Goal: Information Seeking & Learning: Learn about a topic

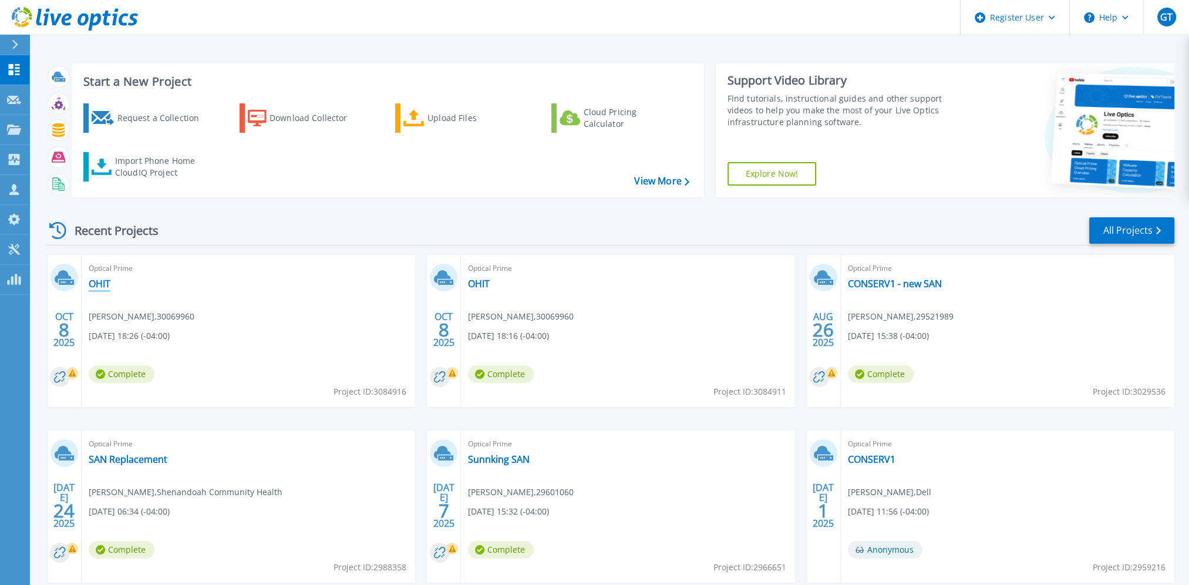
click at [103, 284] on link "OHIT" at bounding box center [100, 284] width 22 height 12
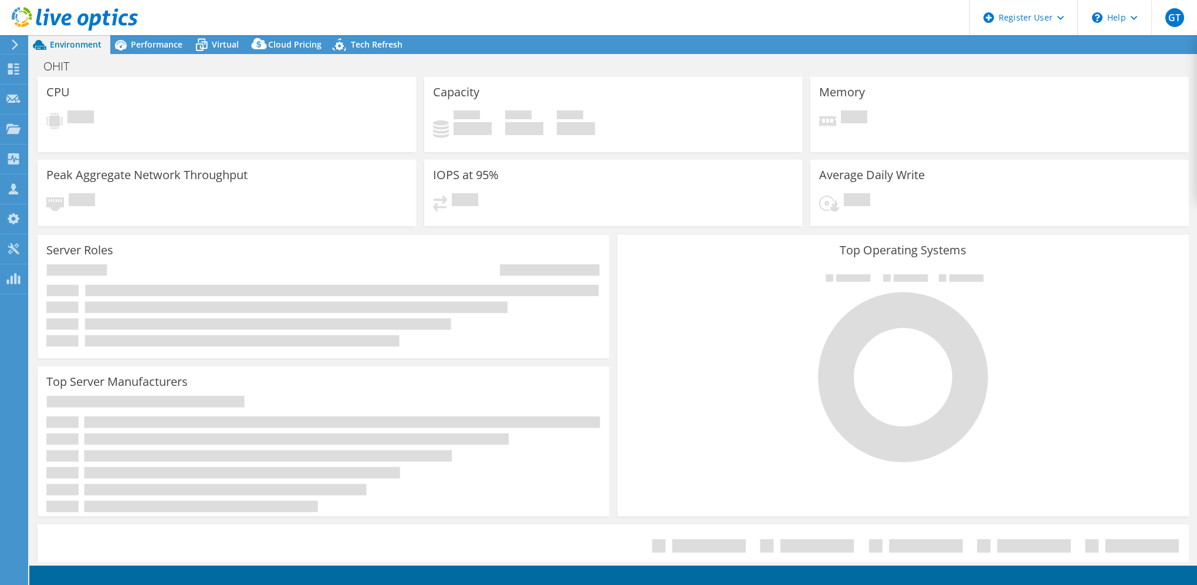
select select "USD"
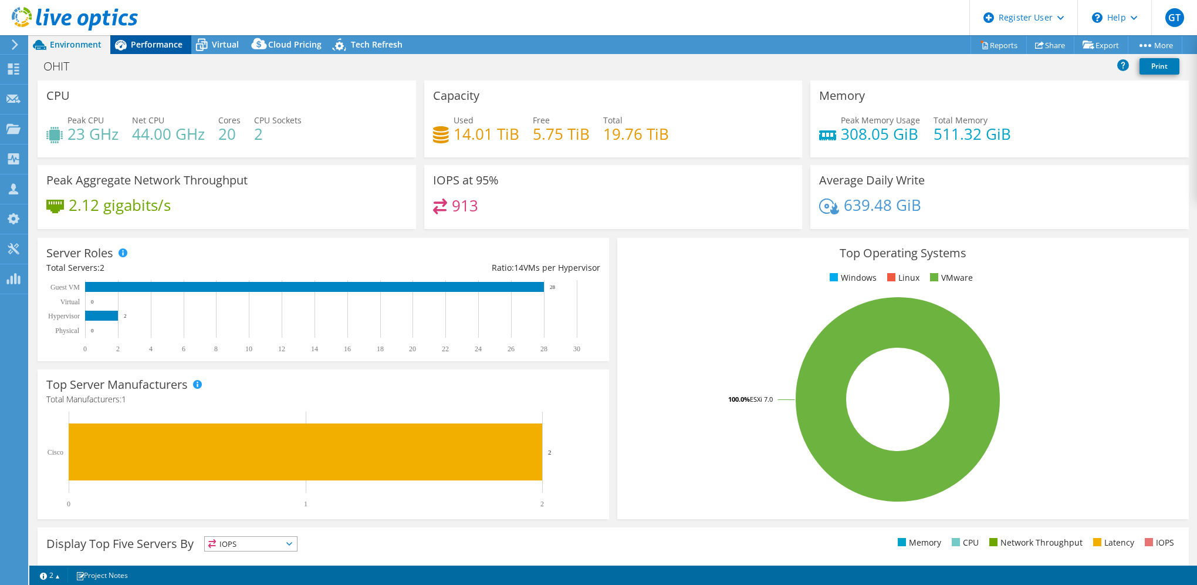
click at [149, 43] on span "Performance" at bounding box center [157, 44] width 52 height 11
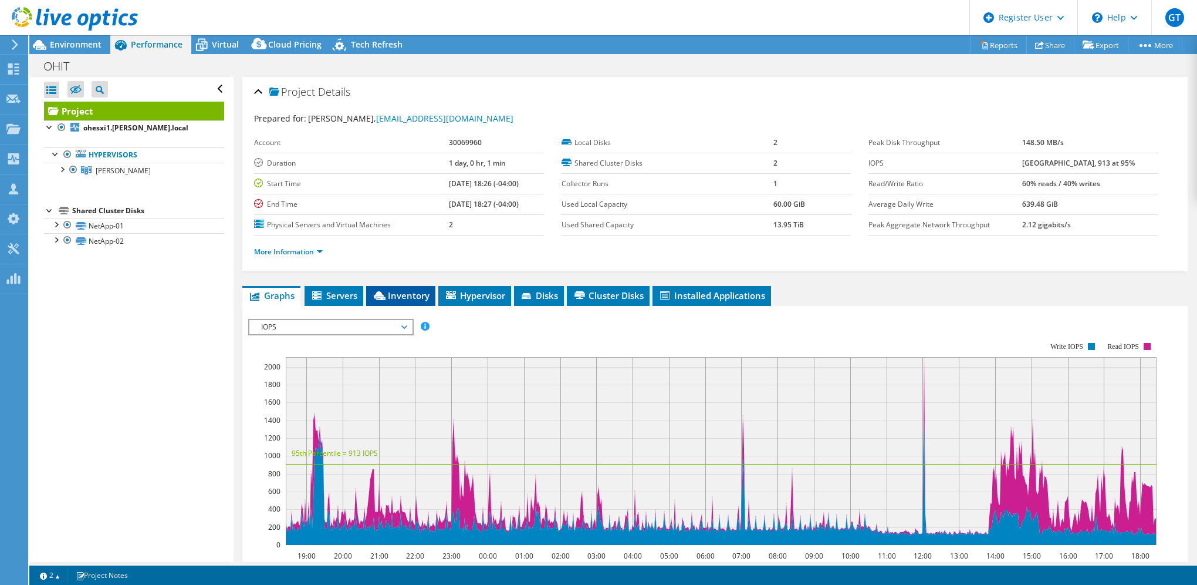
click at [418, 297] on span "Inventory" at bounding box center [401, 295] width 58 height 12
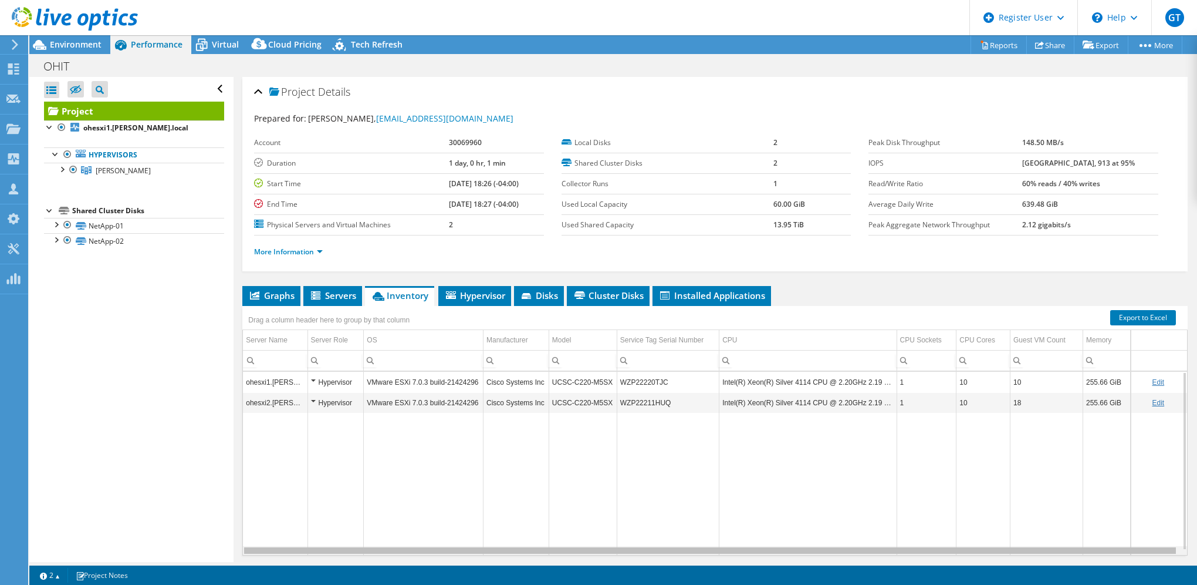
scroll to position [0, 1]
drag, startPoint x: 831, startPoint y: 549, endPoint x: 932, endPoint y: 548, distance: 101.0
click at [932, 548] on body "GT Dell User Greg Turnbow Greg.Turnbow@dell.com Dell My Profile Log Out \n Help…" at bounding box center [598, 292] width 1197 height 585
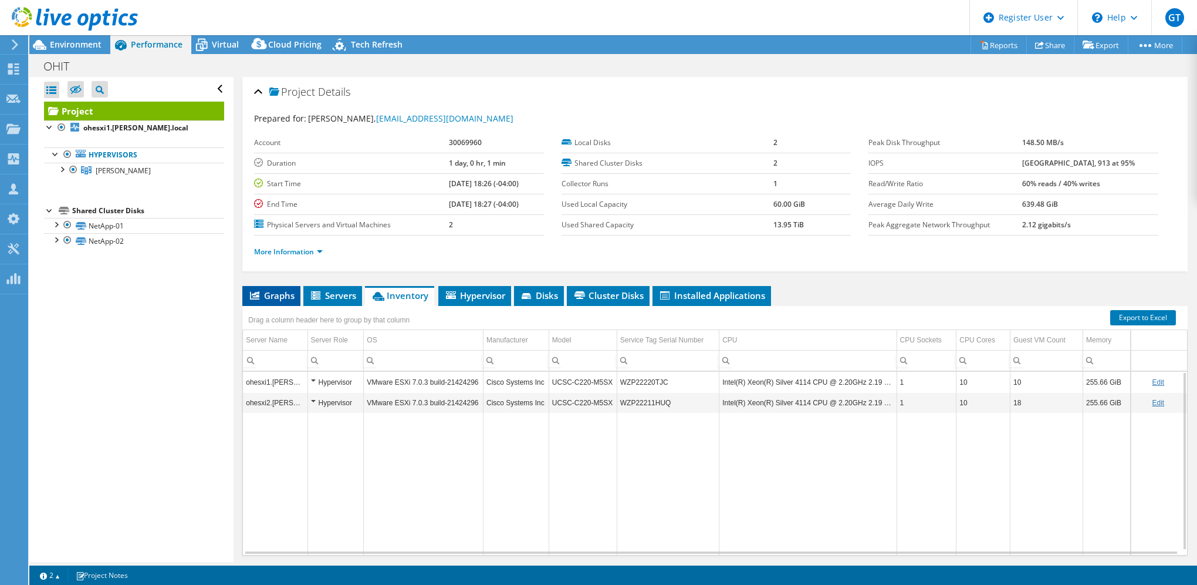
click at [264, 296] on span "Graphs" at bounding box center [271, 295] width 46 height 12
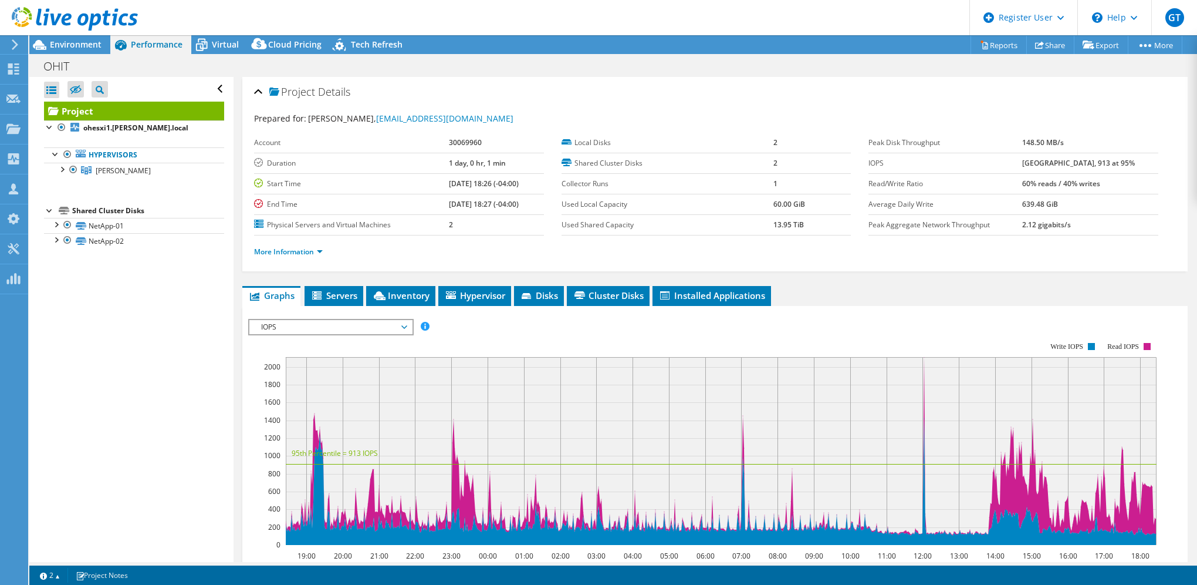
click at [76, 35] on div at bounding box center [69, 19] width 138 height 39
click at [75, 36] on div at bounding box center [69, 19] width 138 height 39
click at [83, 37] on div at bounding box center [69, 19] width 138 height 39
click at [84, 42] on span "Environment" at bounding box center [76, 44] width 52 height 11
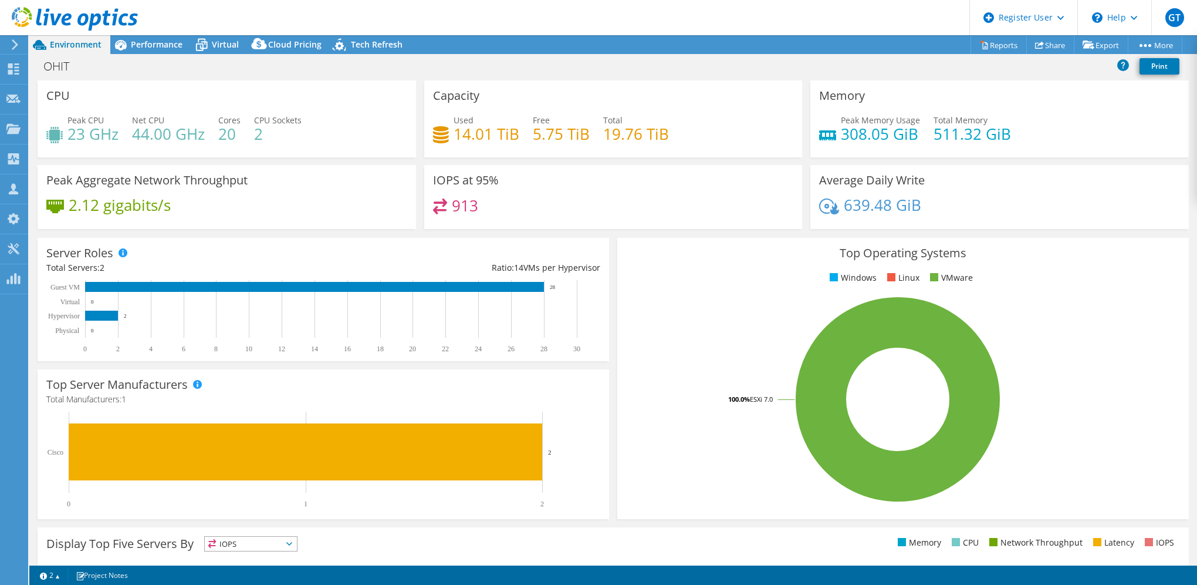
click at [81, 46] on span "Environment" at bounding box center [76, 44] width 52 height 11
drag, startPoint x: 127, startPoint y: 317, endPoint x: 99, endPoint y: 315, distance: 27.6
click at [99, 315] on icon "0 2 4 6 8 10 12 14 16 18 20 22 24 26 28 30 Physical Hypervisor Virtual Guest VM…" at bounding box center [317, 316] width 543 height 73
click at [128, 308] on rect at bounding box center [317, 316] width 543 height 73
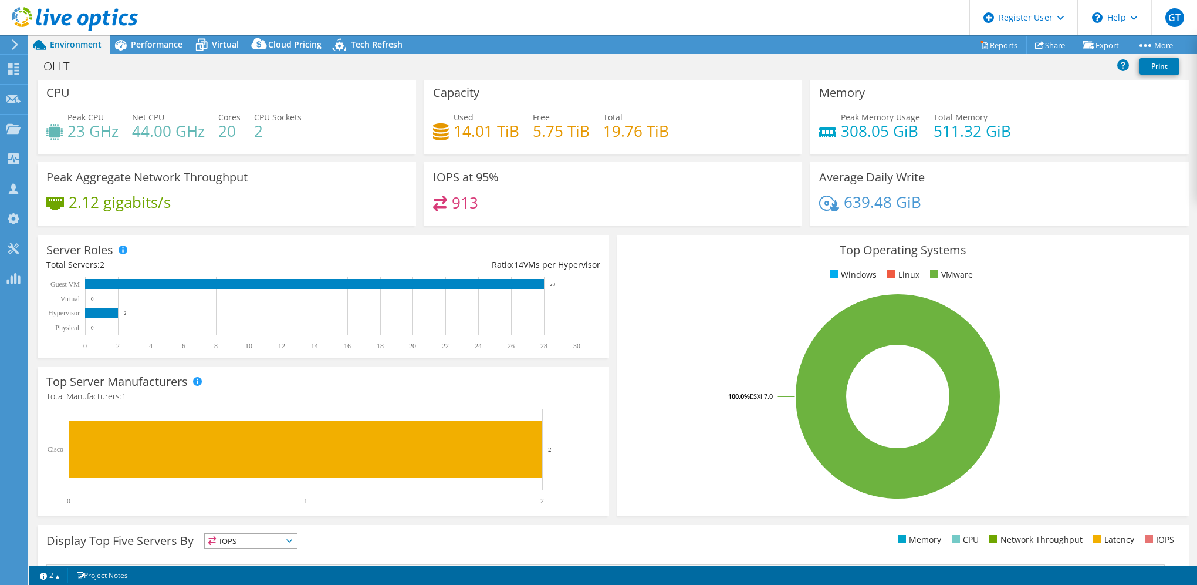
scroll to position [0, 0]
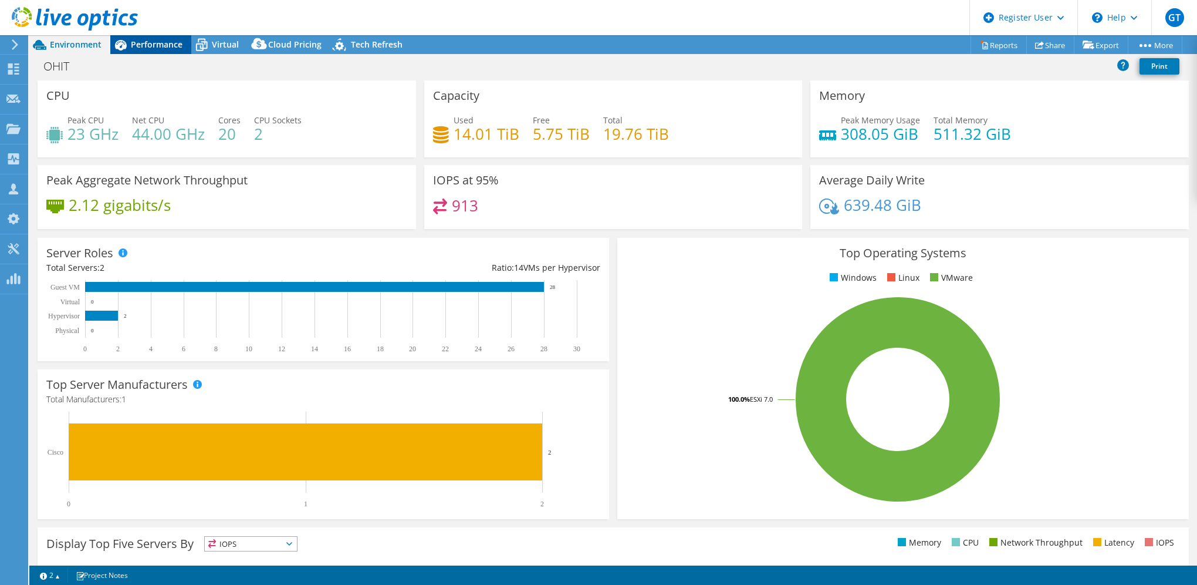
click at [157, 46] on span "Performance" at bounding box center [157, 44] width 52 height 11
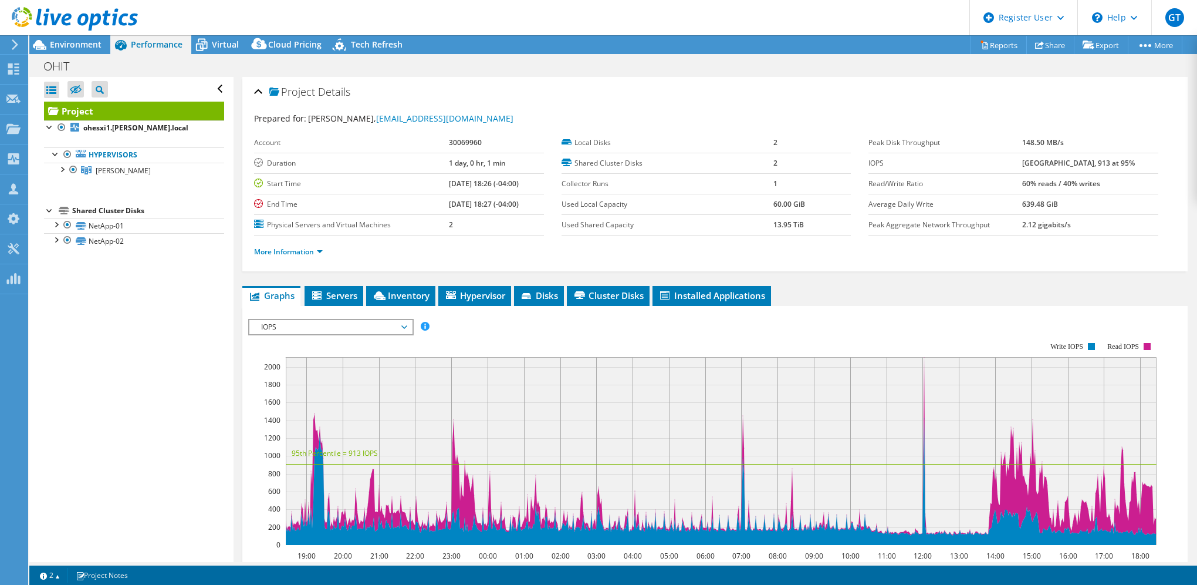
drag, startPoint x: 1129, startPoint y: 162, endPoint x: 1033, endPoint y: 161, distance: 96.3
click at [1033, 161] on tr "IOPS 2110 at Peak, 913 at 95%" at bounding box center [1014, 163] width 290 height 21
drag, startPoint x: 1034, startPoint y: 162, endPoint x: 1130, endPoint y: 136, distance: 100.2
click at [1130, 116] on div "Prepared for: Neal Cameron, ncameron@oceanhouseri.com" at bounding box center [715, 118] width 922 height 13
drag, startPoint x: 1127, startPoint y: 158, endPoint x: 1082, endPoint y: 157, distance: 44.6
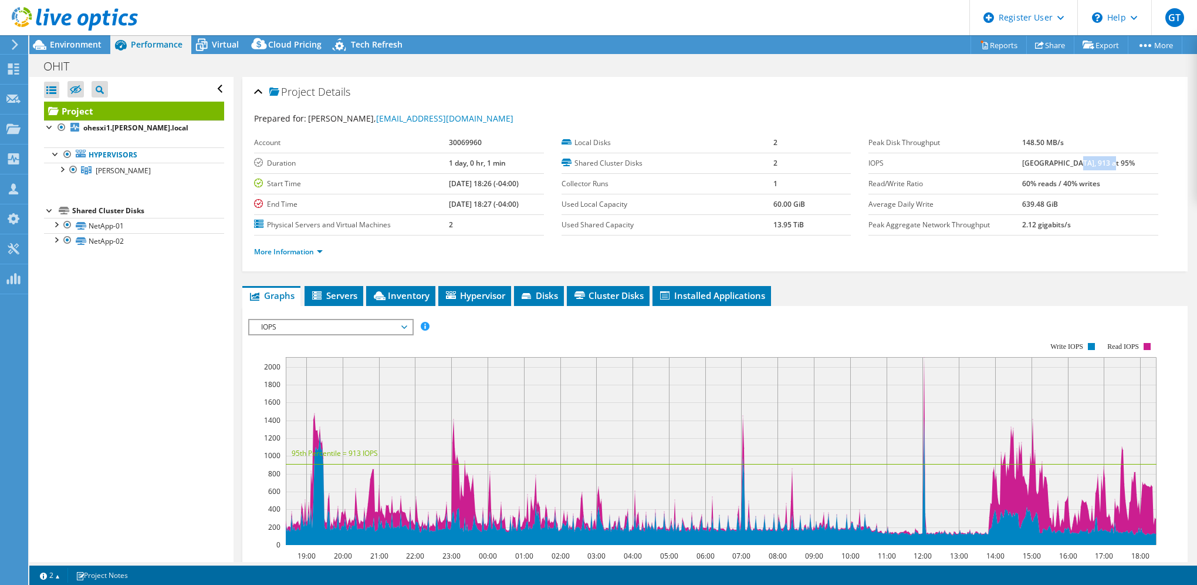
click at [1082, 157] on td "[GEOGRAPHIC_DATA], 913 at 95%" at bounding box center [1090, 163] width 136 height 21
click at [1077, 160] on tr "IOPS 2110 at Peak, 913 at 95%" at bounding box center [1014, 163] width 290 height 21
click at [980, 105] on div "Prepared for: Neal Cameron, ncameron@oceanhouseri.com Account 30069960 Duration…" at bounding box center [715, 186] width 922 height 163
drag, startPoint x: 1087, startPoint y: 163, endPoint x: 1118, endPoint y: 164, distance: 30.6
click at [1118, 164] on b "[GEOGRAPHIC_DATA], 913 at 95%" at bounding box center [1078, 163] width 113 height 10
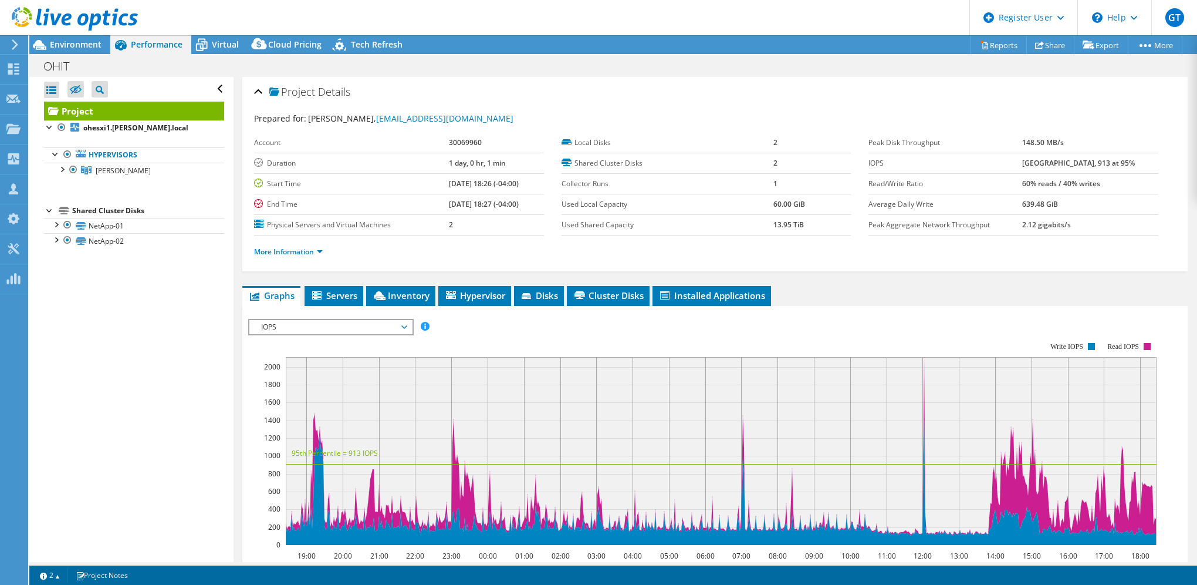
click at [883, 306] on div "IOPS Disk Throughput IO Size Latency Queue Depth CPU Percentage Memory Page Fau…" at bounding box center [715, 513] width 934 height 414
drag, startPoint x: 1125, startPoint y: 158, endPoint x: 1080, endPoint y: 154, distance: 44.7
click at [1080, 154] on td "[GEOGRAPHIC_DATA], 913 at 95%" at bounding box center [1090, 163] width 136 height 21
drag, startPoint x: 1024, startPoint y: 167, endPoint x: 1059, endPoint y: 170, distance: 34.8
click at [1059, 170] on tr "IOPS 2110 at Peak, 913 at 95%" at bounding box center [1014, 163] width 290 height 21
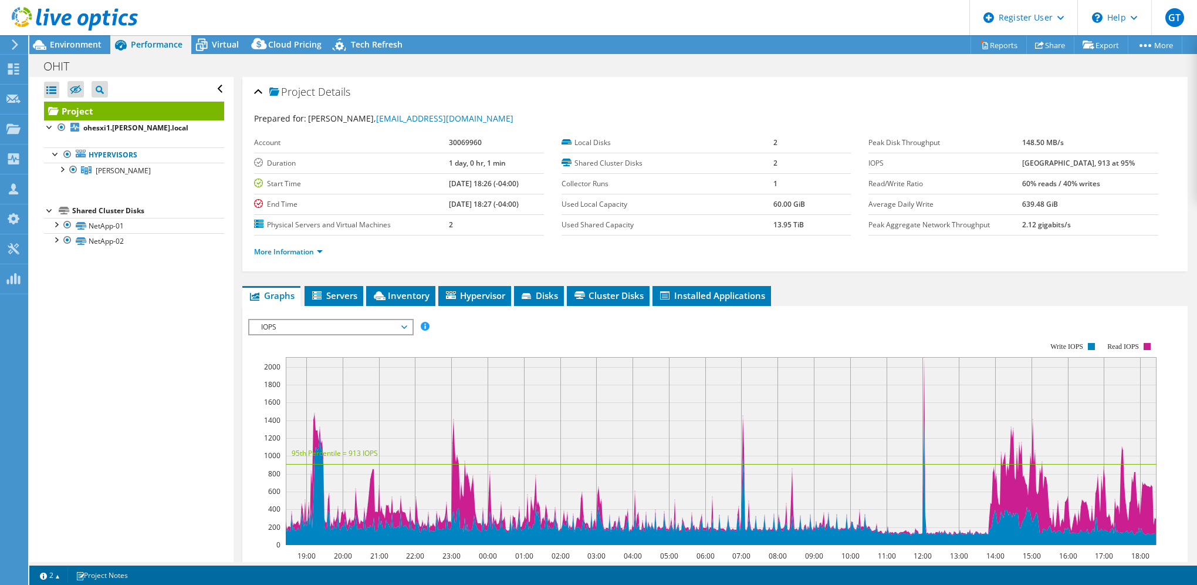
drag, startPoint x: 1059, startPoint y: 170, endPoint x: 986, endPoint y: 113, distance: 92.8
click at [991, 113] on div "Prepared for: Neal Cameron, ncameron@oceanhouseri.com" at bounding box center [715, 118] width 922 height 13
click at [765, 330] on rect at bounding box center [702, 443] width 909 height 235
click at [59, 45] on span "Environment" at bounding box center [76, 44] width 52 height 11
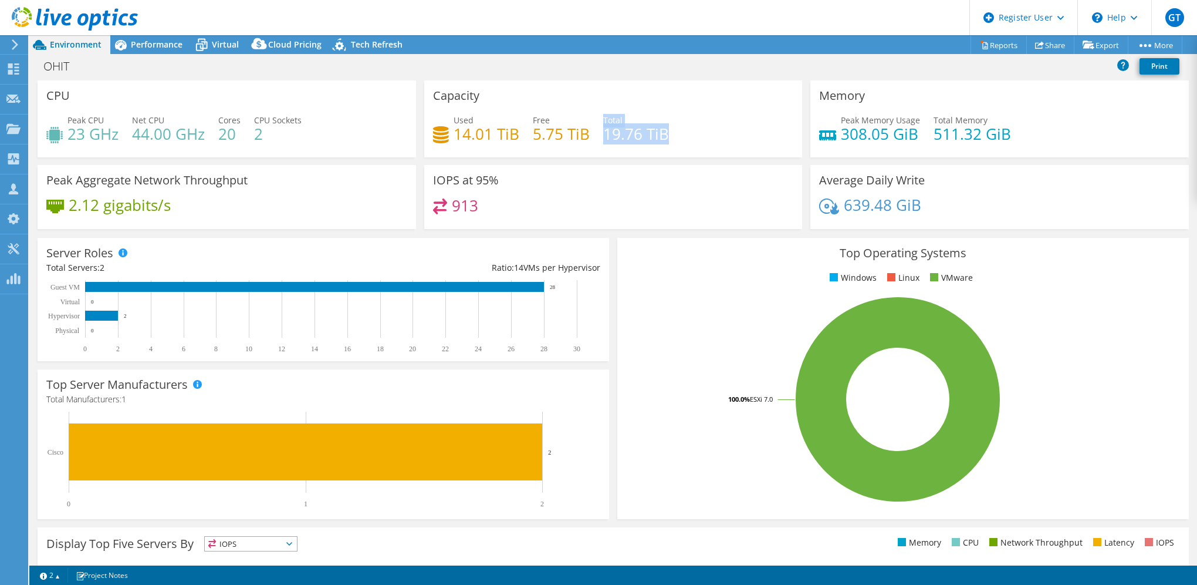
drag, startPoint x: 691, startPoint y: 132, endPoint x: 598, endPoint y: 127, distance: 93.5
click at [598, 127] on div "Used 14.01 TiB Free 5.75 TiB Total 19.76 TiB" at bounding box center [613, 133] width 361 height 38
drag, startPoint x: 597, startPoint y: 127, endPoint x: 672, endPoint y: 136, distance: 75.1
click at [674, 130] on div "Used 14.01 TiB Free 5.75 TiB Total 19.76 TiB" at bounding box center [613, 133] width 361 height 38
drag, startPoint x: 669, startPoint y: 140, endPoint x: 600, endPoint y: 115, distance: 73.7
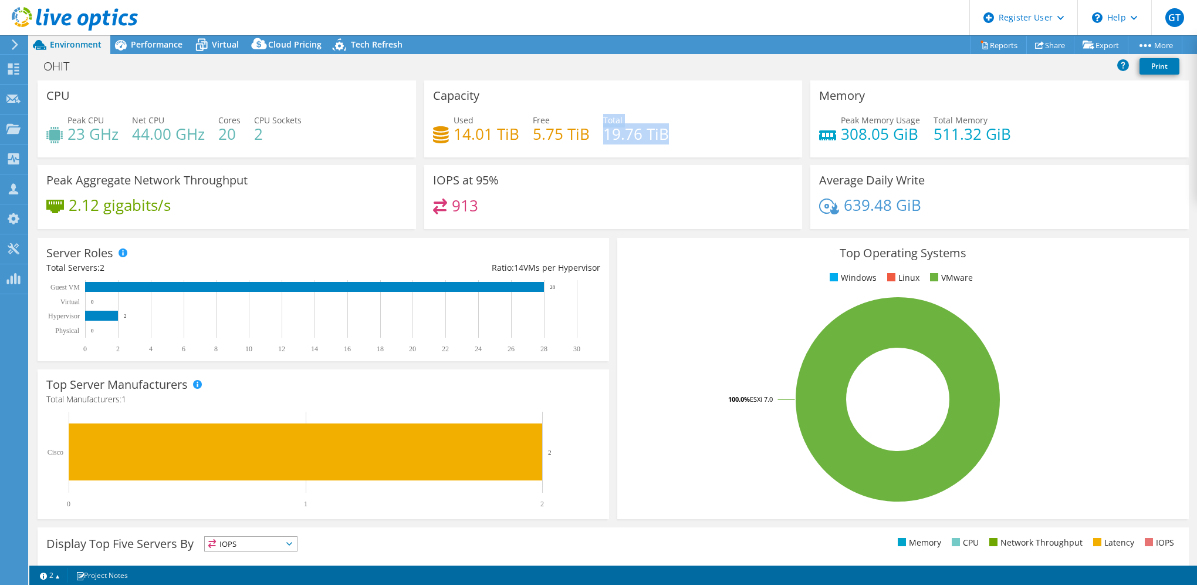
click at [600, 115] on div "Used 14.01 TiB Free 5.75 TiB Total 19.76 TiB" at bounding box center [613, 133] width 361 height 38
drag, startPoint x: 600, startPoint y: 115, endPoint x: 693, endPoint y: 122, distance: 93.0
click at [693, 122] on div "Used 14.01 TiB Free 5.75 TiB Total 19.76 TiB" at bounding box center [613, 133] width 361 height 38
drag, startPoint x: 514, startPoint y: 130, endPoint x: 448, endPoint y: 127, distance: 65.8
click at [448, 127] on div "Used 14.01 TiB" at bounding box center [476, 127] width 86 height 26
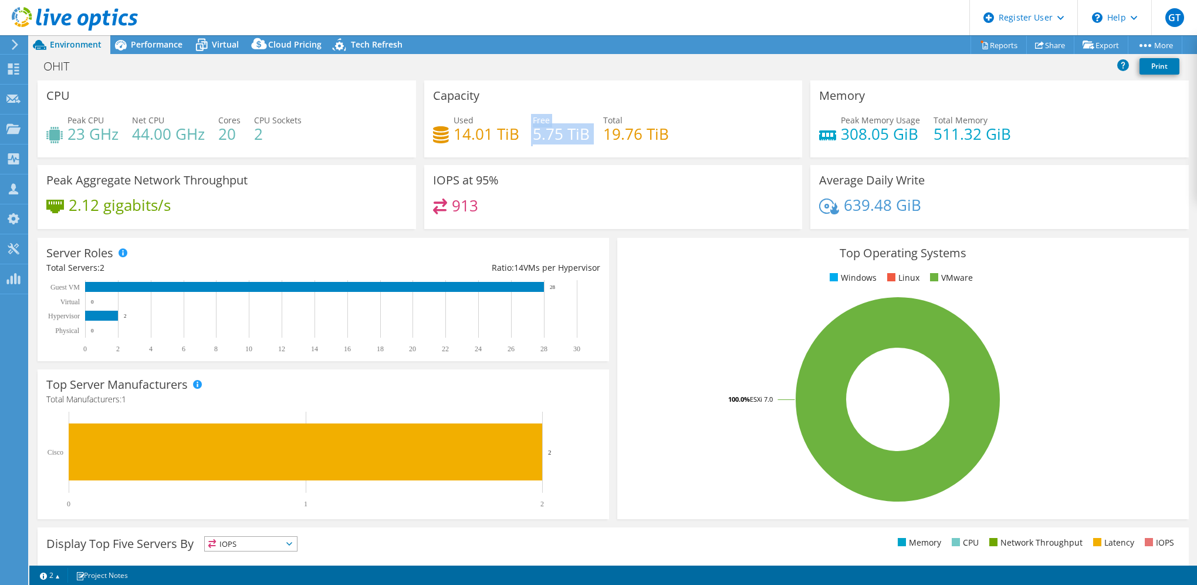
drag, startPoint x: 588, startPoint y: 133, endPoint x: 522, endPoint y: 133, distance: 65.7
click at [522, 133] on div "Used 14.01 TiB Free 5.75 TiB Total 19.76 TiB" at bounding box center [613, 133] width 361 height 38
drag, startPoint x: 521, startPoint y: 131, endPoint x: 683, endPoint y: 115, distance: 162.2
click at [684, 123] on div "Used 14.01 TiB Free 5.75 TiB Total 19.76 TiB" at bounding box center [613, 133] width 361 height 38
click at [227, 44] on span "Virtual" at bounding box center [225, 44] width 27 height 11
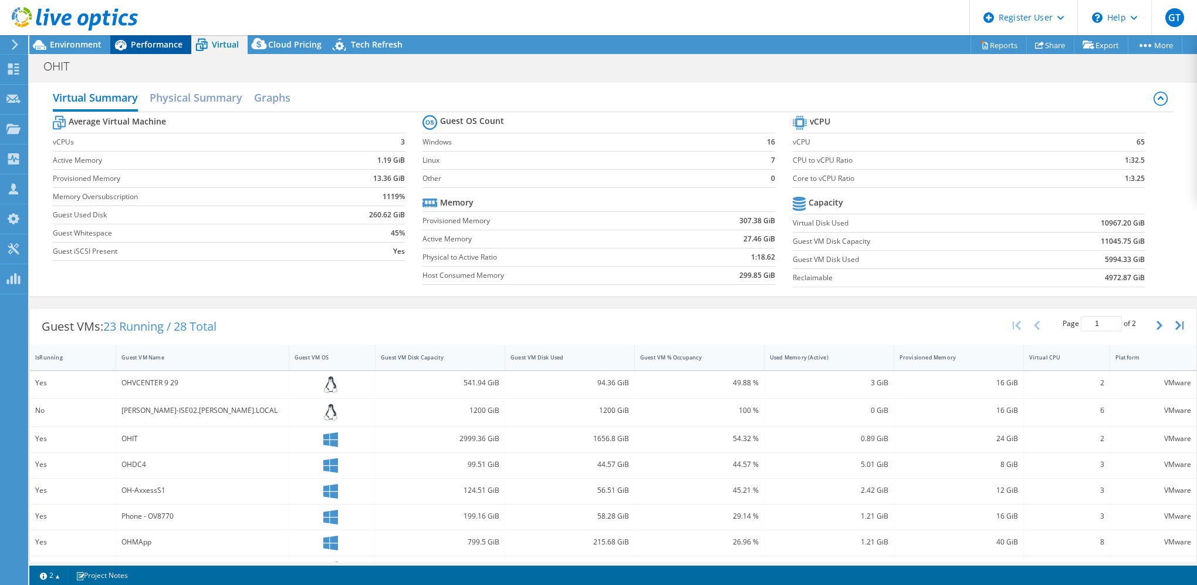
click at [161, 48] on span "Performance" at bounding box center [157, 44] width 52 height 11
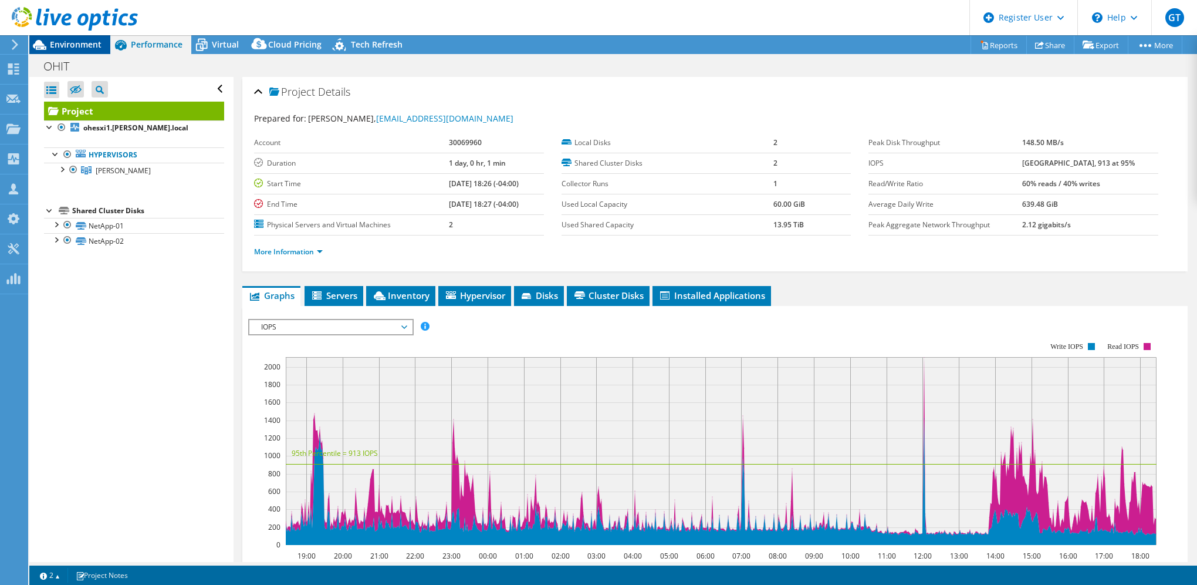
click at [92, 50] on div "Environment" at bounding box center [69, 44] width 81 height 19
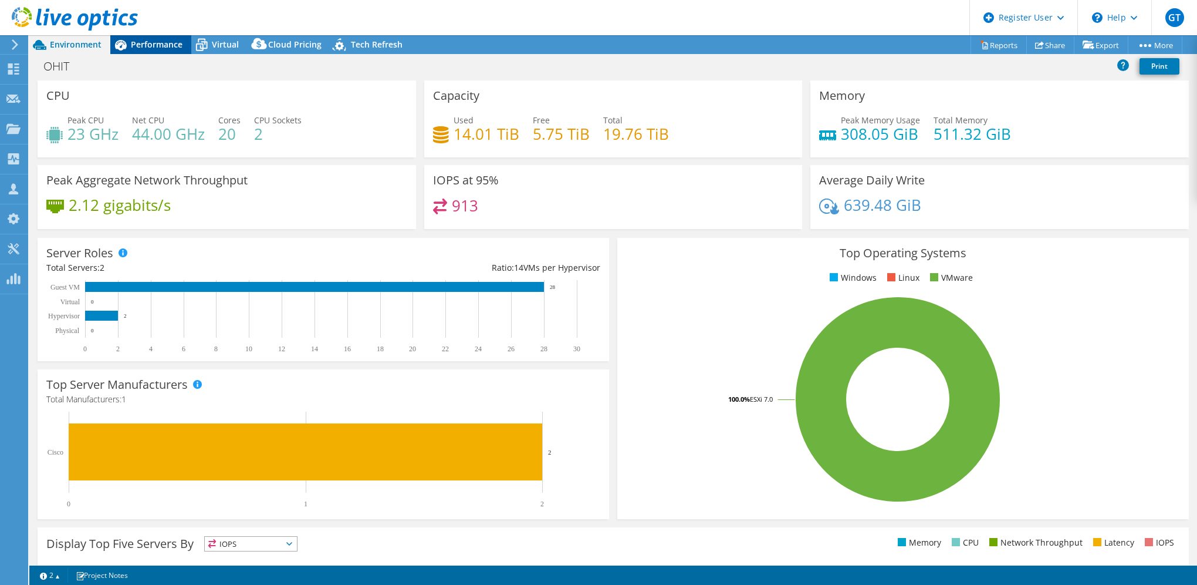
click at [158, 41] on span "Performance" at bounding box center [157, 44] width 52 height 11
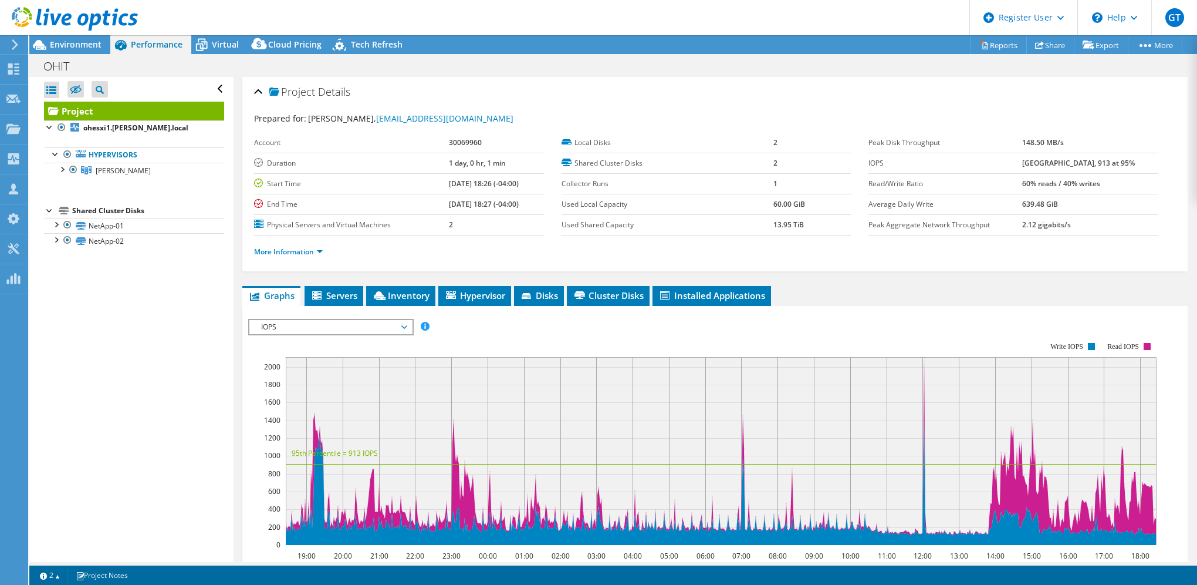
click at [350, 328] on span "IOPS" at bounding box center [330, 327] width 151 height 14
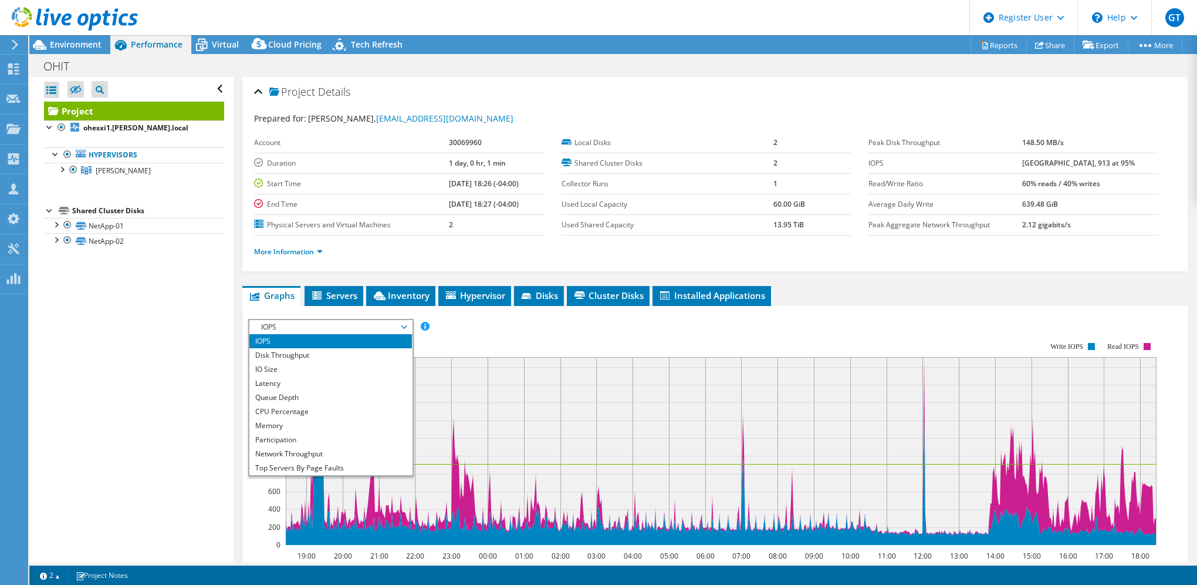
click at [474, 339] on rect at bounding box center [702, 443] width 909 height 235
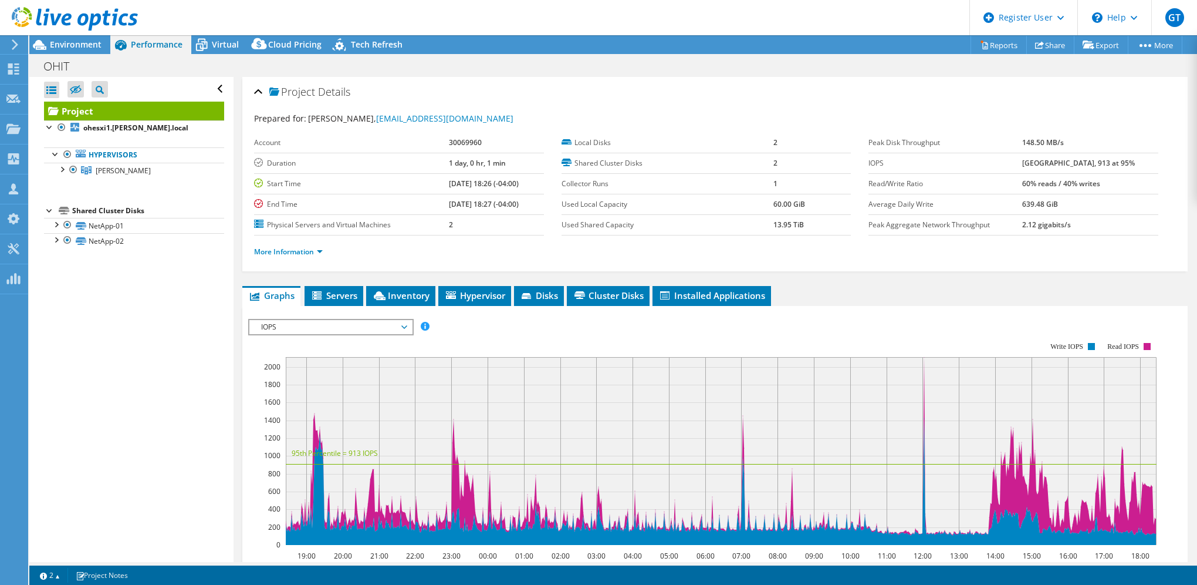
click at [350, 324] on span "IOPS" at bounding box center [330, 327] width 151 height 14
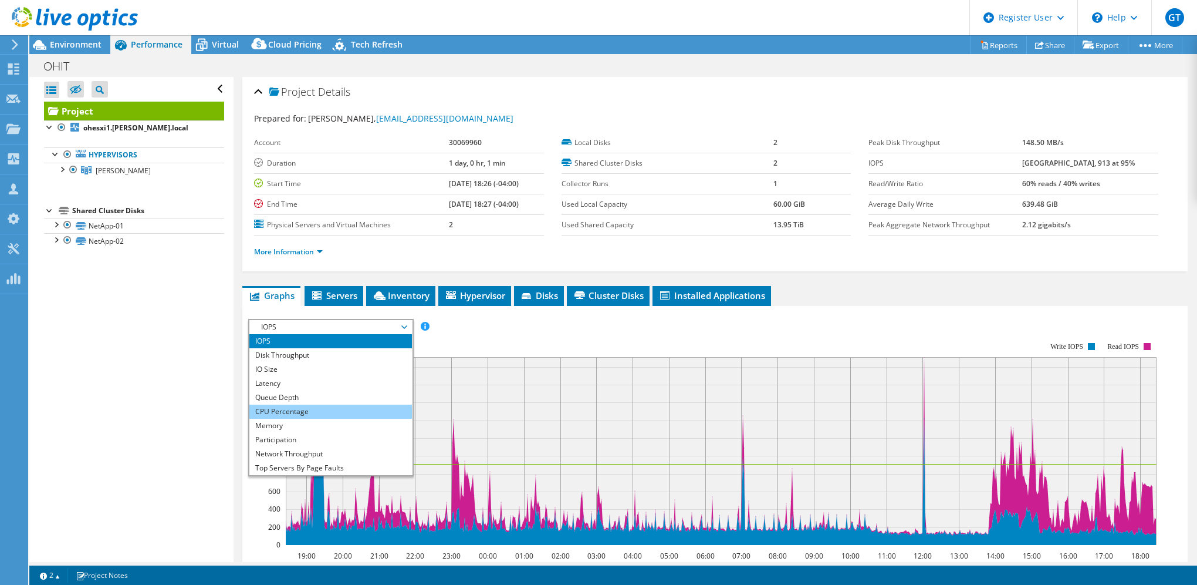
click at [321, 410] on li "CPU Percentage" at bounding box center [330, 411] width 163 height 14
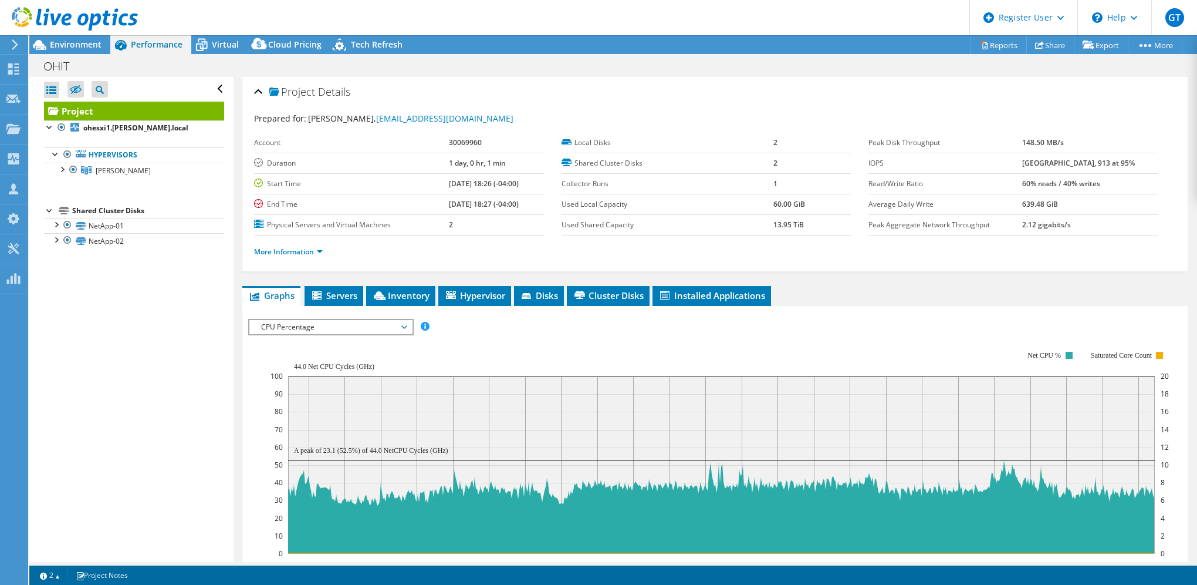
drag, startPoint x: 372, startPoint y: 450, endPoint x: 433, endPoint y: 450, distance: 61.6
click at [433, 450] on text "A peak of 23.1 (52.5%) of 44.0 NetCPU Cycles (GHz)" at bounding box center [371, 450] width 154 height 8
click at [458, 347] on rect at bounding box center [720, 452] width 899 height 235
click at [344, 448] on text "A peak of 23.1 (52.5%) of 44.0 NetCPU Cycles (GHz)" at bounding box center [371, 450] width 154 height 8
click at [519, 338] on rect at bounding box center [720, 452] width 899 height 235
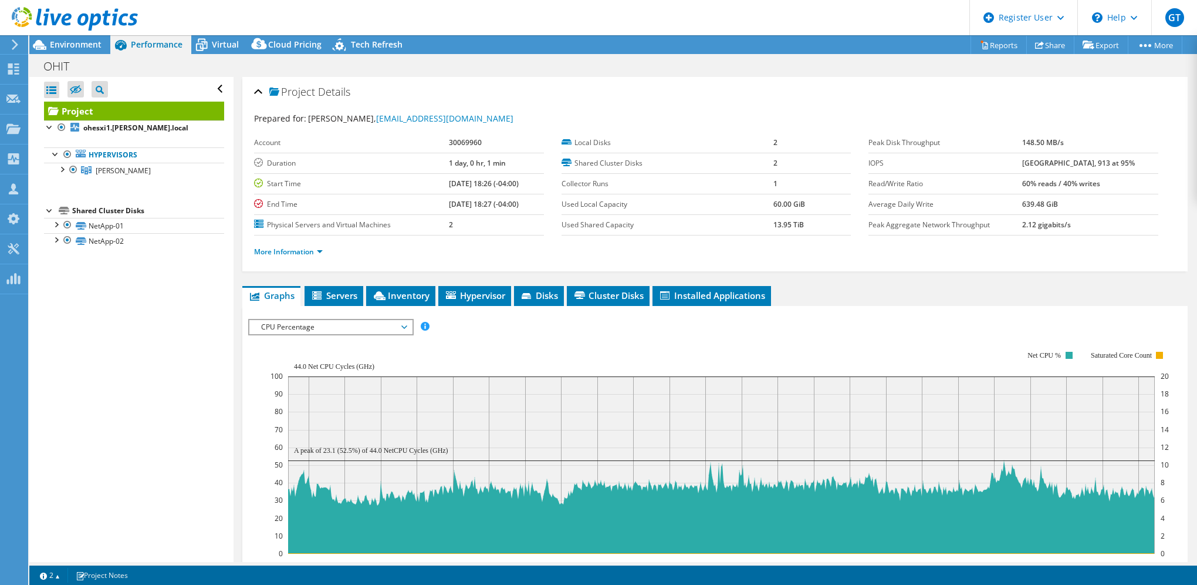
click at [360, 329] on span "CPU Percentage" at bounding box center [330, 327] width 151 height 14
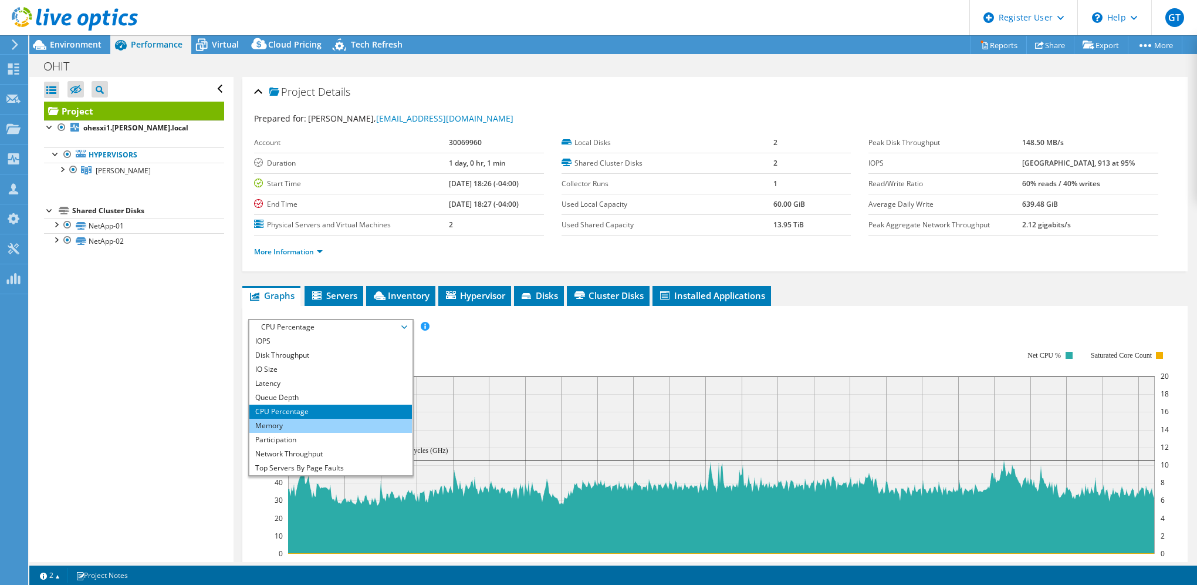
click at [338, 426] on li "Memory" at bounding box center [330, 425] width 163 height 14
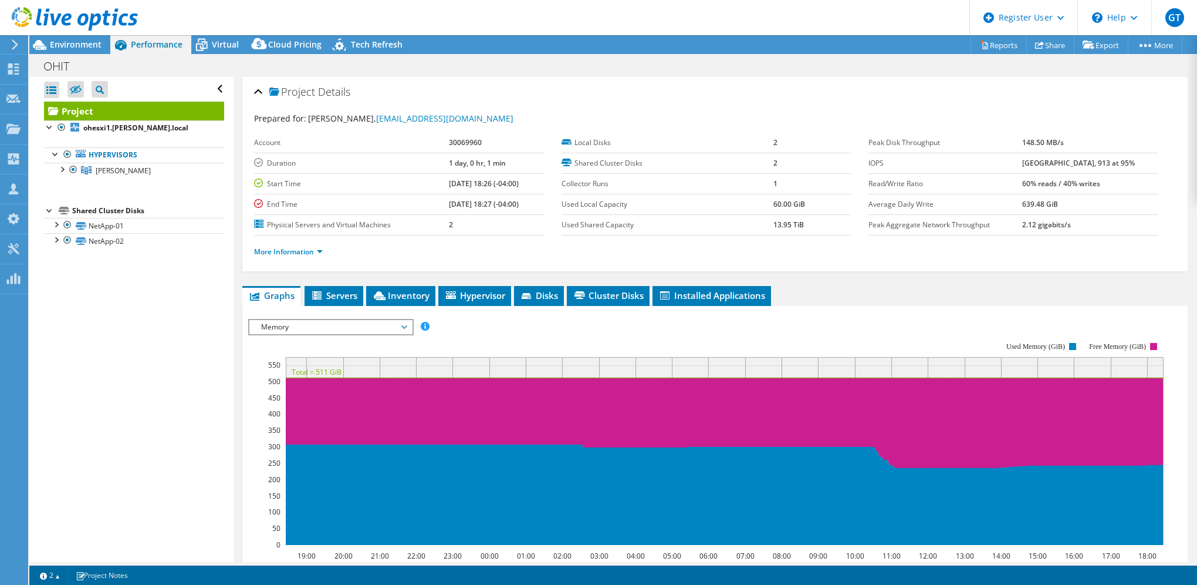
click at [509, 326] on rect at bounding box center [706, 443] width 916 height 235
click at [474, 298] on span "Hypervisor" at bounding box center [474, 295] width 61 height 12
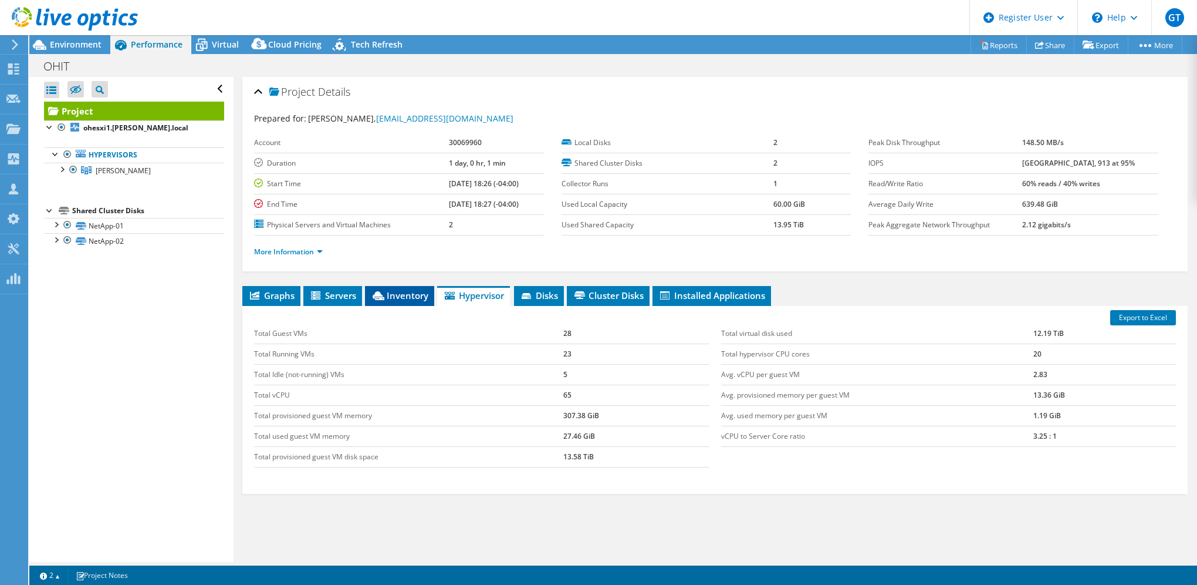
click at [380, 291] on icon at bounding box center [379, 295] width 12 height 9
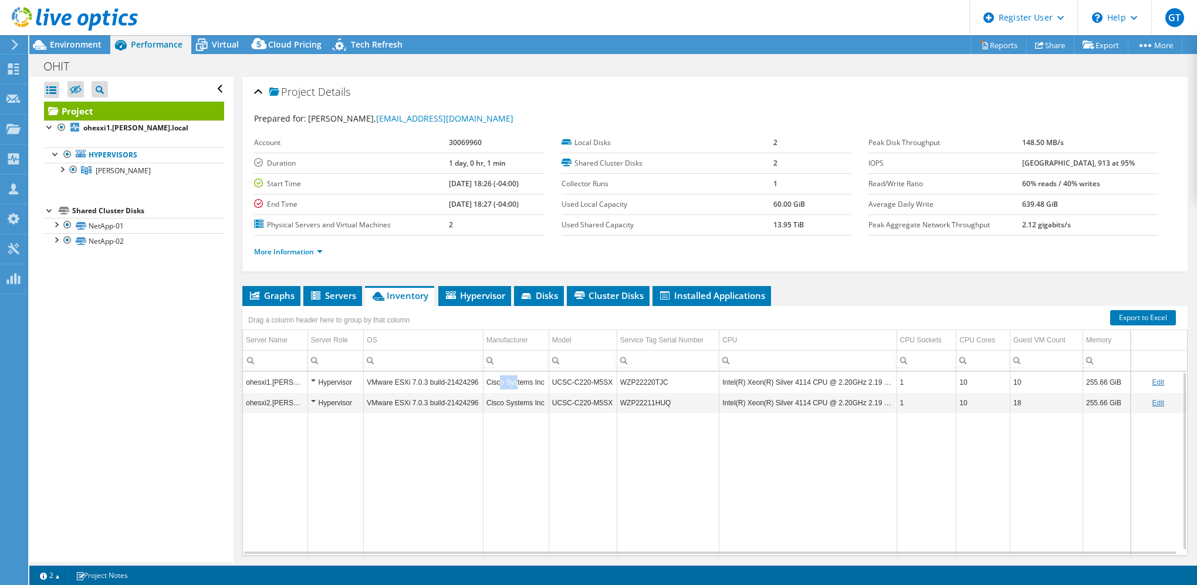
drag, startPoint x: 497, startPoint y: 380, endPoint x: 511, endPoint y: 383, distance: 14.9
click at [511, 383] on td "Cisco Systems Inc" at bounding box center [516, 382] width 66 height 21
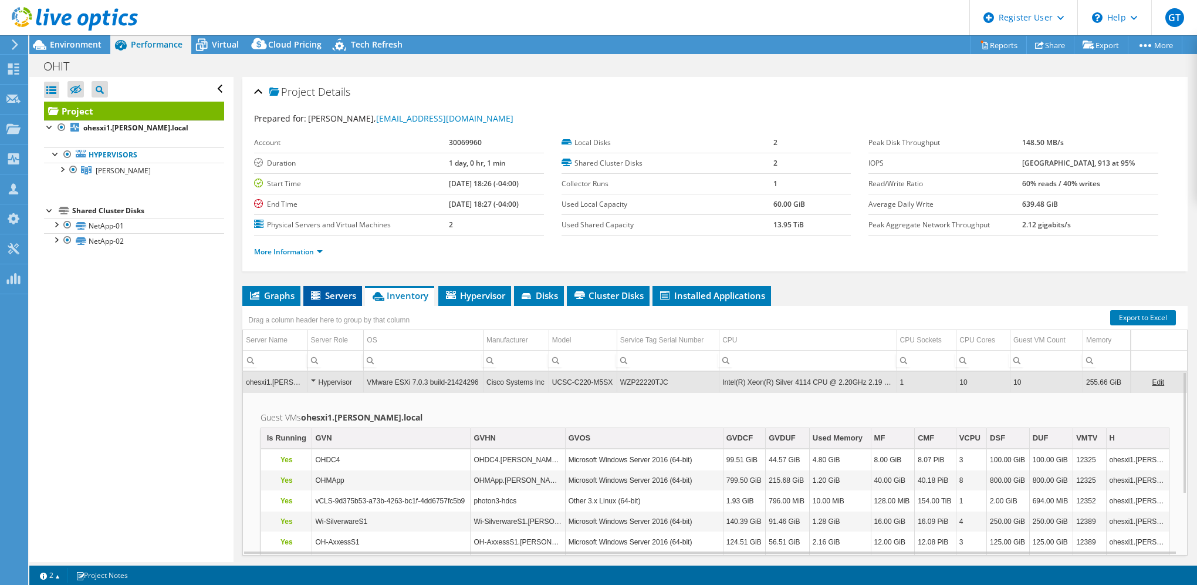
click at [352, 296] on span "Servers" at bounding box center [332, 295] width 47 height 12
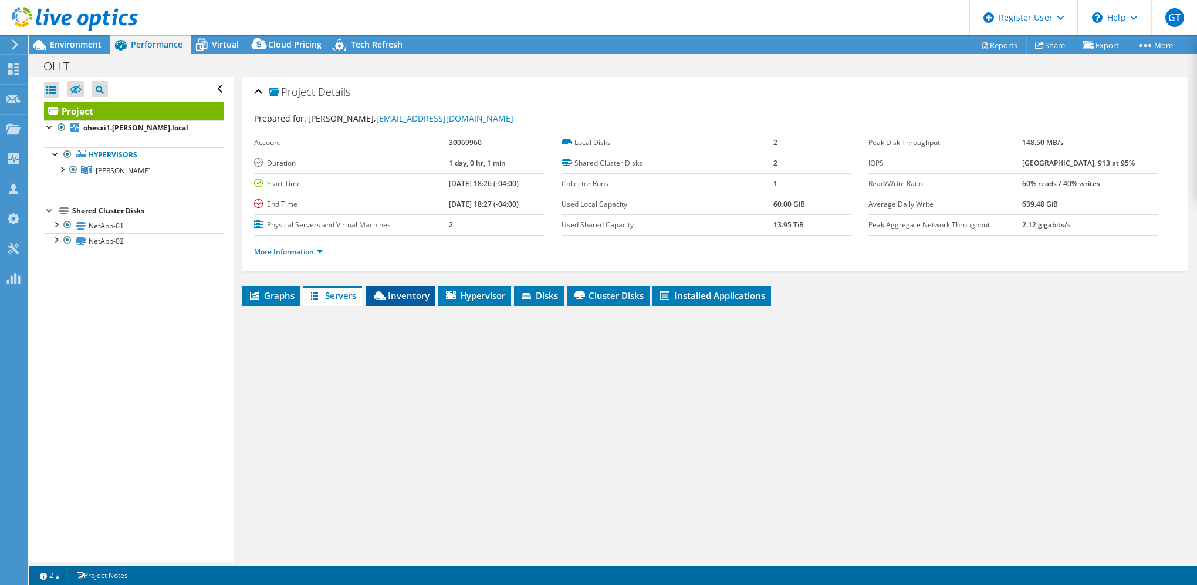
click at [385, 291] on icon at bounding box center [380, 295] width 12 height 9
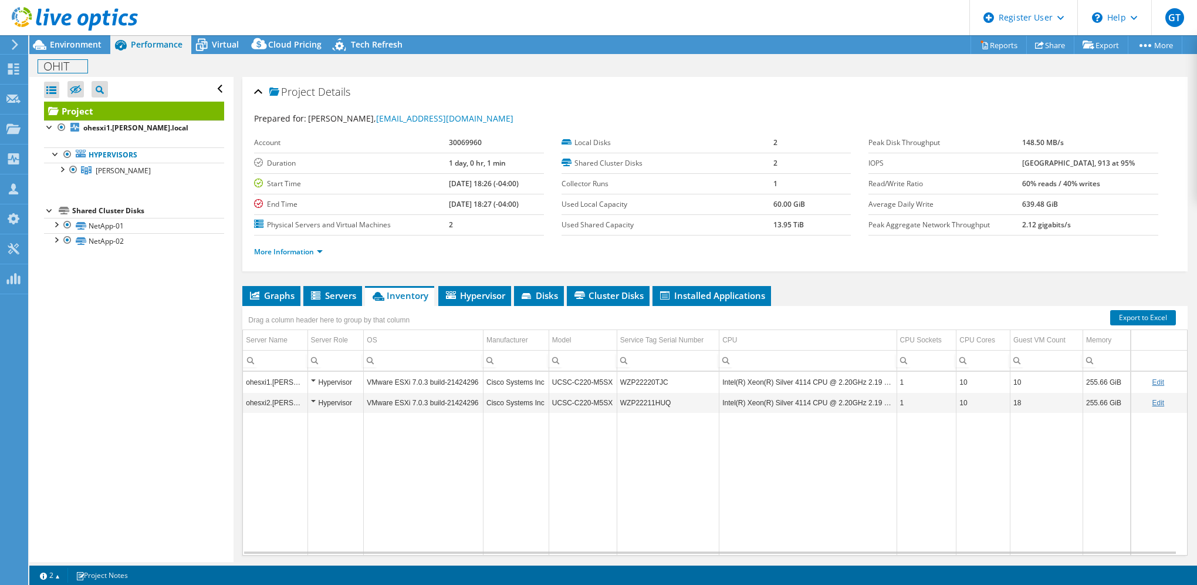
click at [67, 54] on div "OHIT Print" at bounding box center [613, 65] width 1168 height 23
click at [70, 53] on div "Environment" at bounding box center [69, 44] width 81 height 19
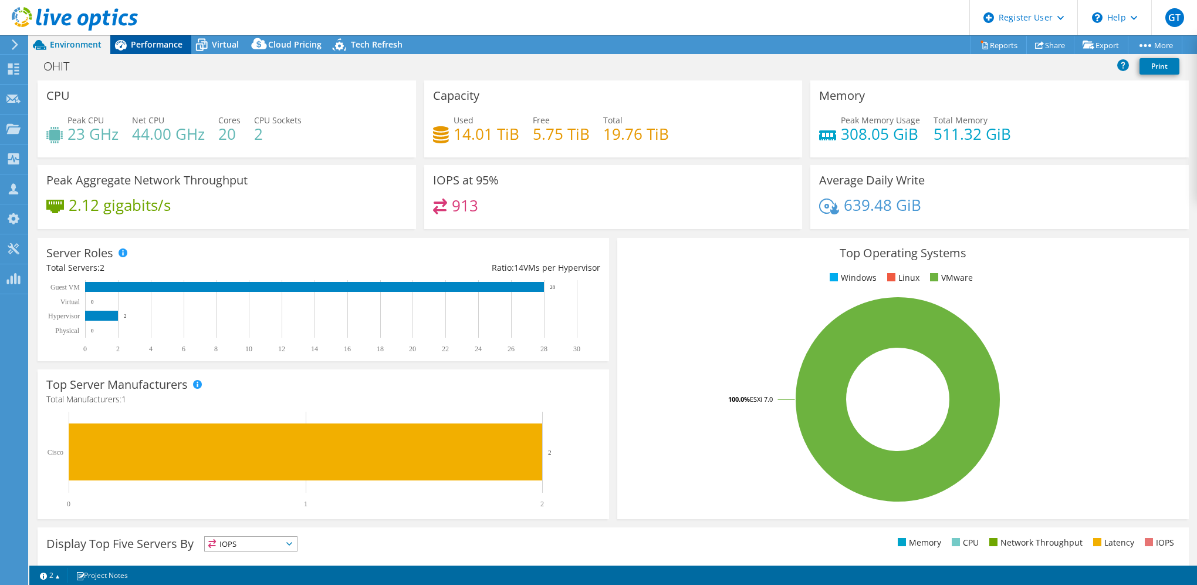
click at [143, 49] on span "Performance" at bounding box center [157, 44] width 52 height 11
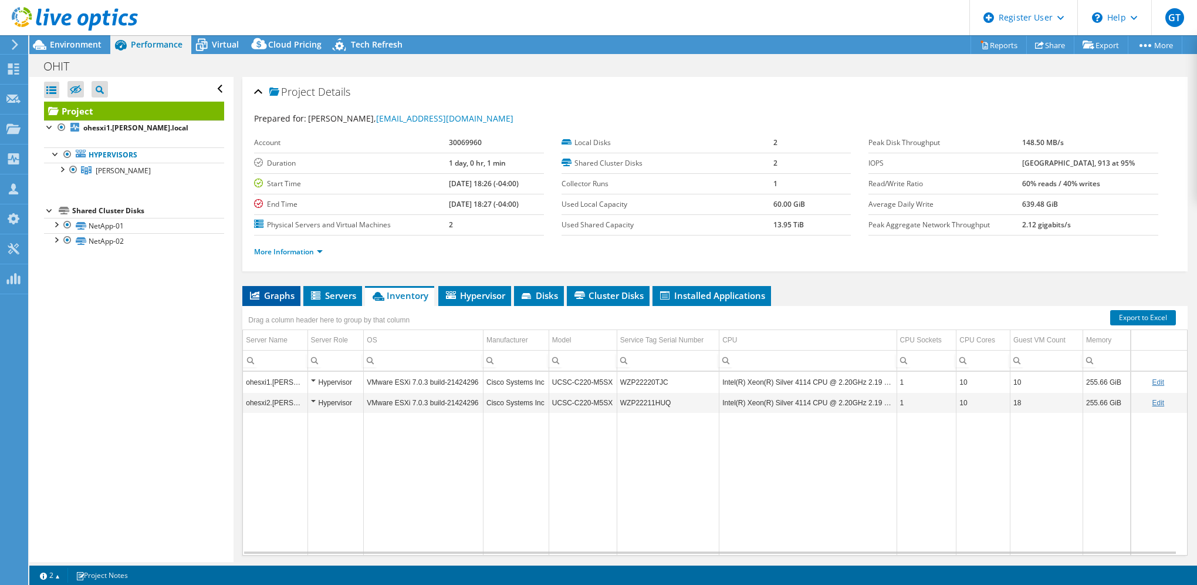
click at [271, 289] on span "Graphs" at bounding box center [271, 295] width 46 height 12
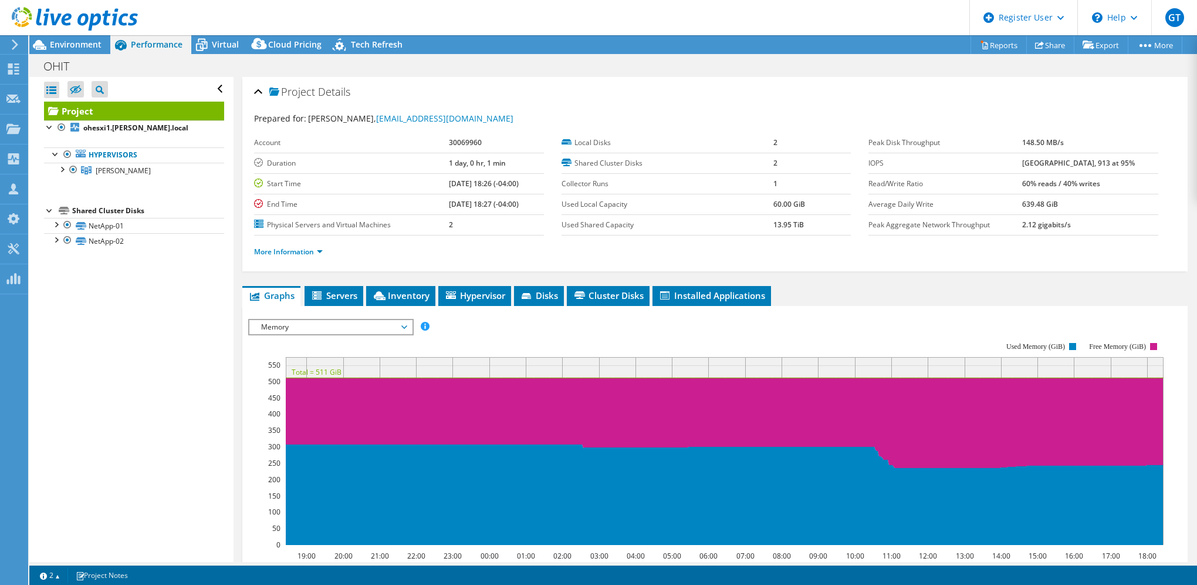
click at [325, 325] on span "Memory" at bounding box center [330, 327] width 151 height 14
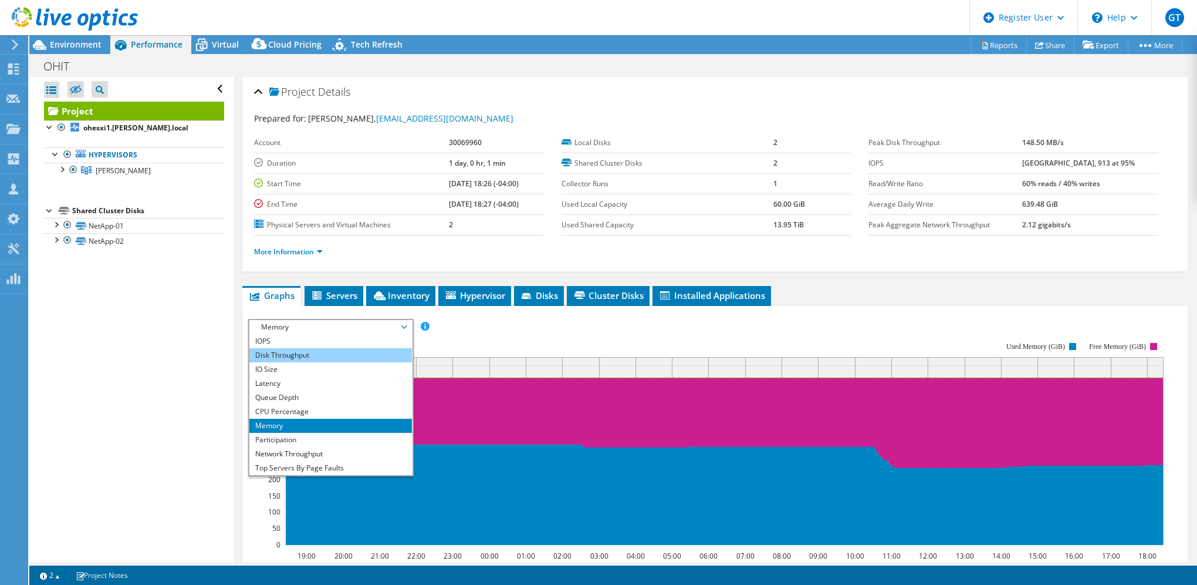
click at [316, 356] on li "Disk Throughput" at bounding box center [330, 355] width 163 height 14
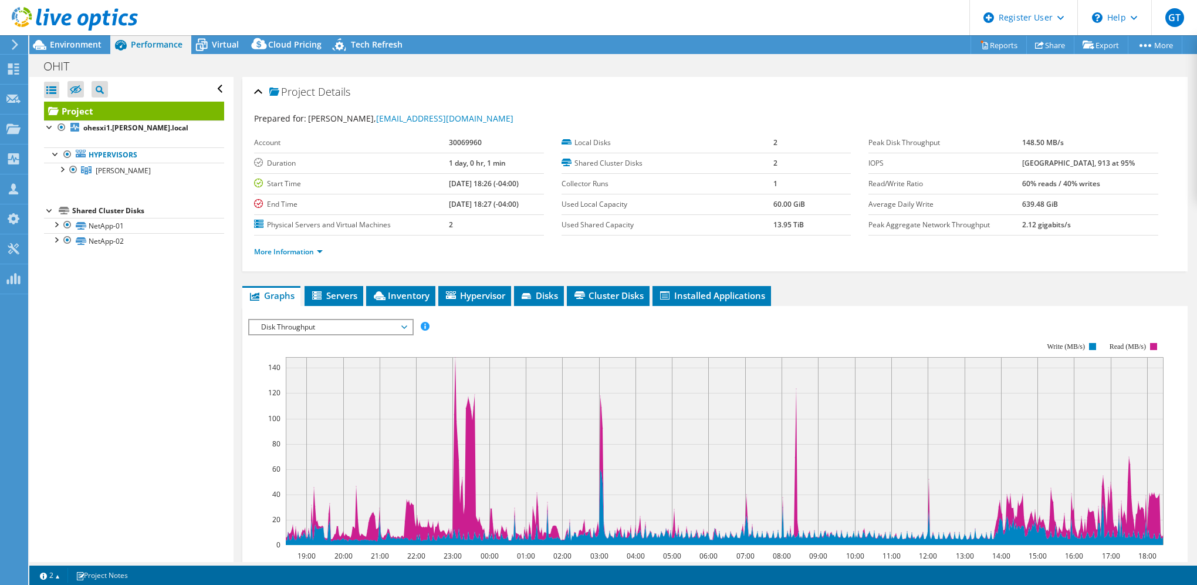
drag, startPoint x: 471, startPoint y: 281, endPoint x: 460, endPoint y: 275, distance: 12.9
click at [464, 277] on div "Project Details Prepared for: Neal Cameron, ncameron@oceanhouseri.com Account 3…" at bounding box center [715, 439] width 963 height 724
click at [484, 298] on span "Hypervisor" at bounding box center [474, 295] width 61 height 12
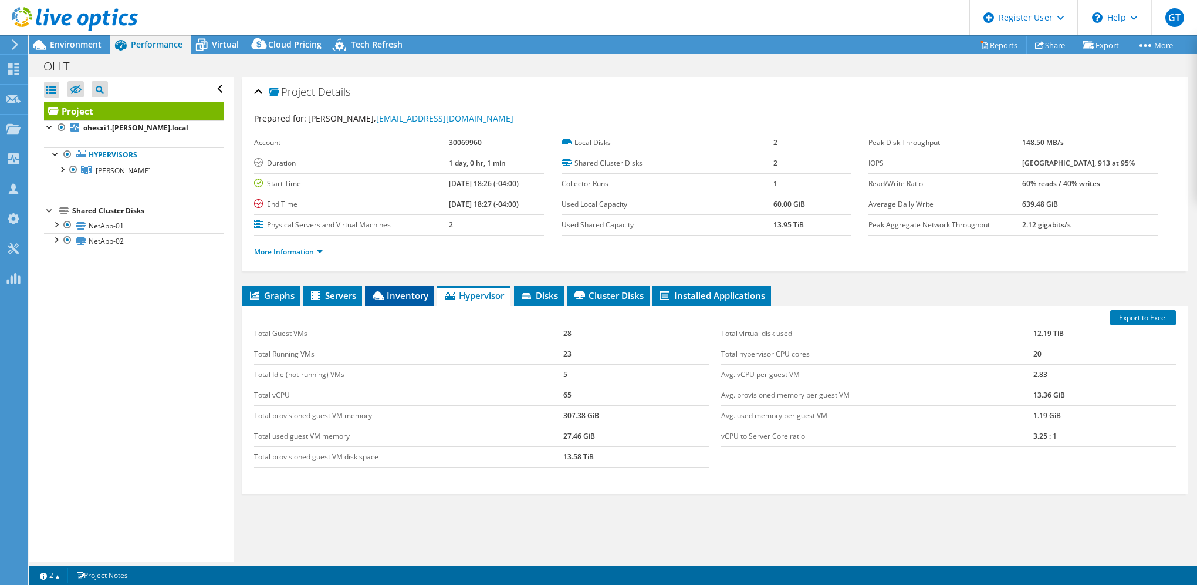
click at [420, 289] on span "Inventory" at bounding box center [400, 295] width 58 height 12
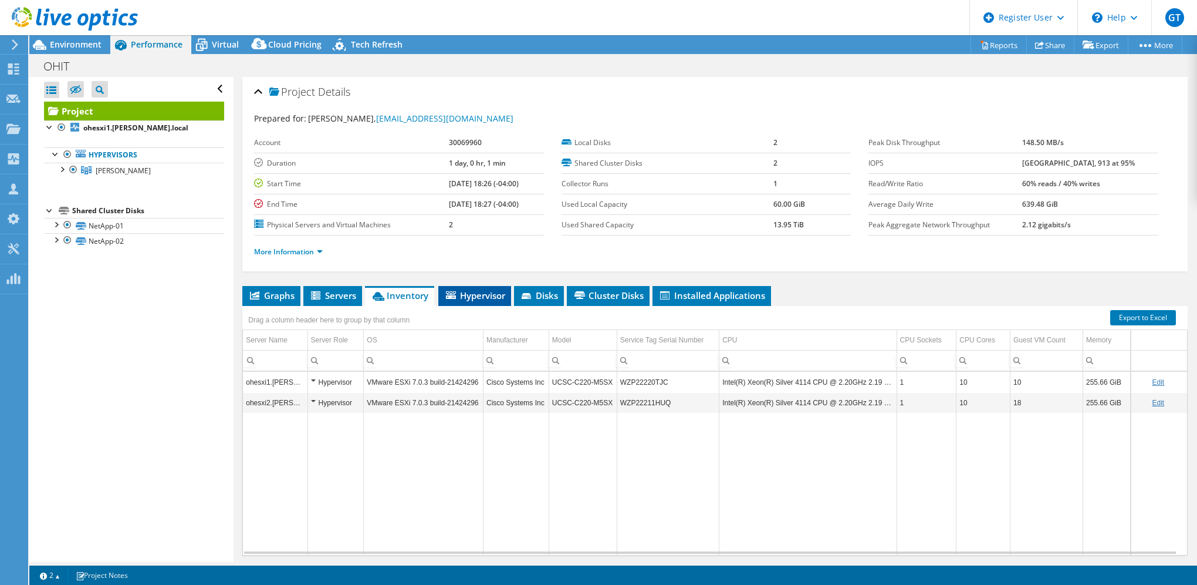
click at [469, 292] on span "Hypervisor" at bounding box center [474, 295] width 61 height 12
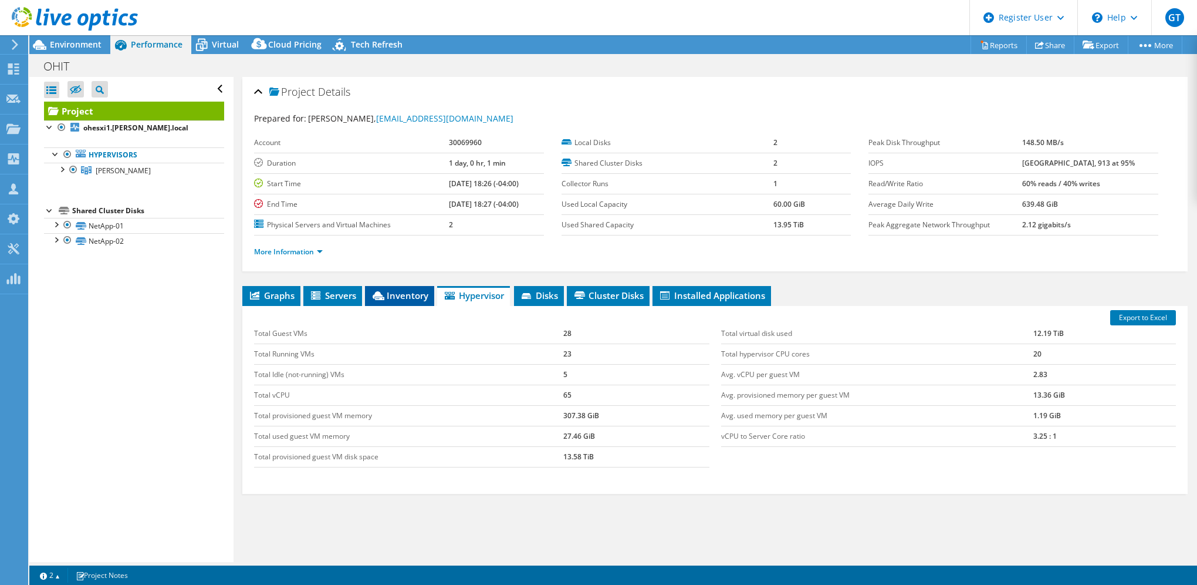
click at [388, 293] on span "Inventory" at bounding box center [400, 295] width 58 height 12
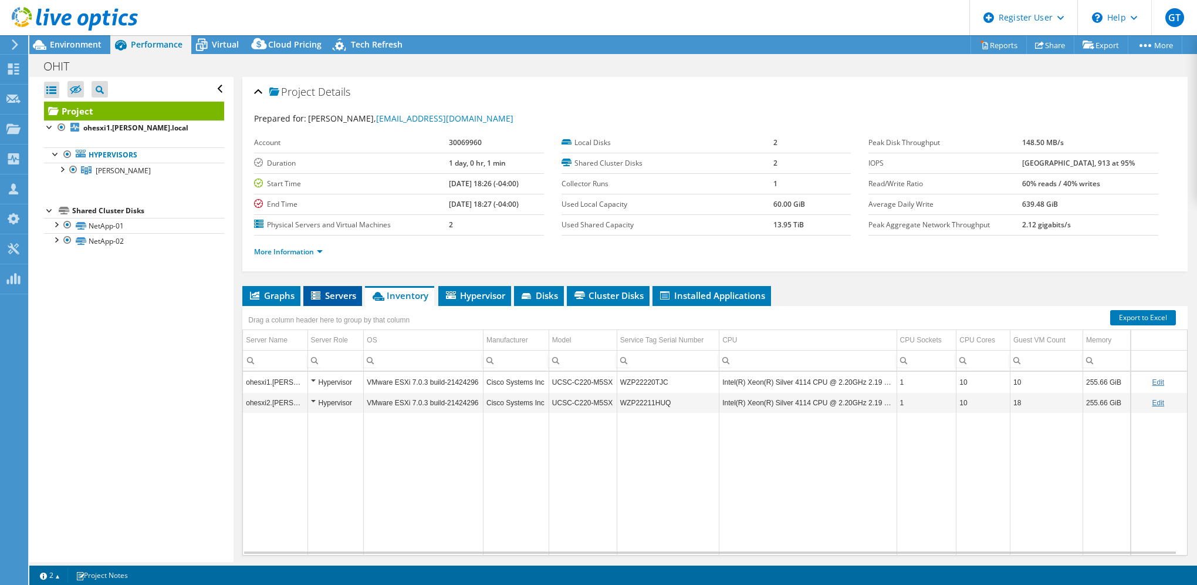
click at [343, 299] on li "Servers" at bounding box center [332, 296] width 59 height 20
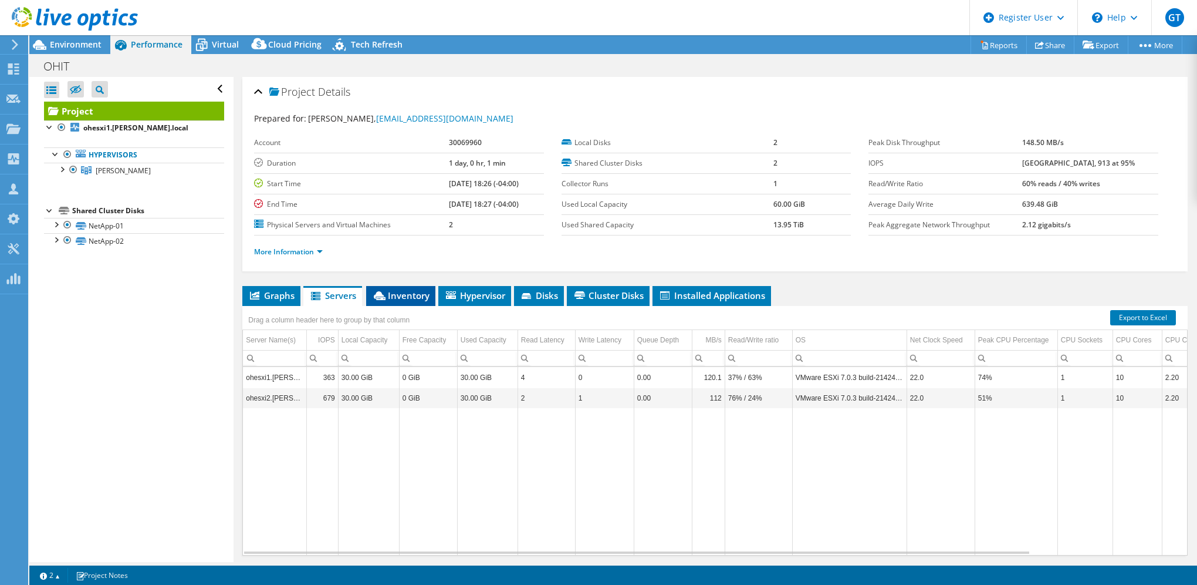
click at [411, 293] on span "Inventory" at bounding box center [401, 295] width 58 height 12
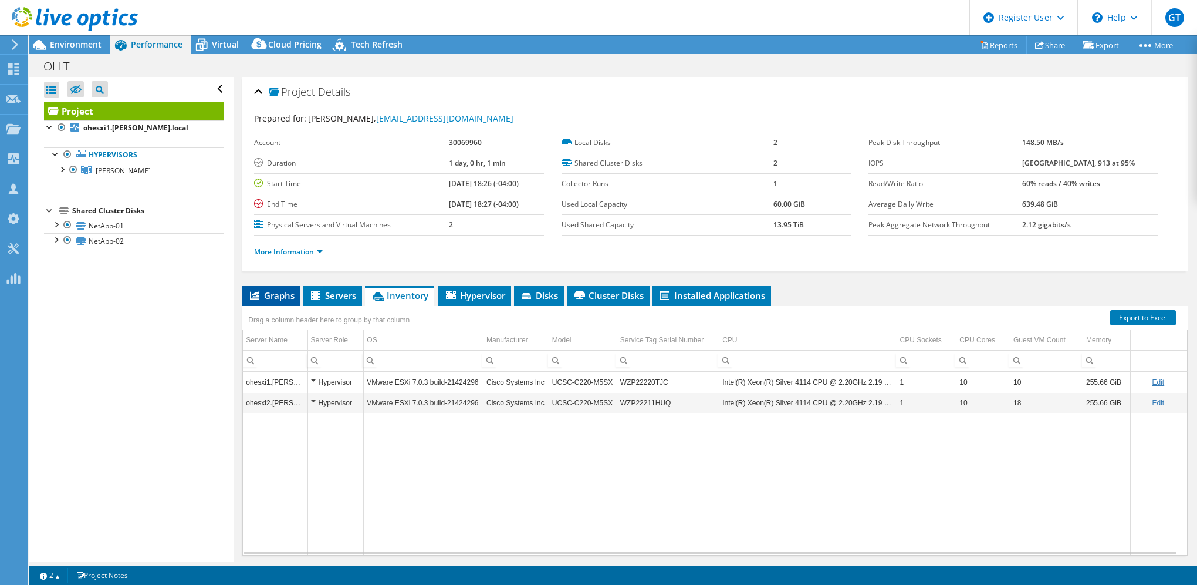
click at [288, 286] on li "Graphs" at bounding box center [271, 296] width 58 height 20
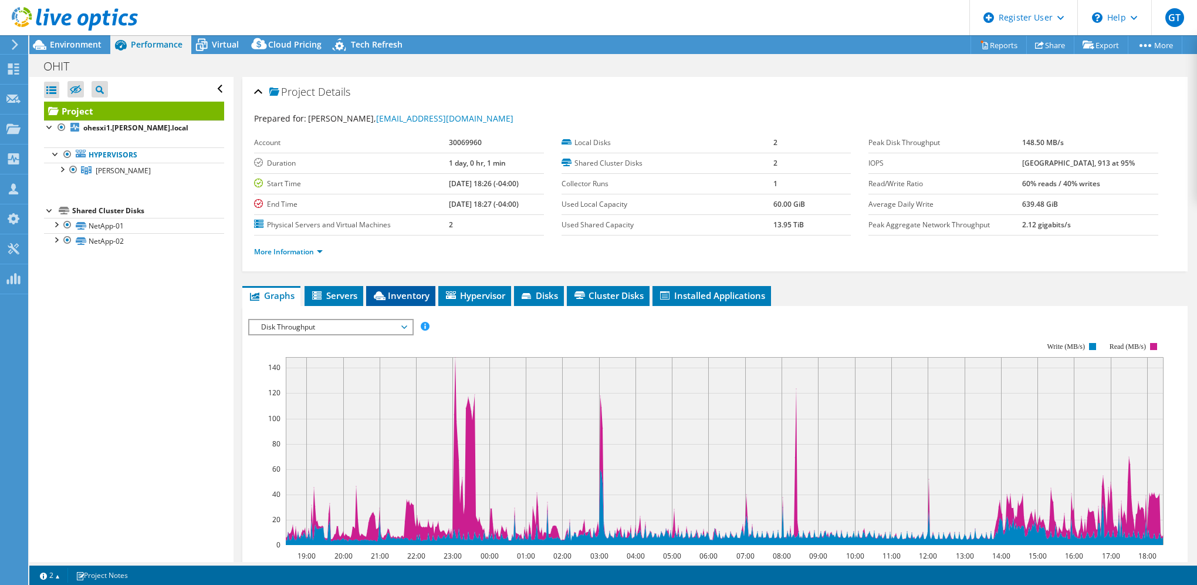
click at [399, 298] on span "Inventory" at bounding box center [401, 295] width 58 height 12
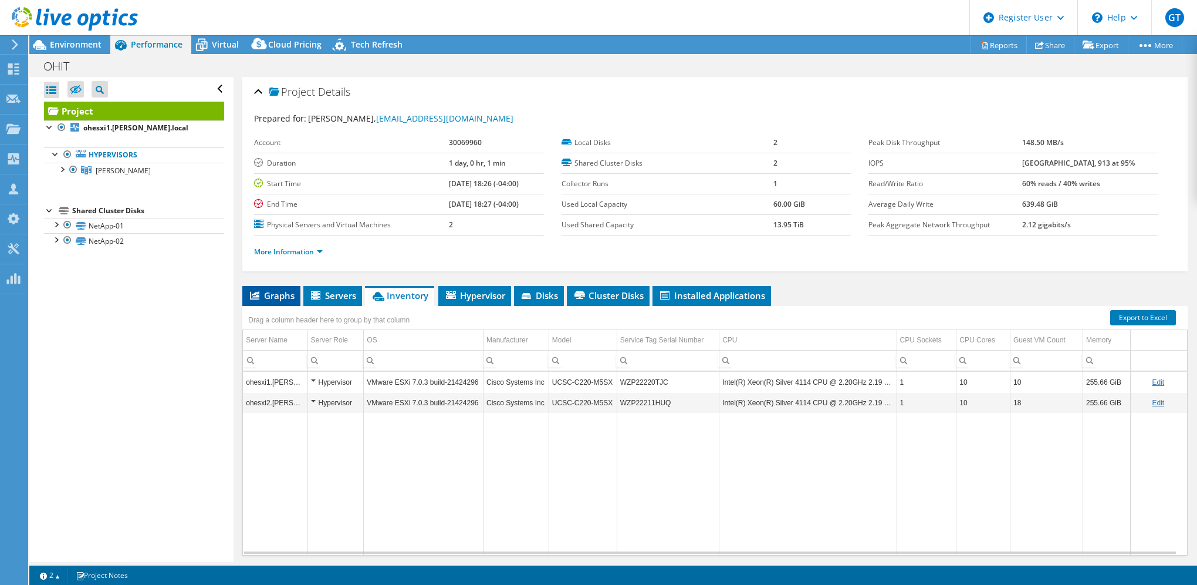
click at [259, 298] on span "Graphs" at bounding box center [271, 295] width 46 height 12
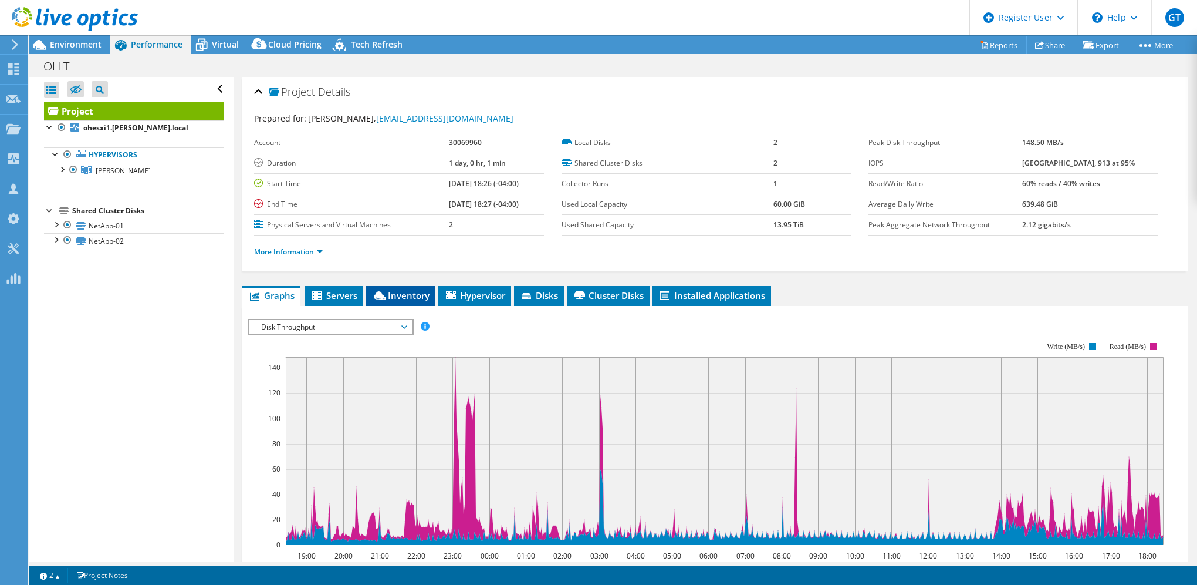
click at [387, 293] on span "Inventory" at bounding box center [401, 295] width 58 height 12
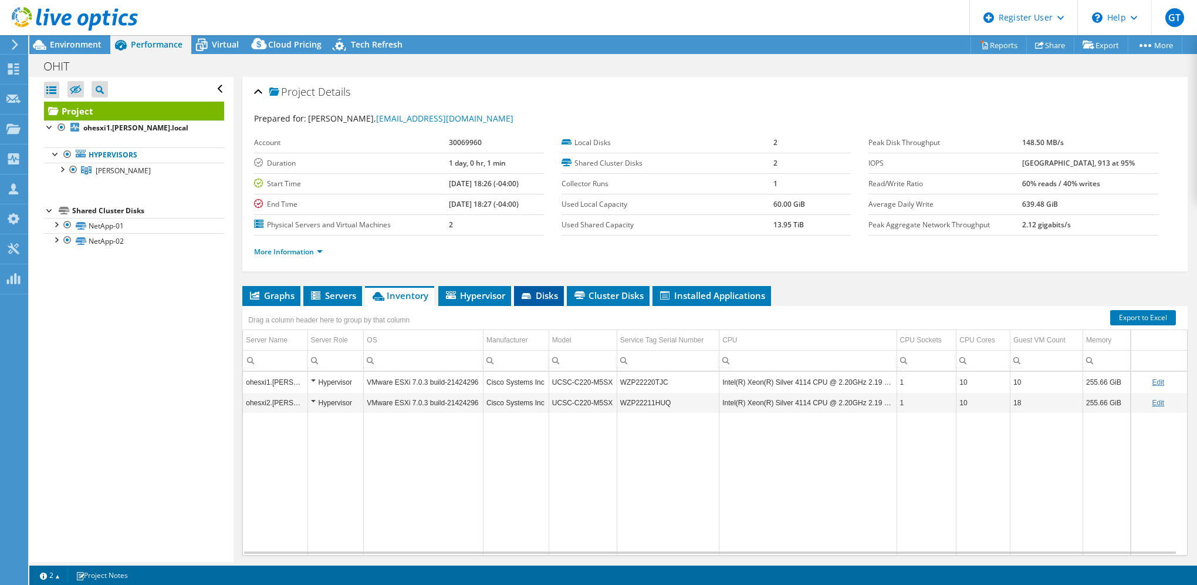
click at [536, 291] on span "Disks" at bounding box center [539, 295] width 38 height 12
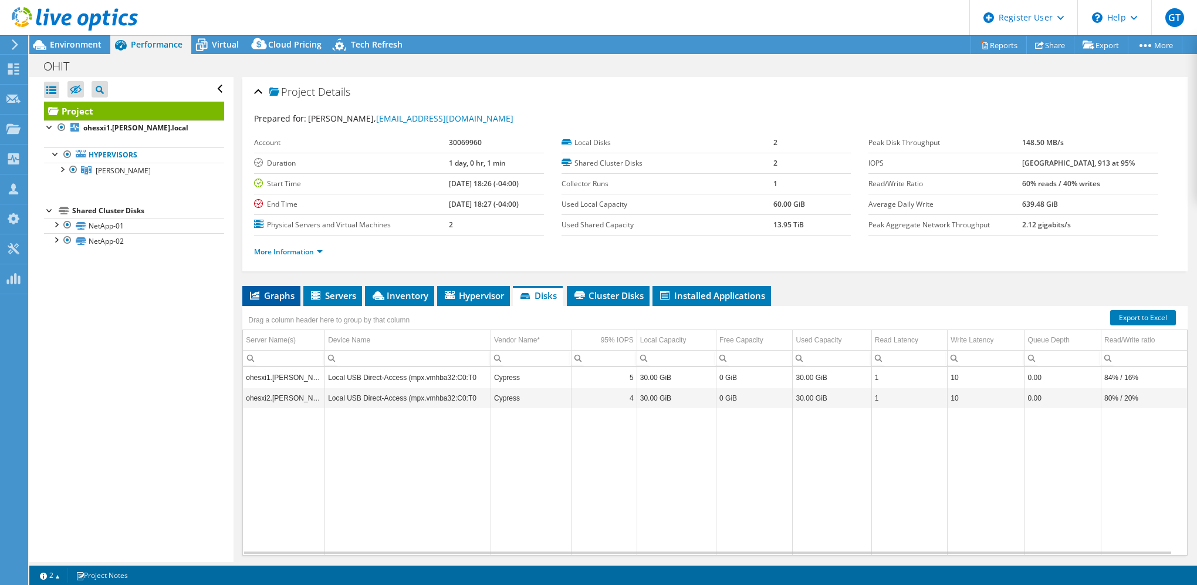
click at [284, 291] on span "Graphs" at bounding box center [271, 295] width 46 height 12
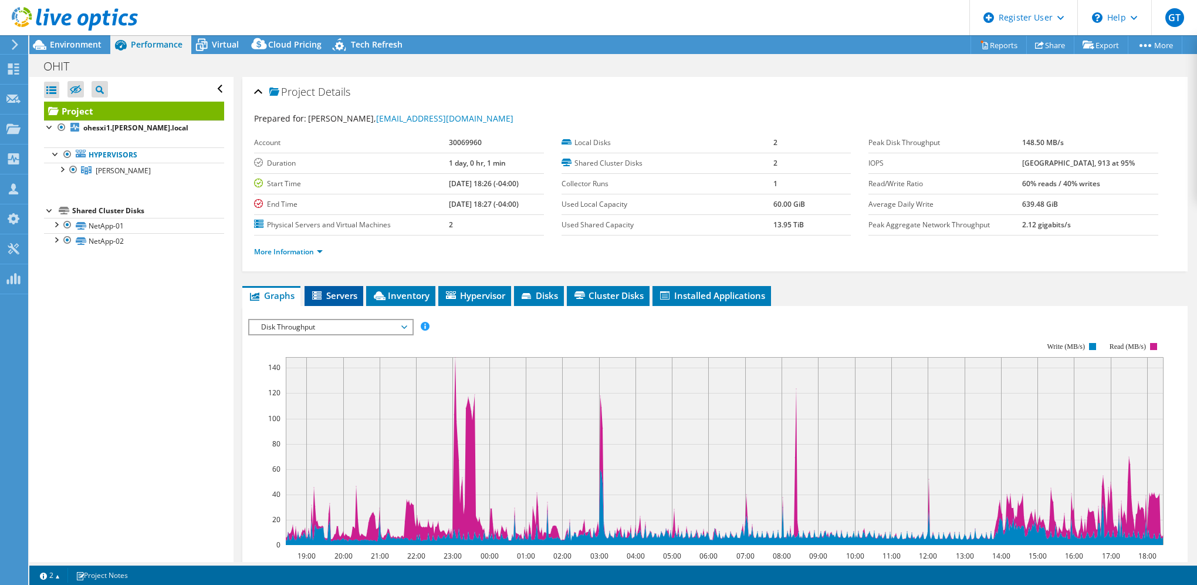
click at [337, 299] on li "Servers" at bounding box center [334, 296] width 59 height 20
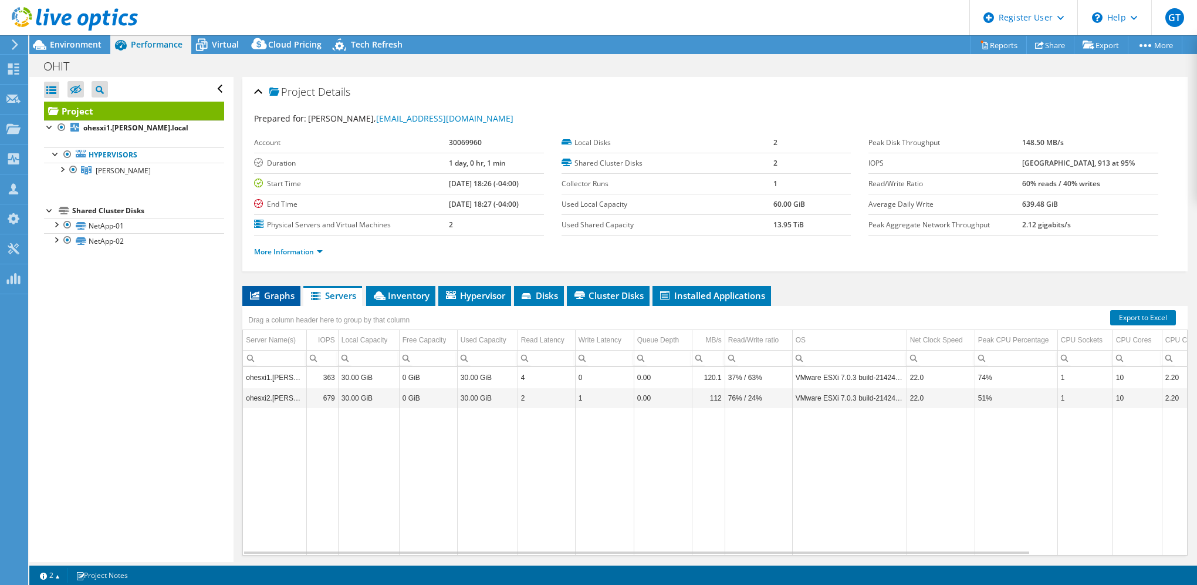
click at [267, 296] on span "Graphs" at bounding box center [271, 295] width 46 height 12
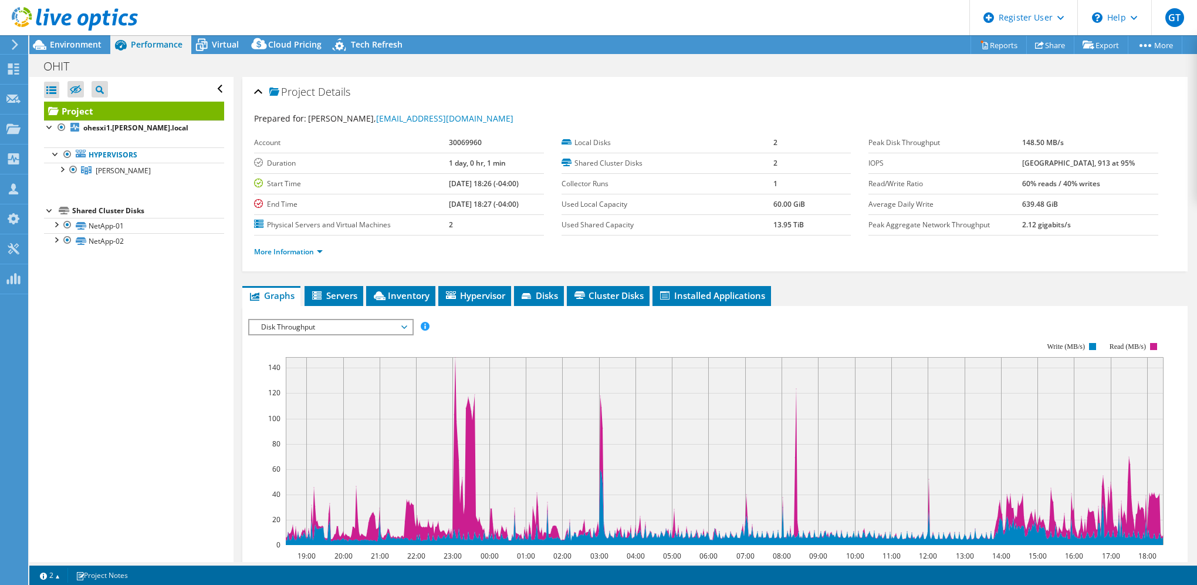
click at [339, 335] on rect at bounding box center [706, 443] width 916 height 235
click at [336, 330] on span "Disk Throughput" at bounding box center [330, 327] width 151 height 14
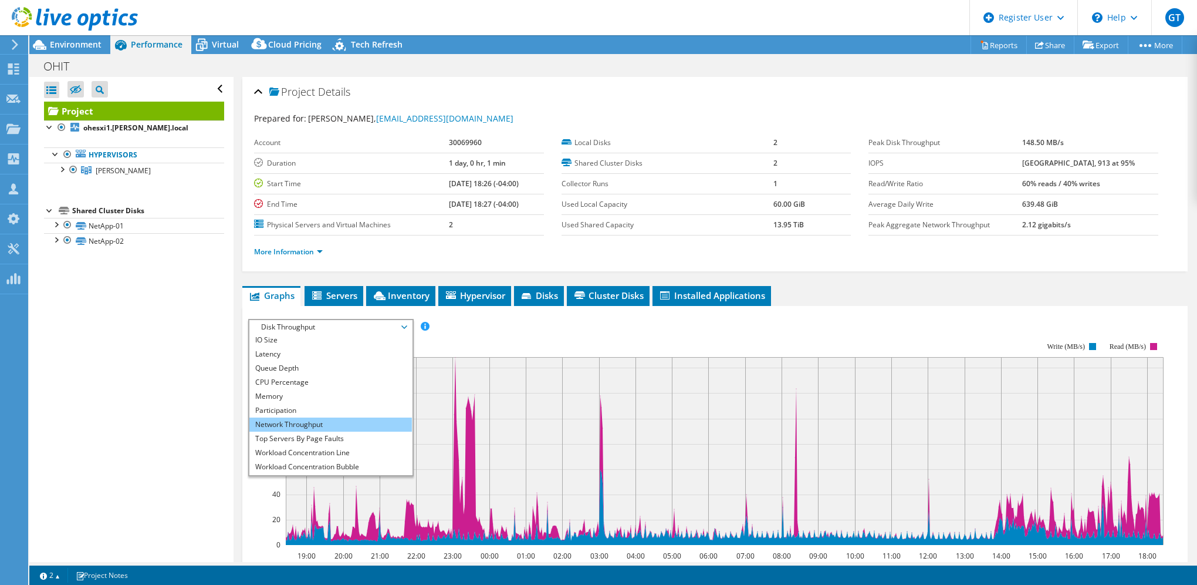
scroll to position [42, 0]
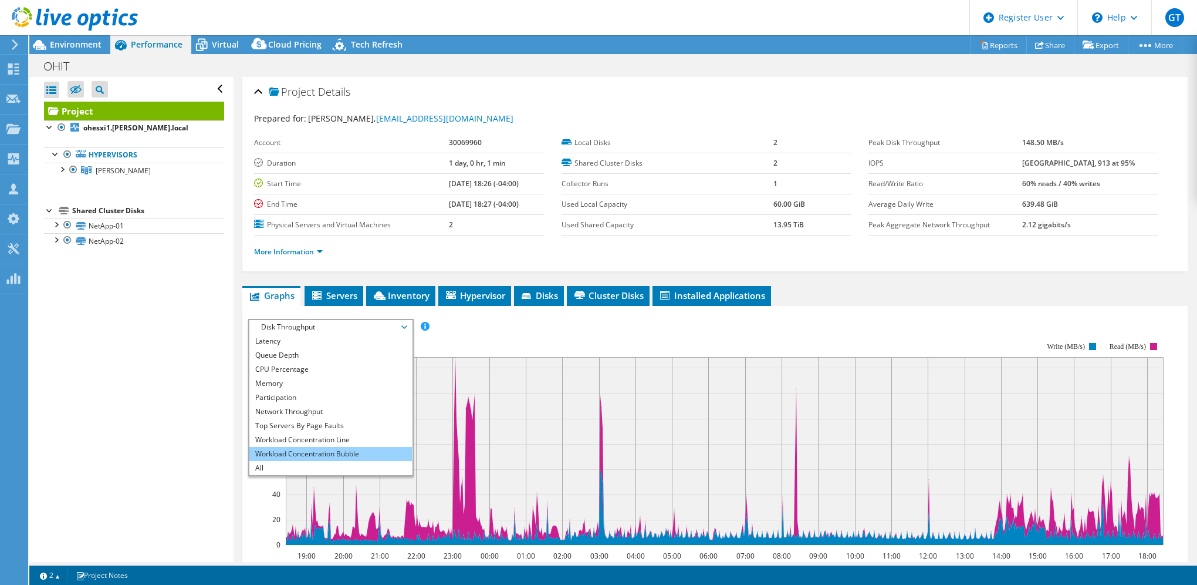
click at [343, 453] on li "Workload Concentration Bubble" at bounding box center [330, 454] width 163 height 14
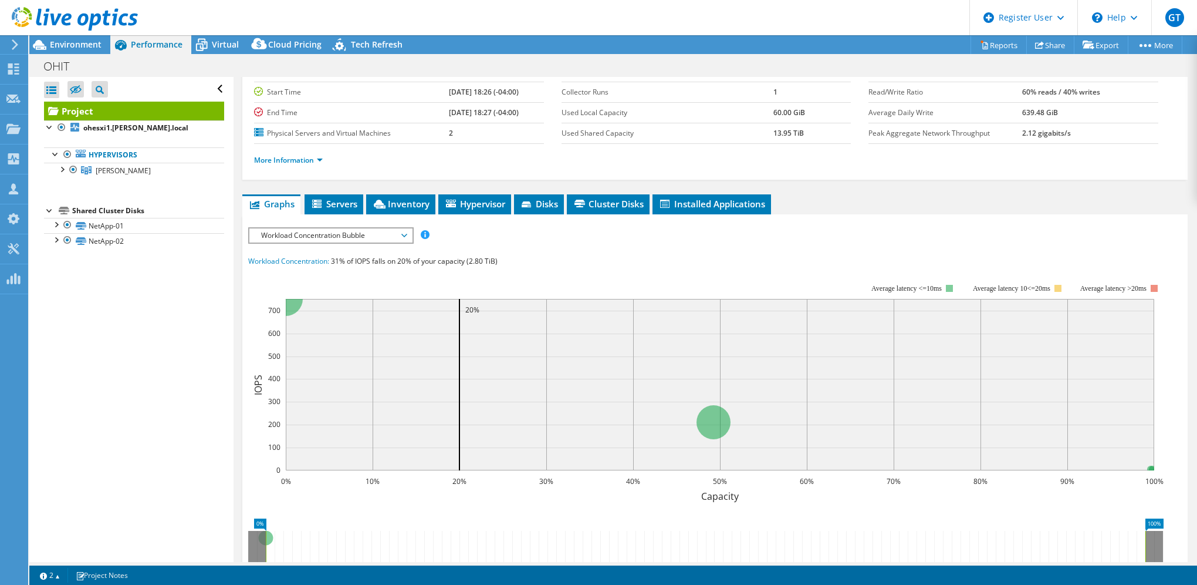
scroll to position [59, 0]
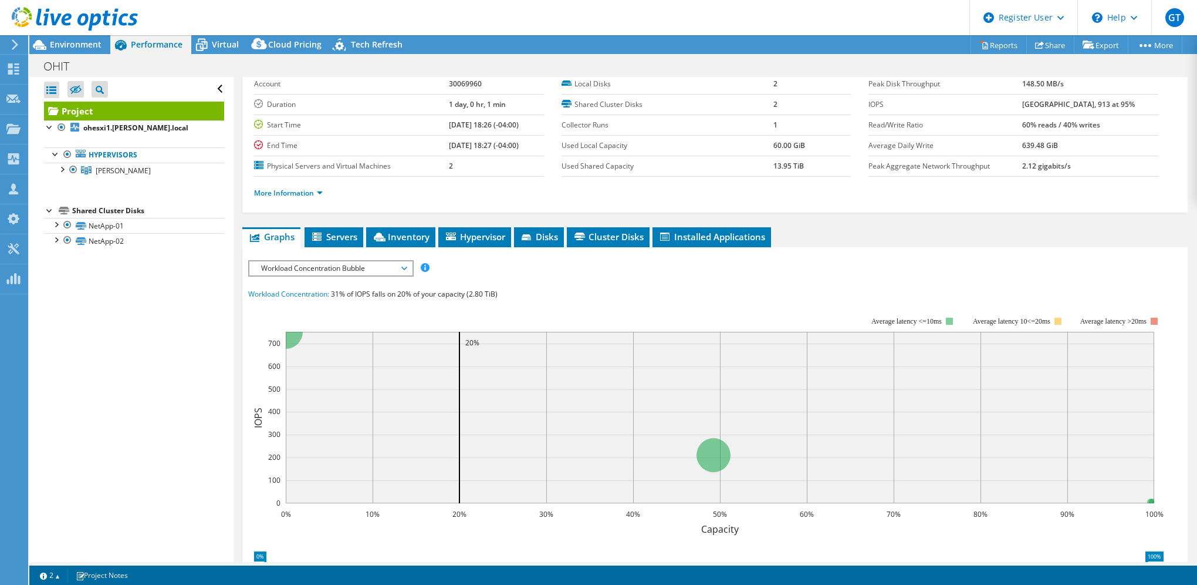
click at [312, 268] on span "Workload Concentration Bubble" at bounding box center [330, 268] width 151 height 14
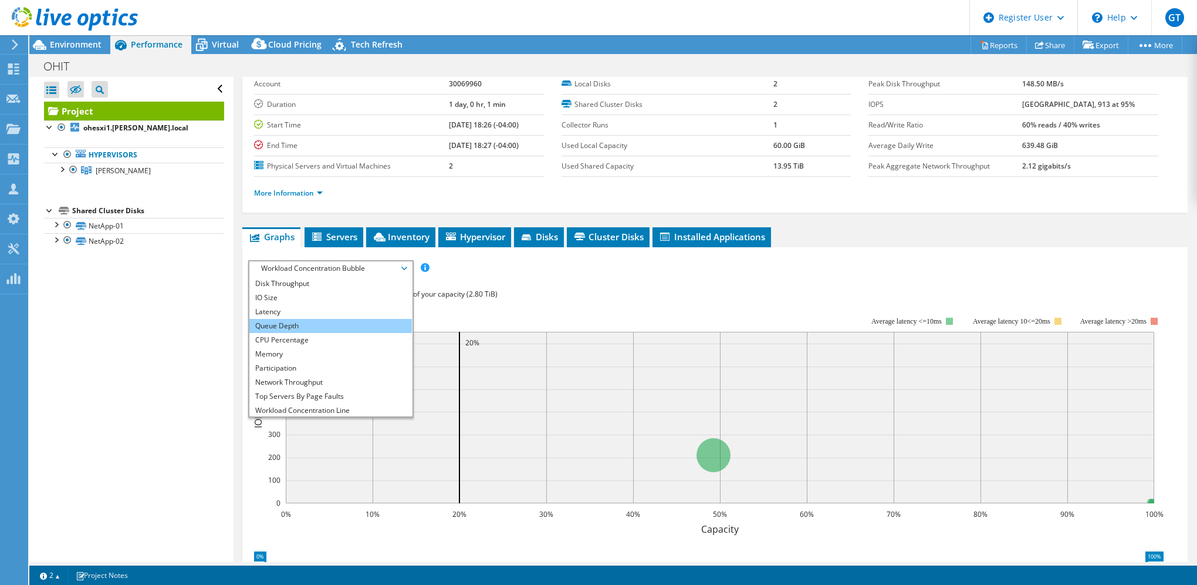
scroll to position [0, 0]
click at [308, 299] on li "Disk Throughput" at bounding box center [330, 296] width 163 height 14
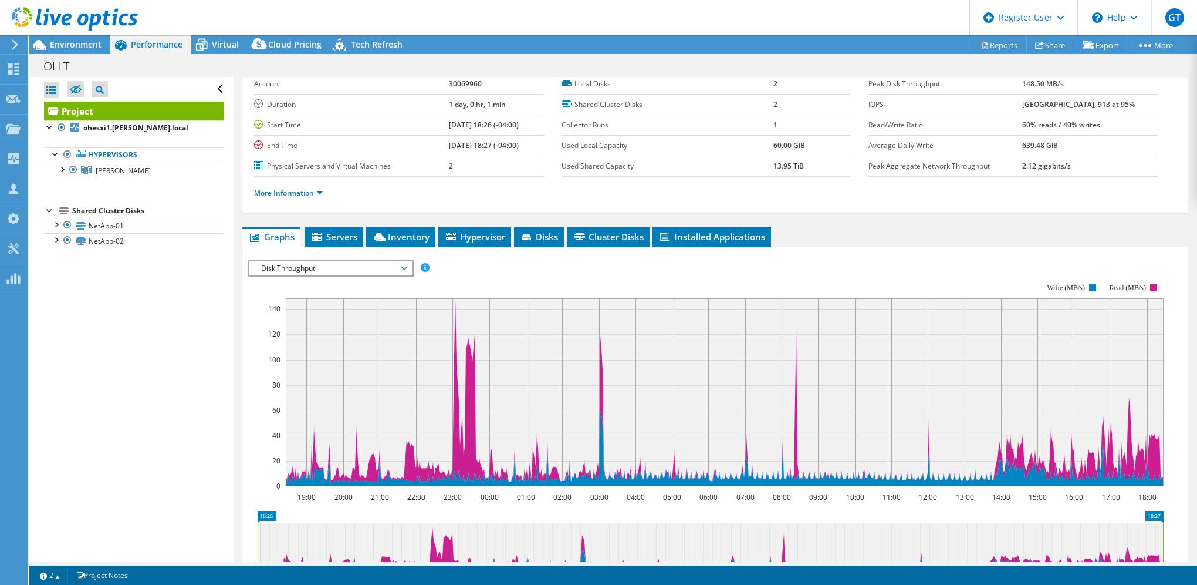
click at [300, 277] on rect at bounding box center [706, 384] width 916 height 235
click at [302, 268] on span "Disk Throughput" at bounding box center [330, 268] width 151 height 14
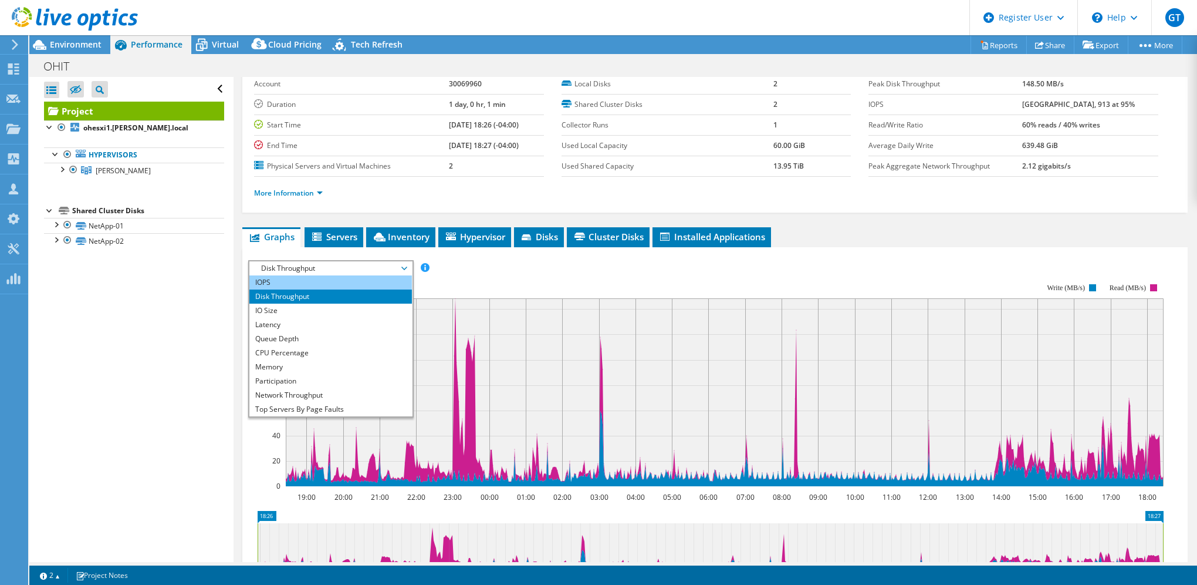
click at [298, 285] on li "IOPS" at bounding box center [330, 282] width 163 height 14
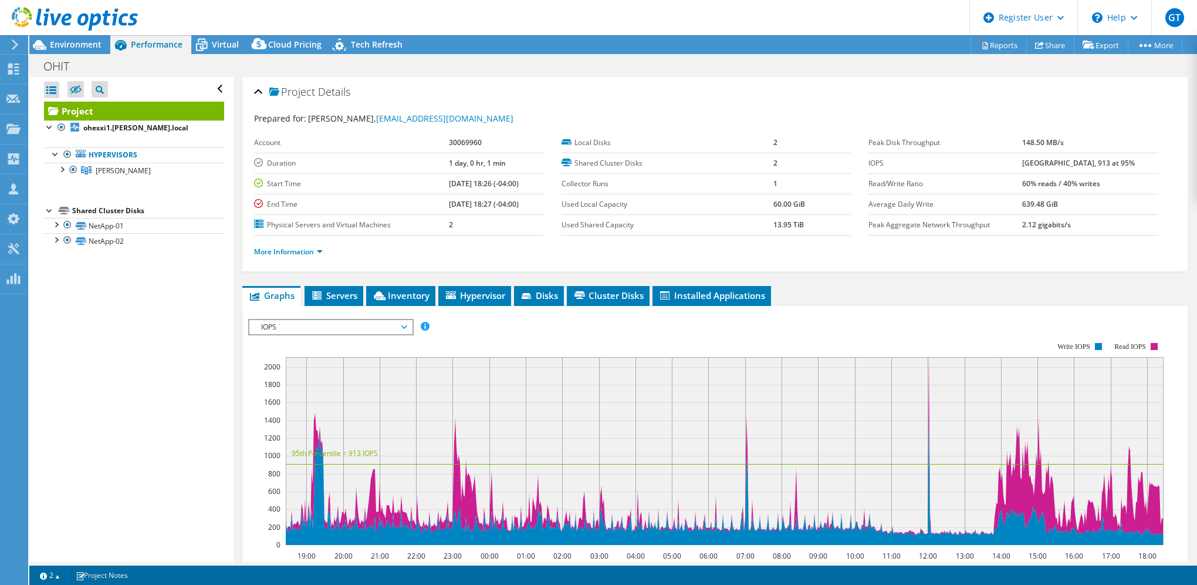
click at [376, 324] on span "IOPS" at bounding box center [330, 327] width 151 height 14
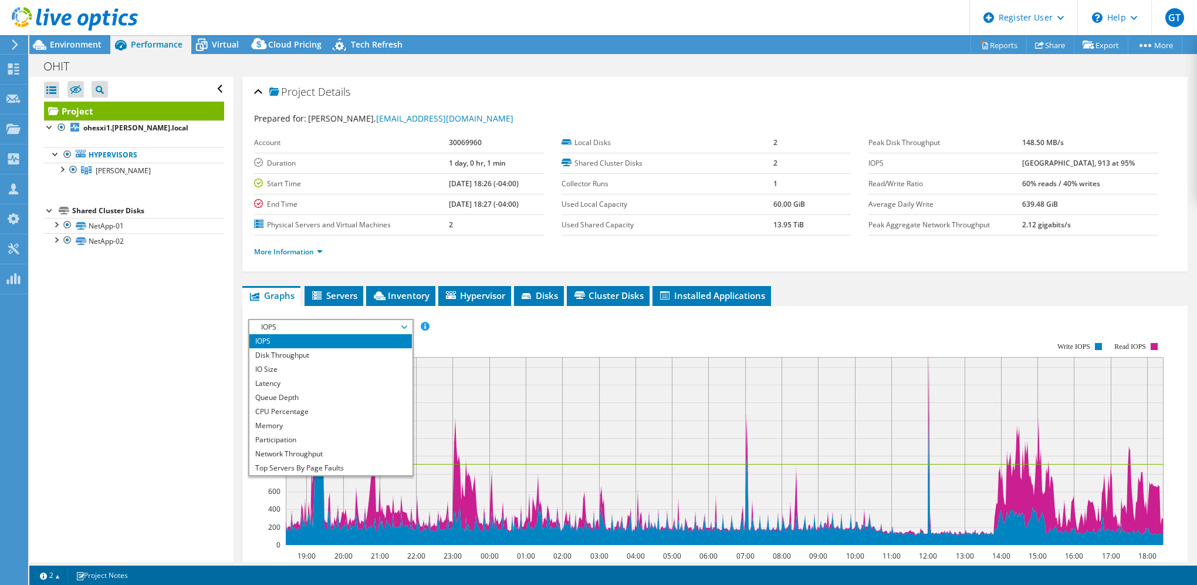
click at [542, 332] on rect at bounding box center [706, 443] width 916 height 235
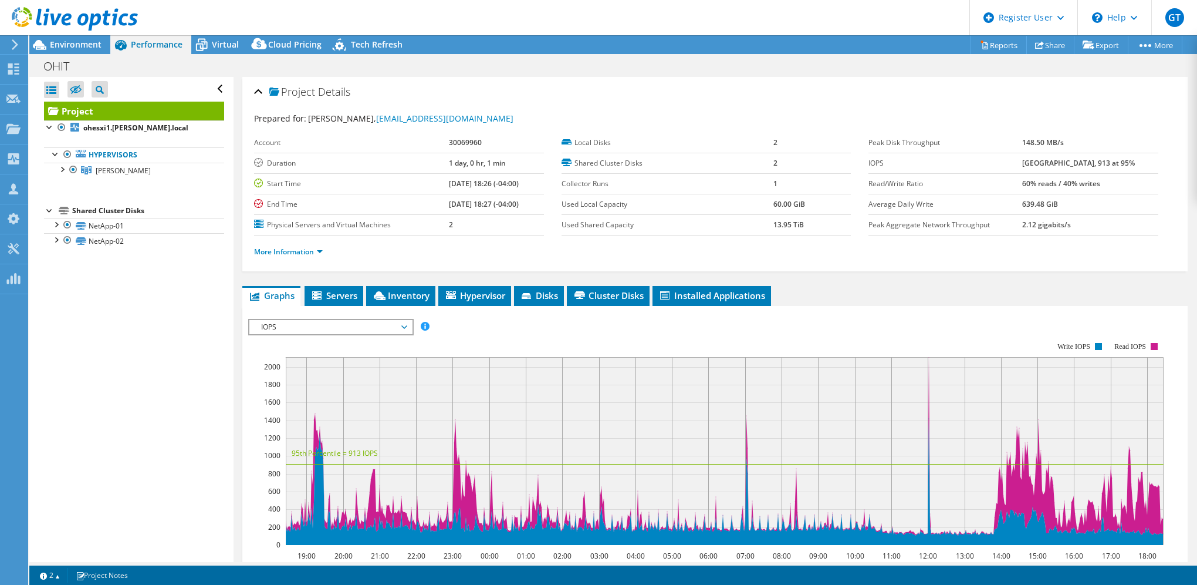
click at [554, 326] on rect at bounding box center [706, 443] width 916 height 235
click at [52, 31] on link at bounding box center [75, 28] width 126 height 10
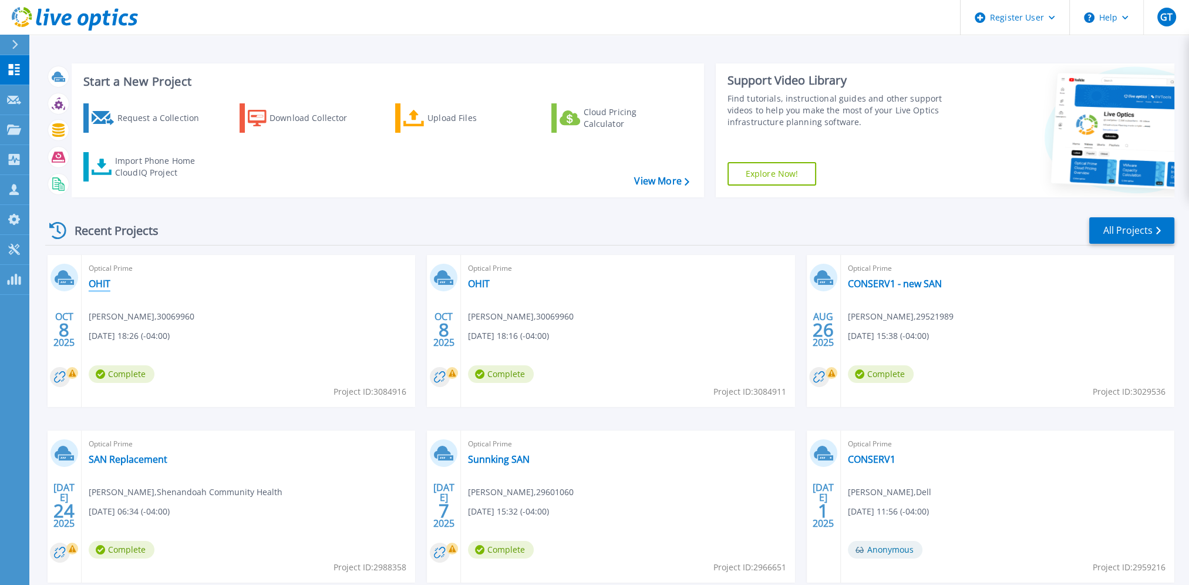
click at [106, 279] on link "OHIT" at bounding box center [100, 284] width 22 height 12
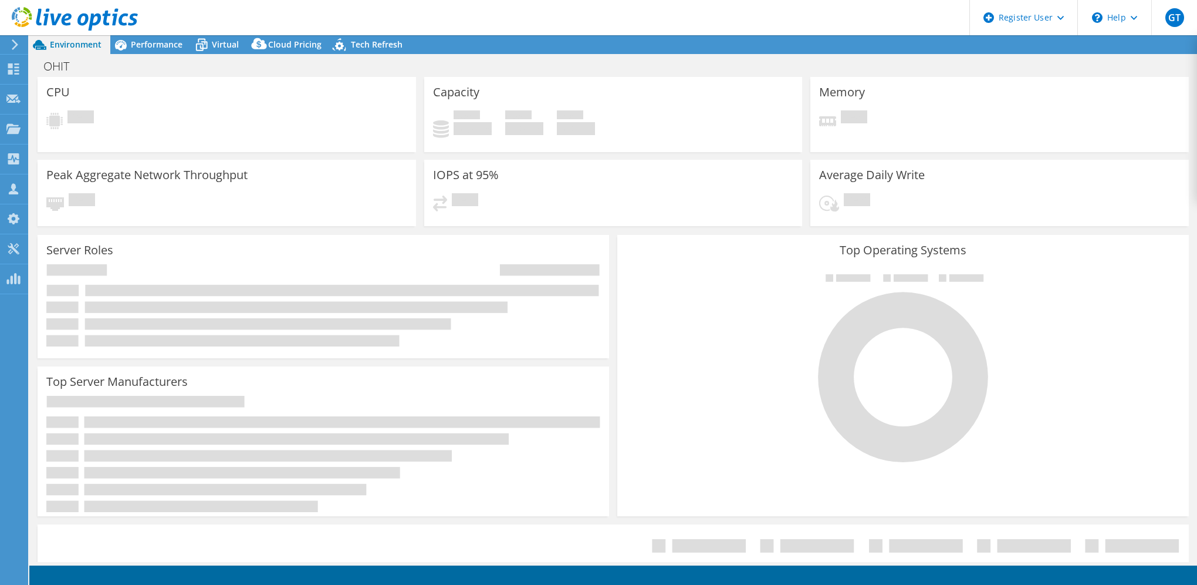
select select "USD"
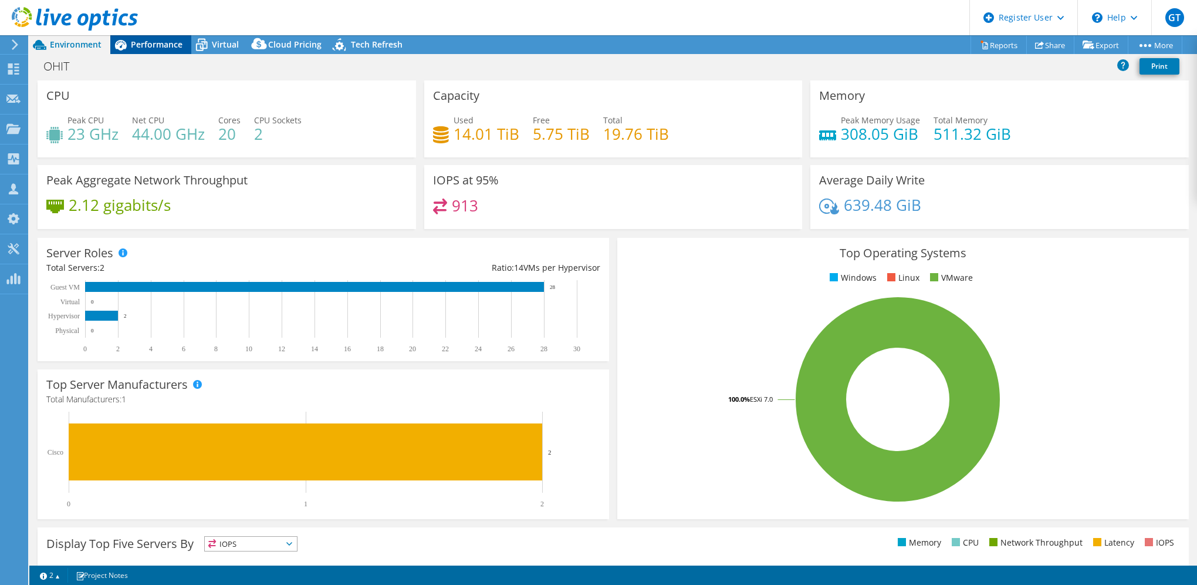
click at [155, 45] on span "Performance" at bounding box center [157, 44] width 52 height 11
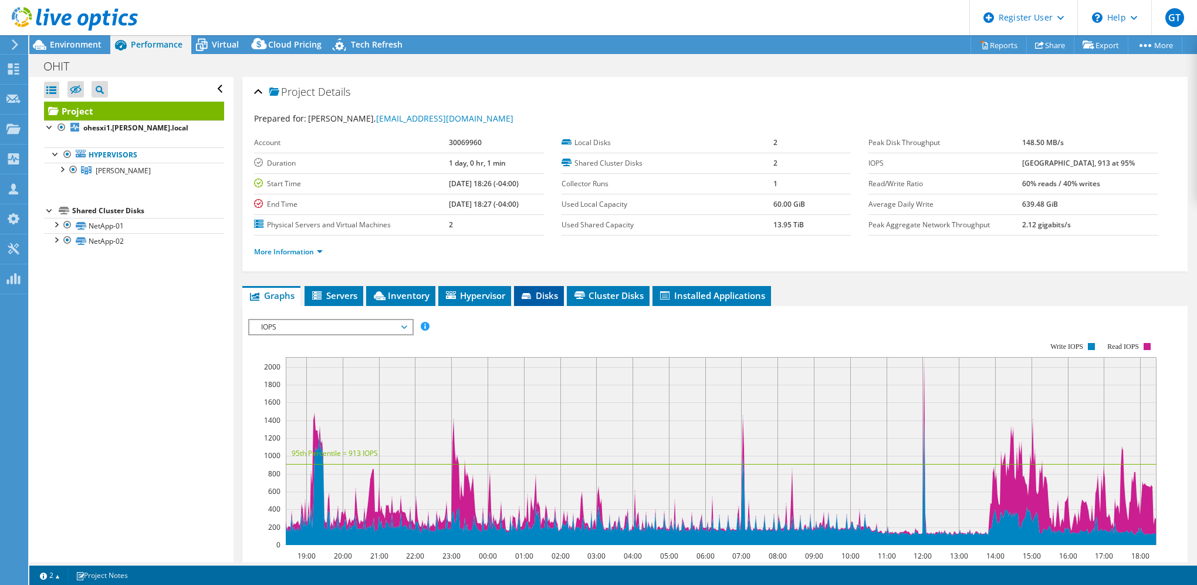
click at [552, 299] on li "Disks" at bounding box center [539, 296] width 50 height 20
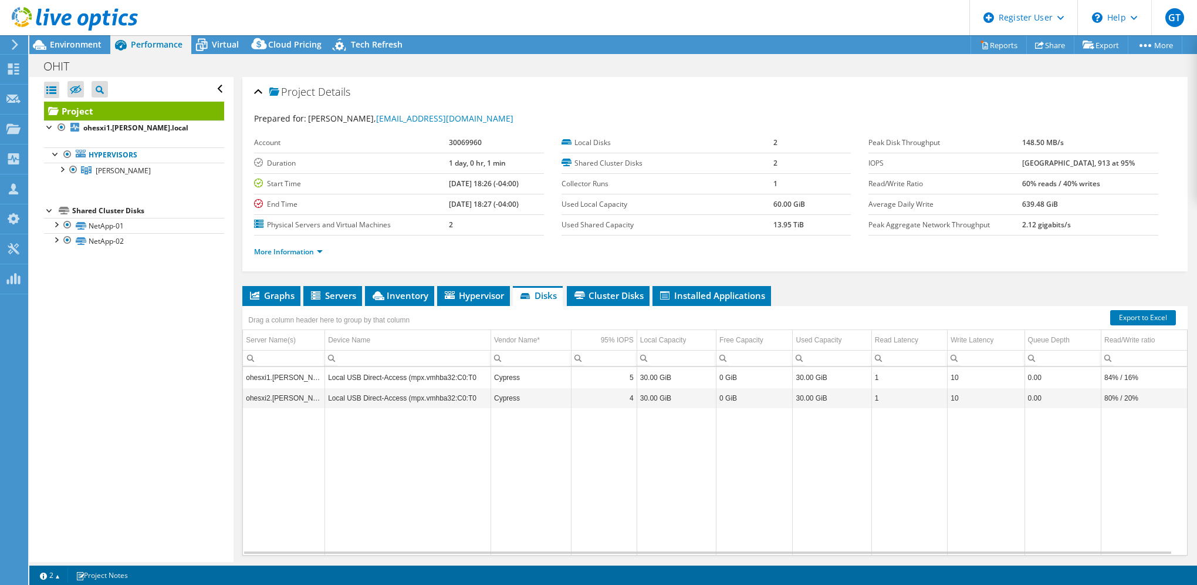
click at [609, 306] on div "Drag a column header here to group by that column" at bounding box center [715, 313] width 946 height 15
click at [614, 293] on span "Cluster Disks" at bounding box center [608, 295] width 71 height 12
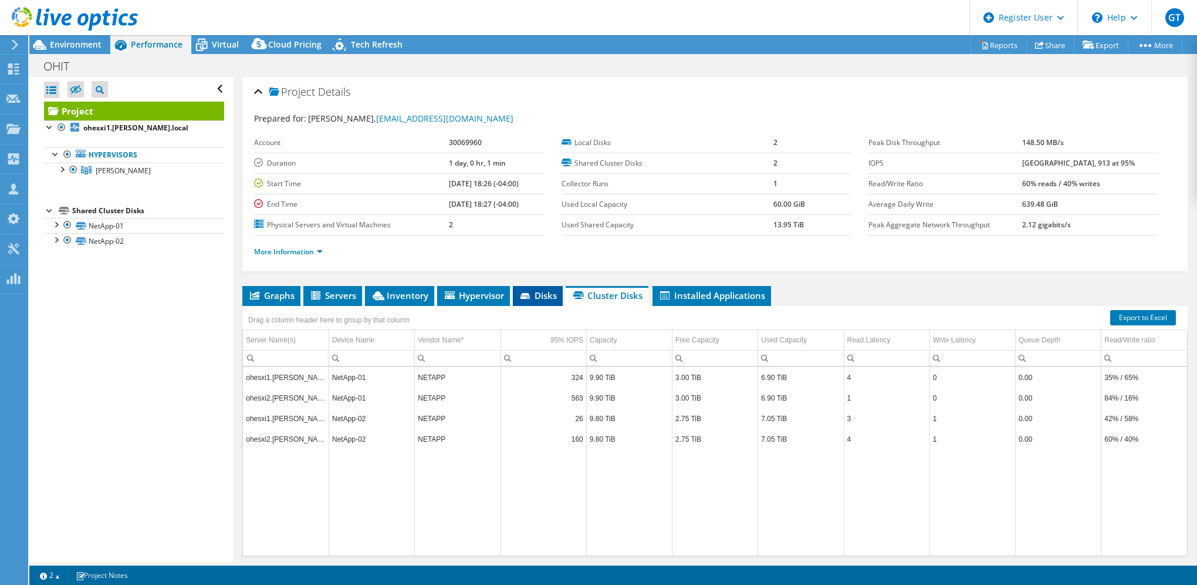
click at [516, 296] on li "Disks" at bounding box center [538, 296] width 50 height 20
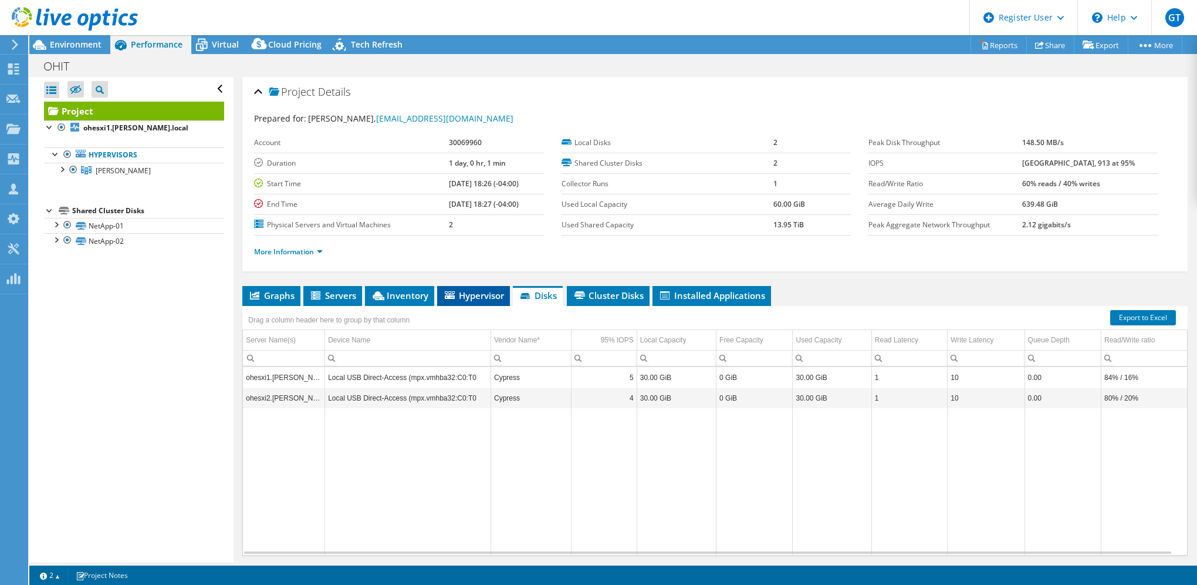
click at [470, 290] on span "Hypervisor" at bounding box center [473, 295] width 61 height 12
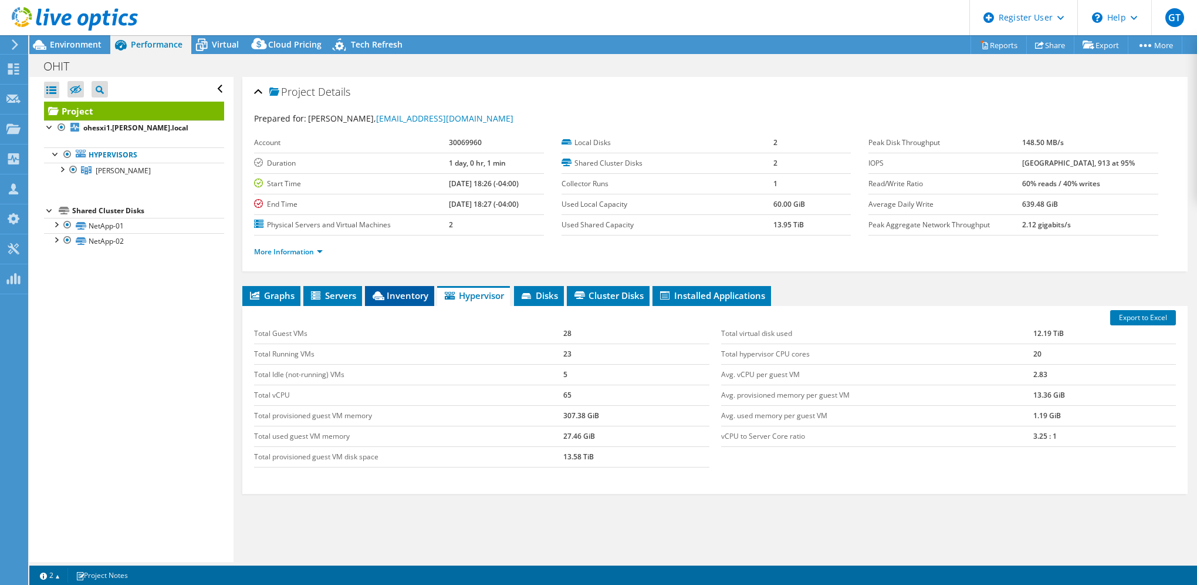
click at [391, 292] on span "Inventory" at bounding box center [400, 295] width 58 height 12
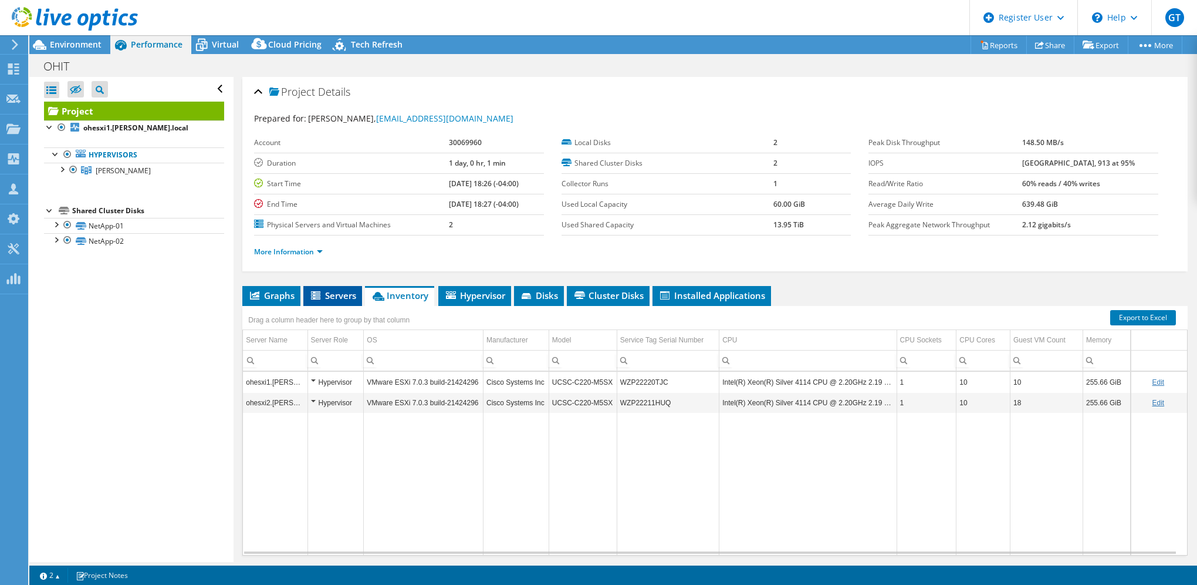
click at [333, 297] on span "Servers" at bounding box center [332, 295] width 47 height 12
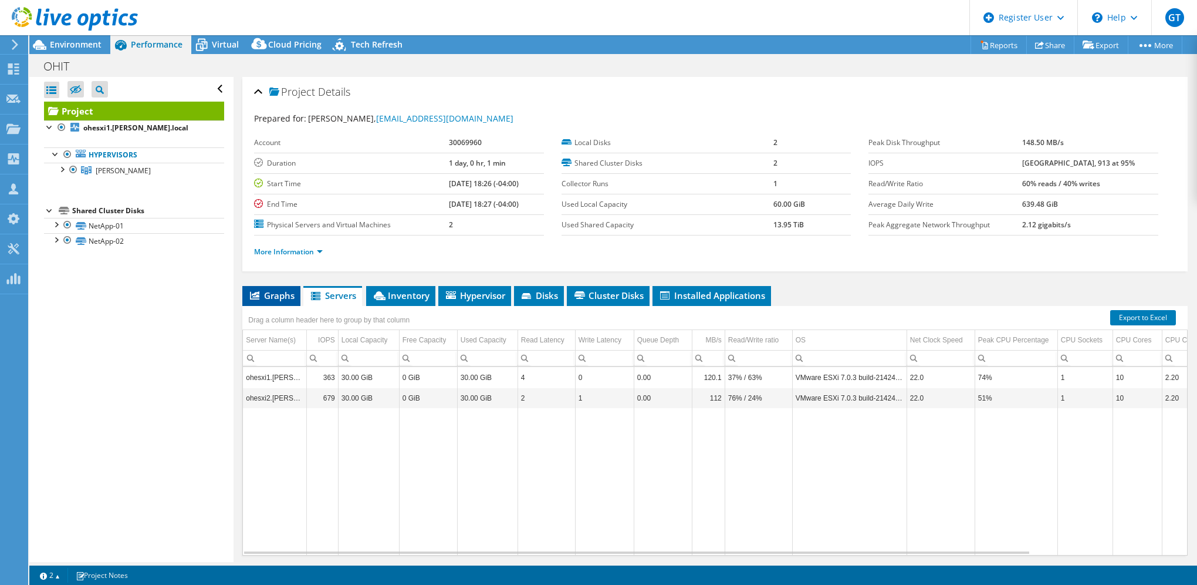
click at [257, 291] on icon at bounding box center [254, 295] width 9 height 8
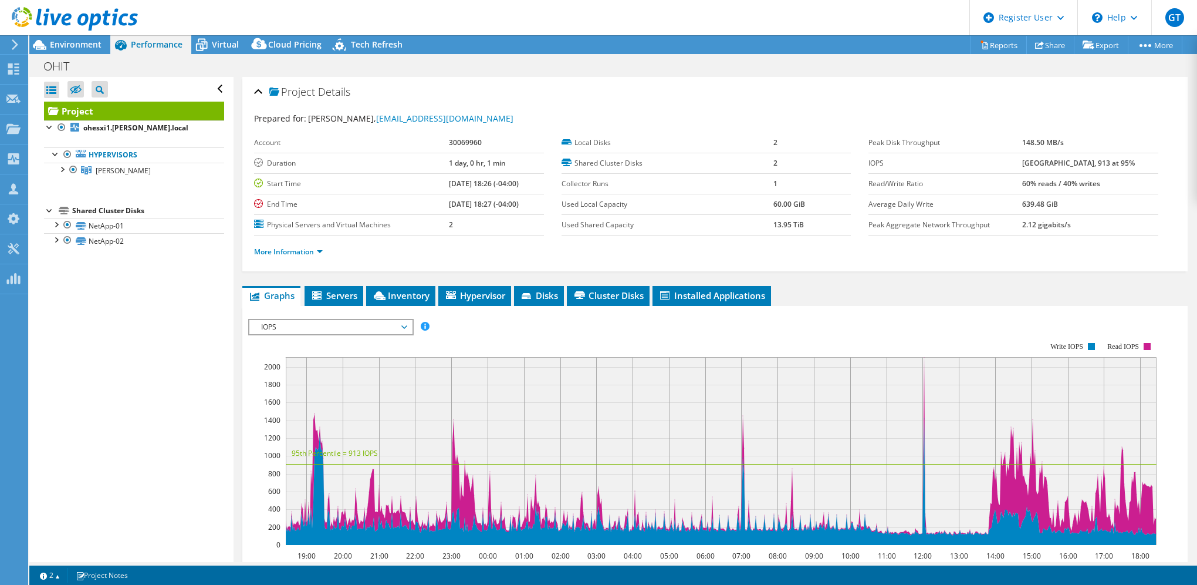
drag, startPoint x: 1122, startPoint y: 166, endPoint x: 1021, endPoint y: 170, distance: 101.6
click at [1021, 170] on tr "IOPS 2110 at Peak, 913 at 95%" at bounding box center [1014, 163] width 290 height 21
click at [214, 44] on span "Virtual" at bounding box center [225, 44] width 27 height 11
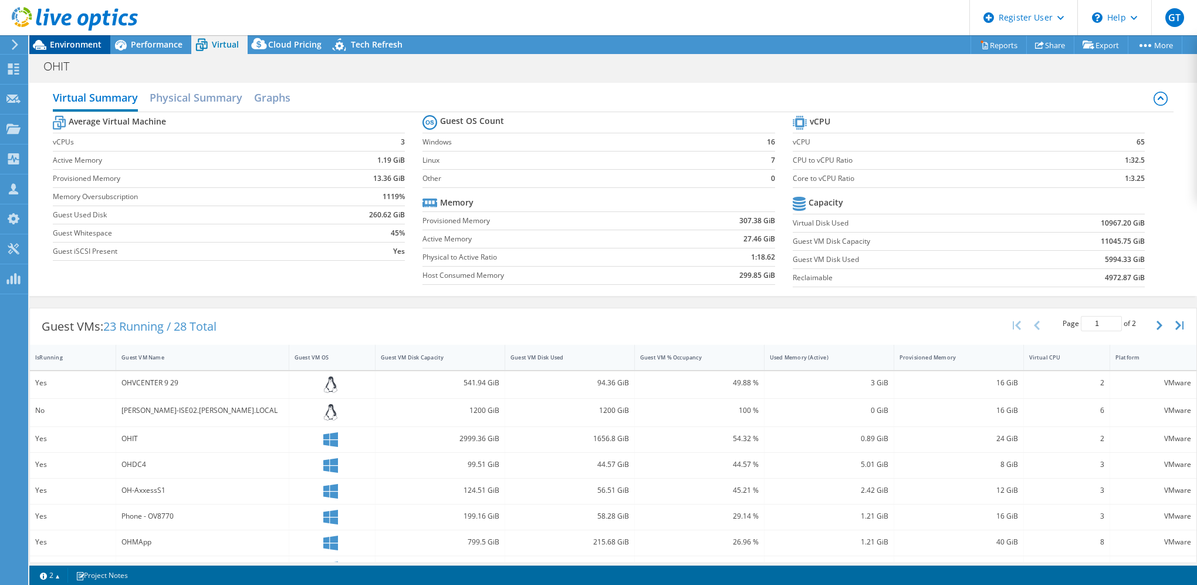
click at [87, 46] on span "Environment" at bounding box center [76, 44] width 52 height 11
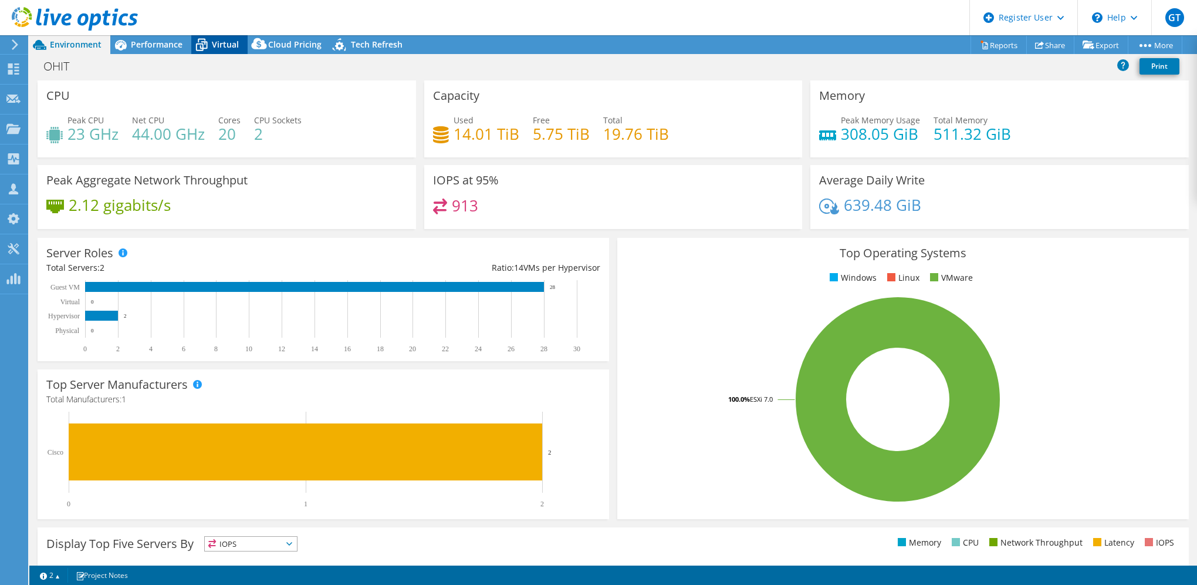
click at [221, 46] on span "Virtual" at bounding box center [225, 44] width 27 height 11
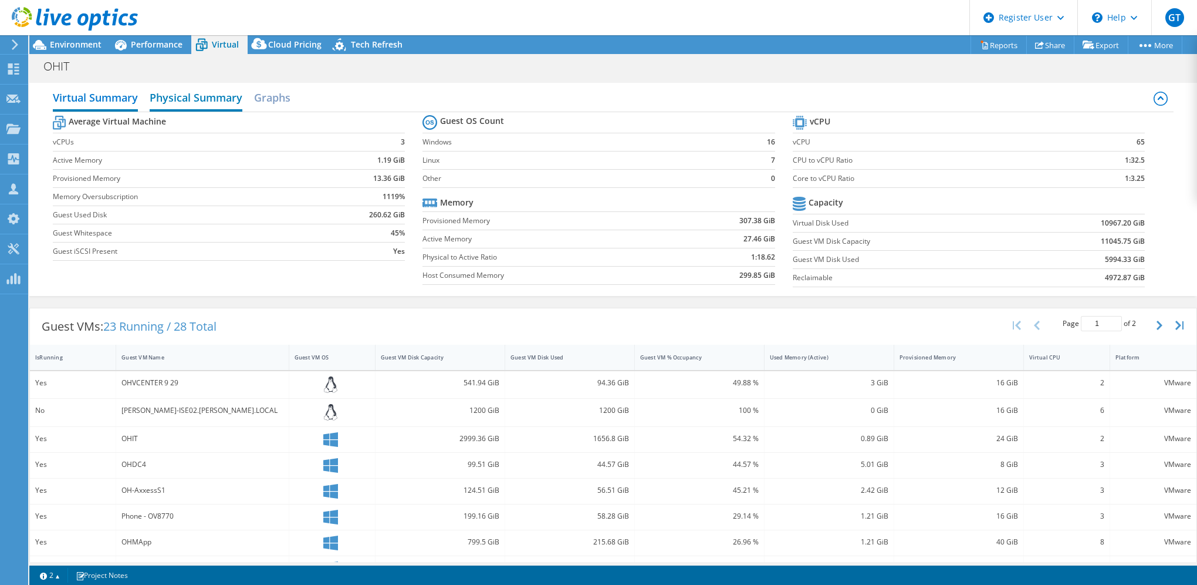
click at [218, 104] on h2 "Physical Summary" at bounding box center [196, 99] width 93 height 26
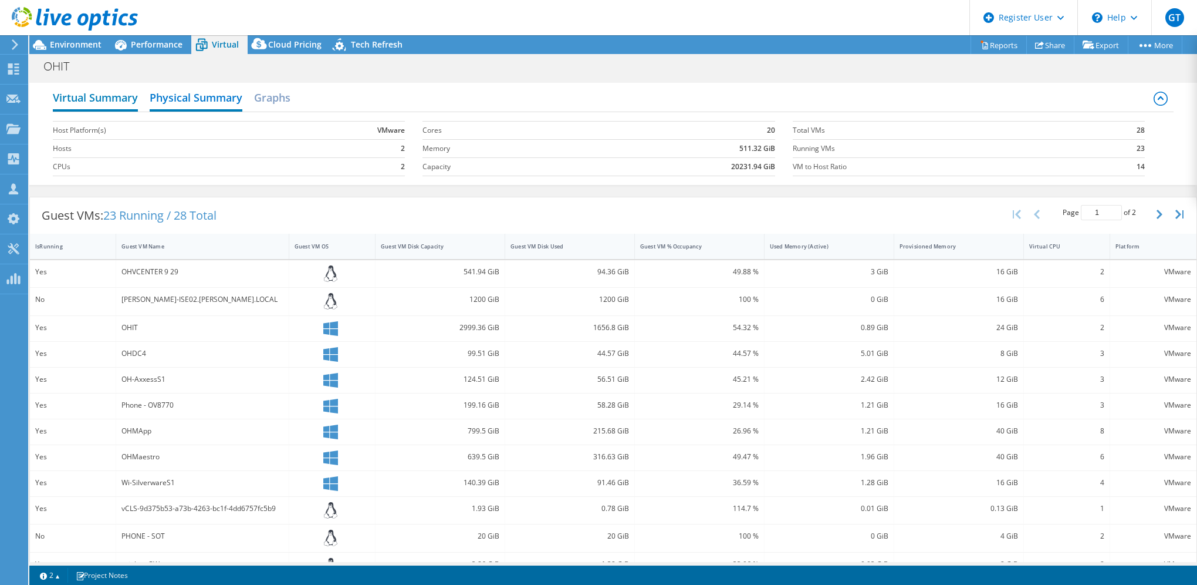
click at [126, 94] on h2 "Virtual Summary" at bounding box center [95, 99] width 85 height 26
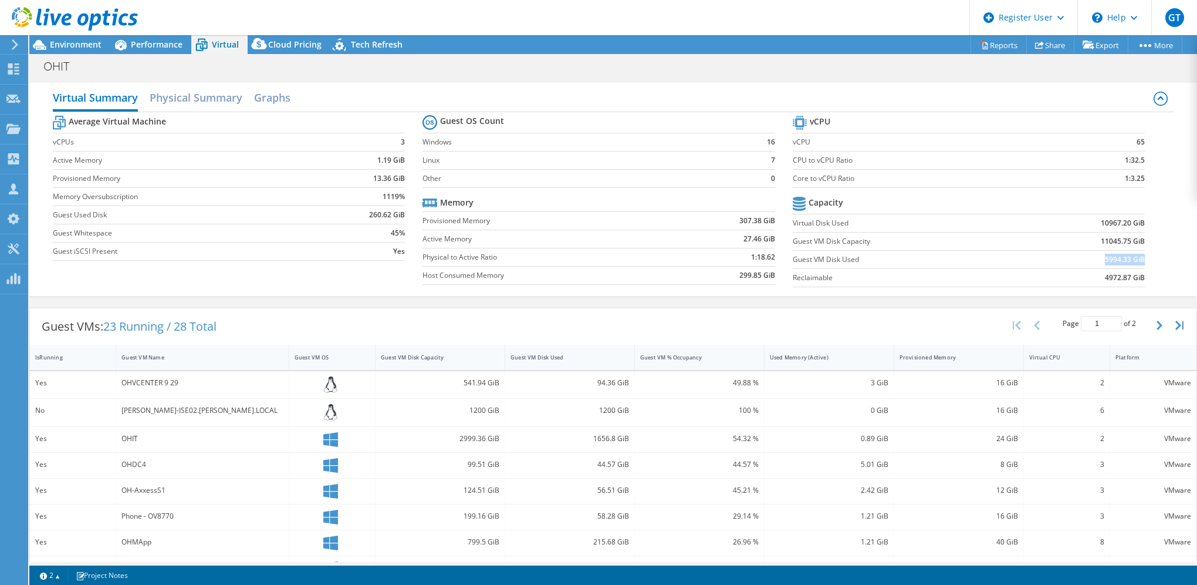
drag, startPoint x: 1136, startPoint y: 261, endPoint x: 1092, endPoint y: 261, distance: 44.6
click at [1092, 261] on td "5994.33 GiB" at bounding box center [1085, 259] width 122 height 18
drag, startPoint x: 1092, startPoint y: 261, endPoint x: 1019, endPoint y: 283, distance: 76.1
click at [1024, 283] on td "4972.87 GiB" at bounding box center [1085, 277] width 122 height 18
drag, startPoint x: 1143, startPoint y: 256, endPoint x: 1080, endPoint y: 260, distance: 63.5
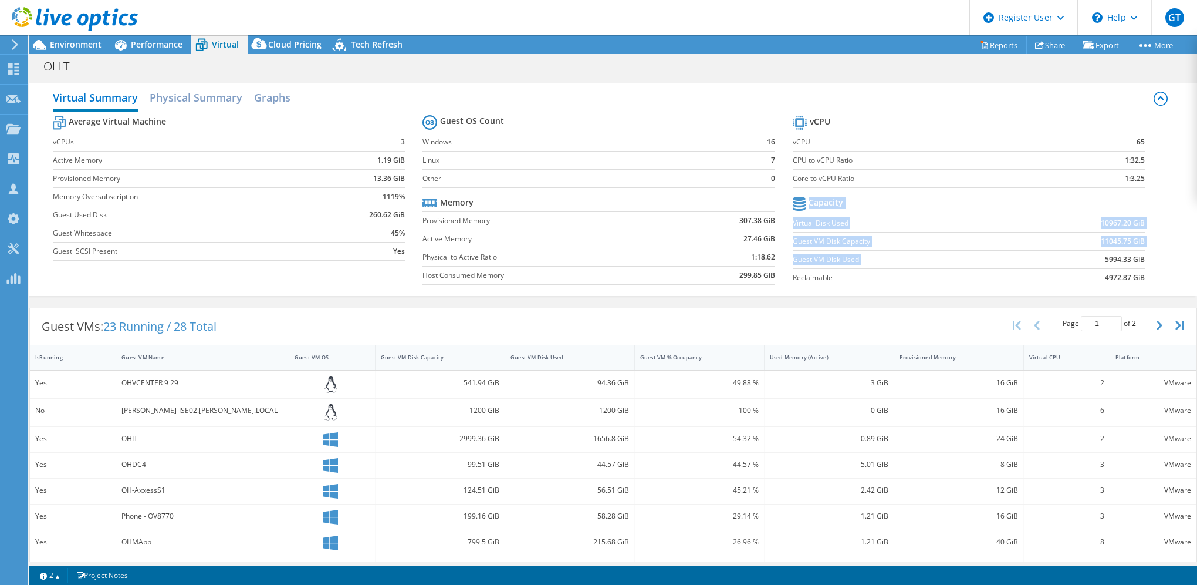
click at [1080, 260] on section "vCPU vCPU 65 CPU to vCPU Ratio 1:32.5 Core to vCPU Ratio 1:3.25 Capacity Virtua…" at bounding box center [978, 203] width 370 height 180
click at [1153, 260] on section "vCPU vCPU 65 CPU to vCPU Ratio 1:32.5 Core to vCPU Ratio 1:3.25 Capacity Virtua…" at bounding box center [978, 203] width 370 height 180
click at [82, 36] on div at bounding box center [69, 19] width 138 height 39
click at [100, 38] on div at bounding box center [69, 19] width 138 height 39
click at [96, 47] on span "Environment" at bounding box center [76, 44] width 52 height 11
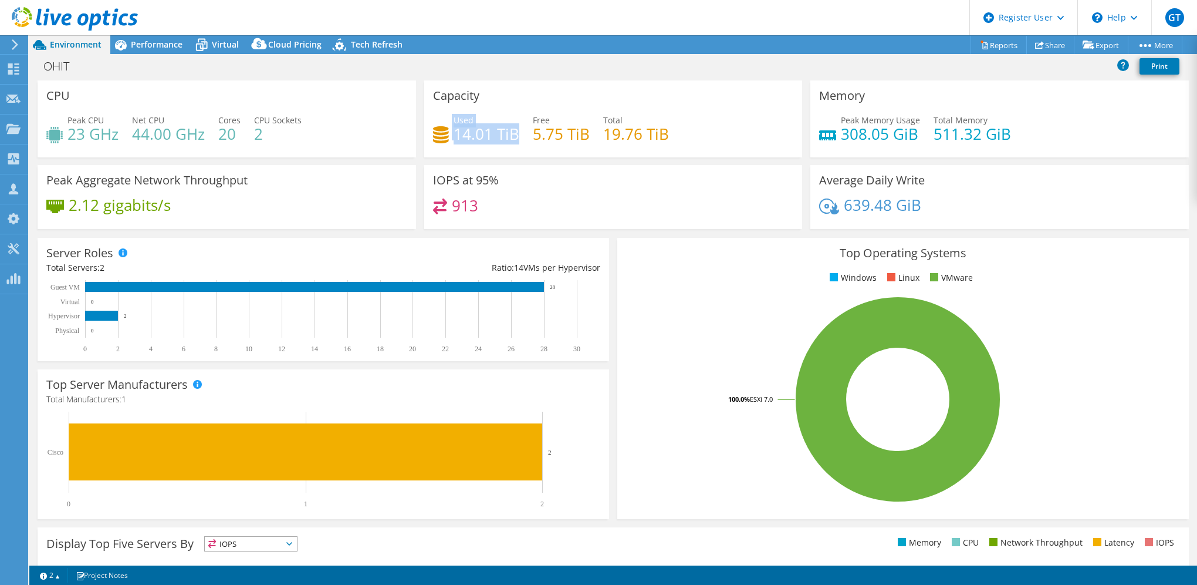
drag, startPoint x: 513, startPoint y: 133, endPoint x: 433, endPoint y: 141, distance: 80.8
click at [433, 140] on div "Used 14.01 TiB" at bounding box center [476, 127] width 86 height 26
click at [534, 158] on div "Capacity Used 14.01 TiB Free 5.75 TiB Total 19.76 TiB" at bounding box center [613, 122] width 387 height 85
drag, startPoint x: 516, startPoint y: 134, endPoint x: 451, endPoint y: 135, distance: 65.7
click at [451, 135] on div "Used 14.01 TiB Free 5.75 TiB Total 19.76 TiB" at bounding box center [613, 133] width 361 height 38
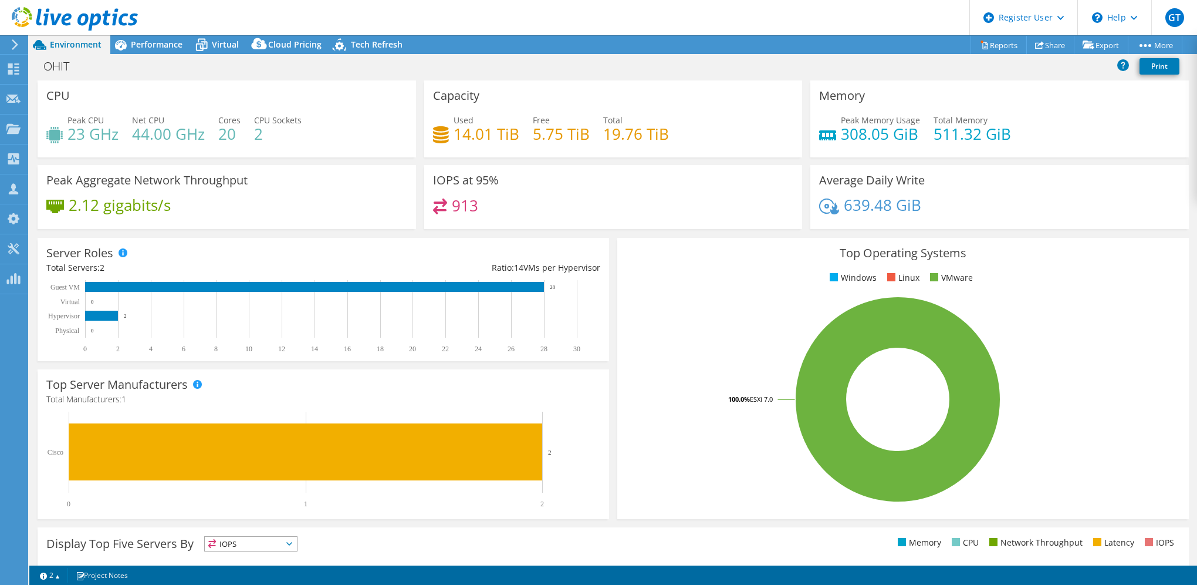
click at [640, 191] on div "IOPS at 95% 913" at bounding box center [613, 197] width 379 height 64
drag, startPoint x: 523, startPoint y: 133, endPoint x: 451, endPoint y: 132, distance: 72.2
click at [451, 132] on div "Used 14.01 TiB Free 5.75 TiB Total 19.76 TiB" at bounding box center [613, 133] width 361 height 38
drag, startPoint x: 451, startPoint y: 132, endPoint x: 686, endPoint y: 160, distance: 236.4
click at [686, 160] on div "Capacity Used 14.01 TiB Free 5.75 TiB Total 19.76 TiB" at bounding box center [613, 122] width 387 height 85
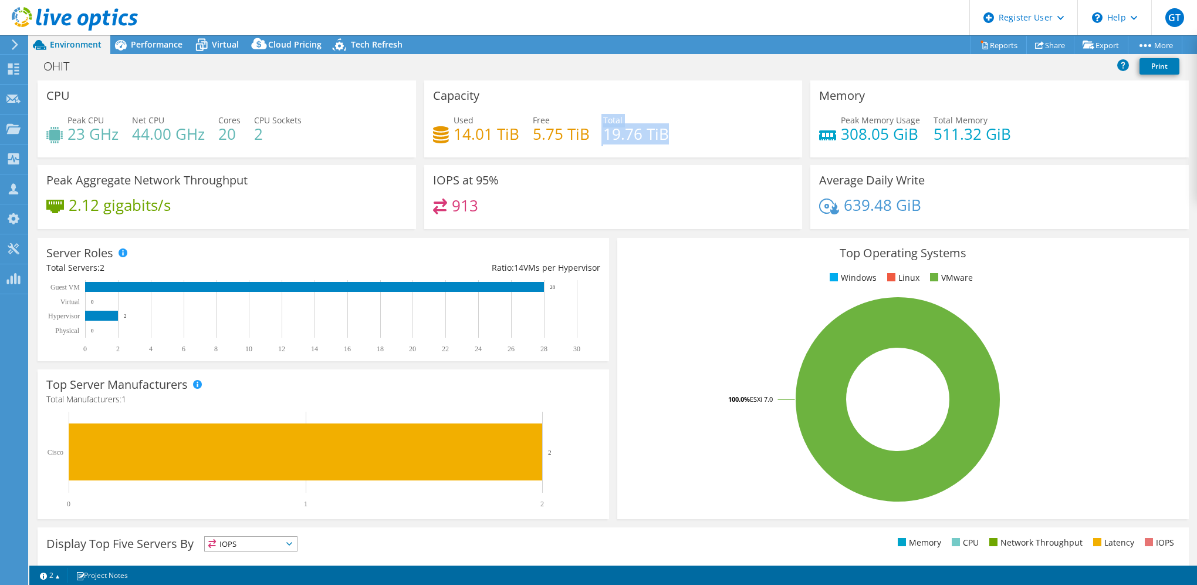
drag, startPoint x: 645, startPoint y: 131, endPoint x: 596, endPoint y: 121, distance: 49.6
click at [596, 121] on div "Used 14.01 TiB Free 5.75 TiB Total 19.76 TiB" at bounding box center [613, 133] width 361 height 38
drag, startPoint x: 596, startPoint y: 121, endPoint x: 669, endPoint y: 175, distance: 90.2
click at [669, 175] on div "IOPS at 95% 913" at bounding box center [613, 197] width 379 height 64
drag, startPoint x: 683, startPoint y: 129, endPoint x: 596, endPoint y: 126, distance: 86.9
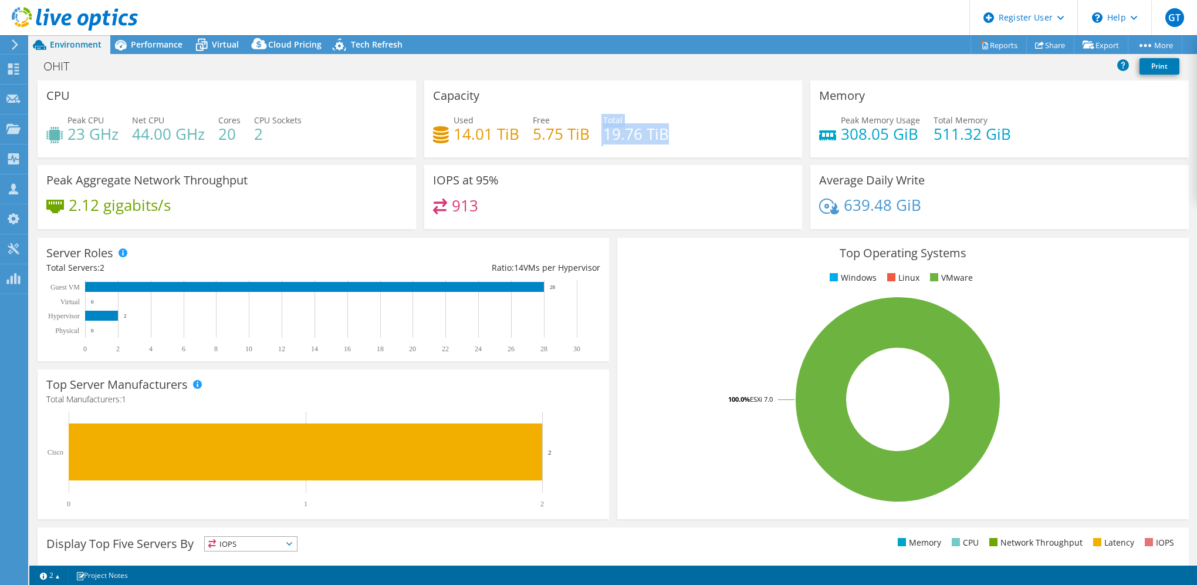
click at [596, 126] on div "Used 14.01 TiB Free 5.75 TiB Total 19.76 TiB" at bounding box center [613, 133] width 361 height 38
click at [558, 194] on div "IOPS at 95% 913" at bounding box center [613, 197] width 379 height 64
click at [167, 40] on span "Performance" at bounding box center [157, 44] width 52 height 11
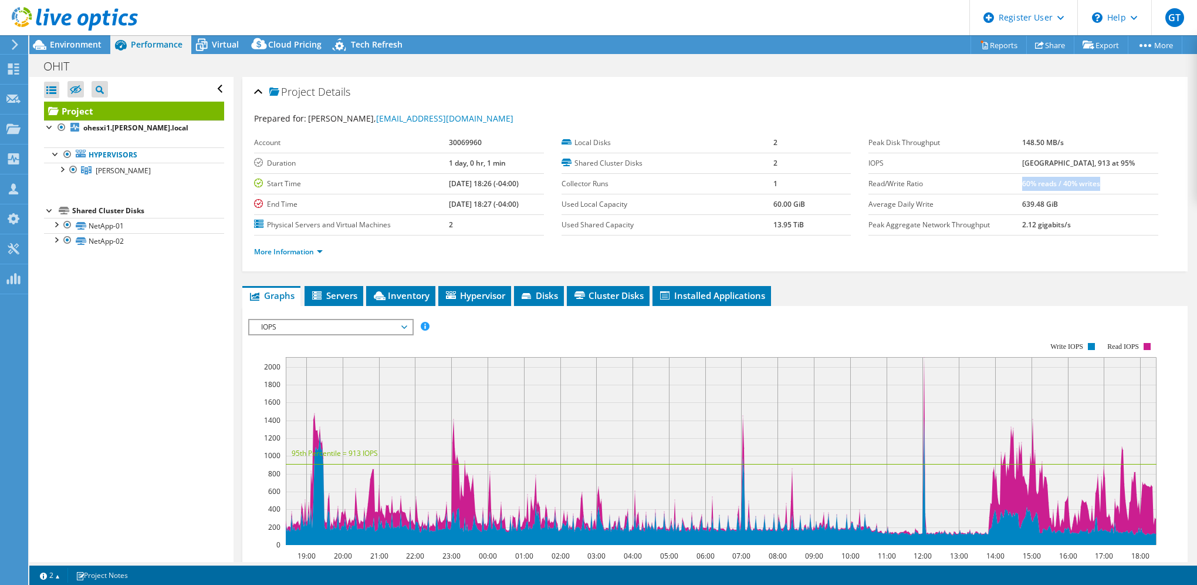
drag, startPoint x: 1115, startPoint y: 182, endPoint x: 1033, endPoint y: 181, distance: 81.6
click at [1034, 182] on tr "Read/Write Ratio 60% reads / 40% writes" at bounding box center [1014, 183] width 290 height 21
drag, startPoint x: 1133, startPoint y: 162, endPoint x: 1085, endPoint y: 166, distance: 48.9
click at [1085, 166] on td "[GEOGRAPHIC_DATA], 913 at 95%" at bounding box center [1090, 163] width 136 height 21
click at [1135, 161] on td "[GEOGRAPHIC_DATA], 913 at 95%" at bounding box center [1090, 163] width 136 height 21
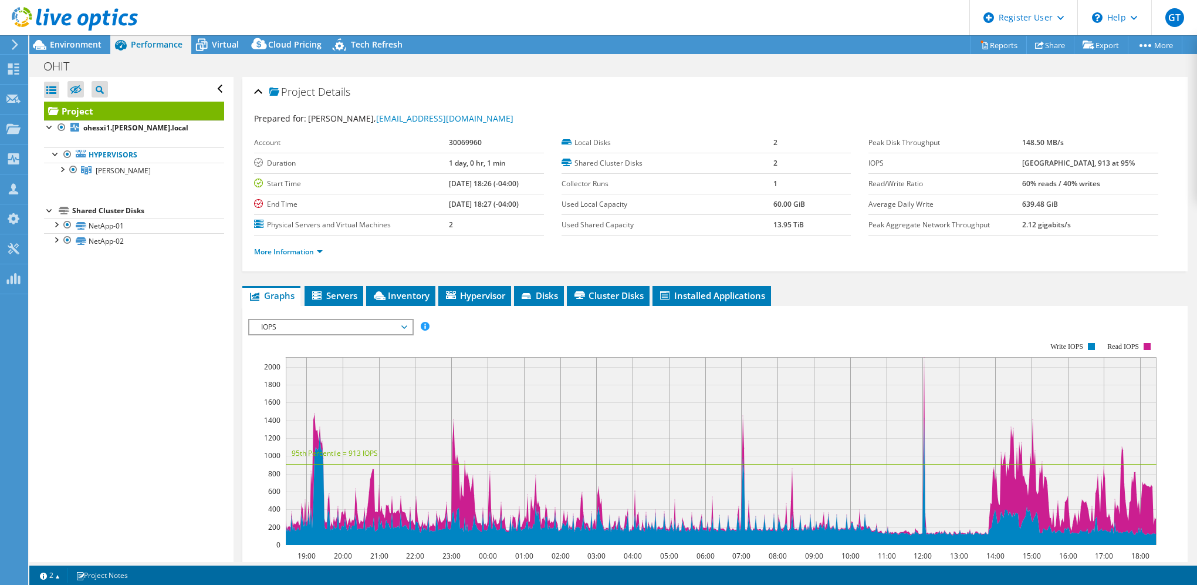
drag, startPoint x: 1133, startPoint y: 163, endPoint x: 1032, endPoint y: 157, distance: 101.1
click at [1032, 157] on tr "IOPS 2110 at Peak, 913 at 95%" at bounding box center [1014, 163] width 290 height 21
drag, startPoint x: 1032, startPoint y: 157, endPoint x: 914, endPoint y: 114, distance: 125.7
click at [916, 110] on div "Prepared for: Neal Cameron, ncameron@oceanhouseri.com Account 30069960 Duration…" at bounding box center [715, 186] width 922 height 163
click at [277, 324] on span "IOPS" at bounding box center [330, 327] width 151 height 14
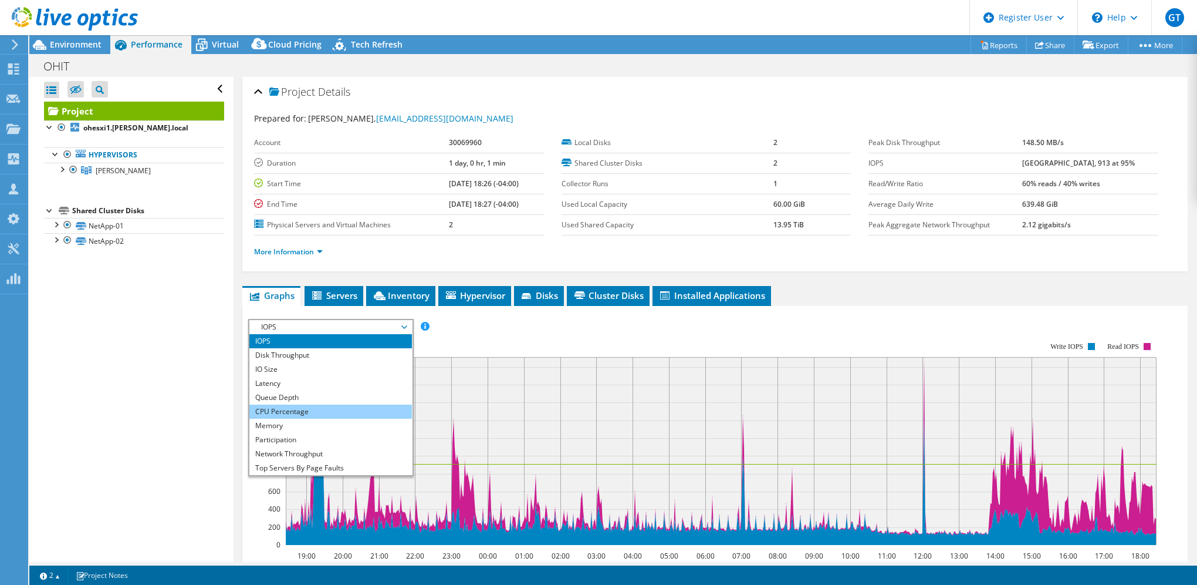
click at [284, 407] on li "CPU Percentage" at bounding box center [330, 411] width 163 height 14
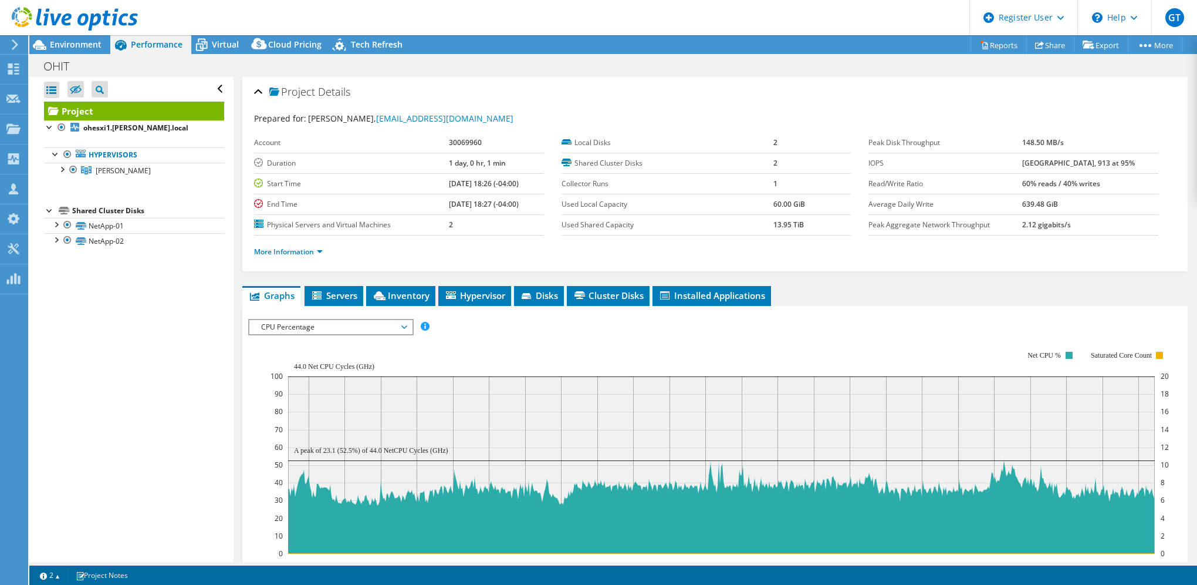
click at [336, 326] on span "CPU Percentage" at bounding box center [330, 327] width 151 height 14
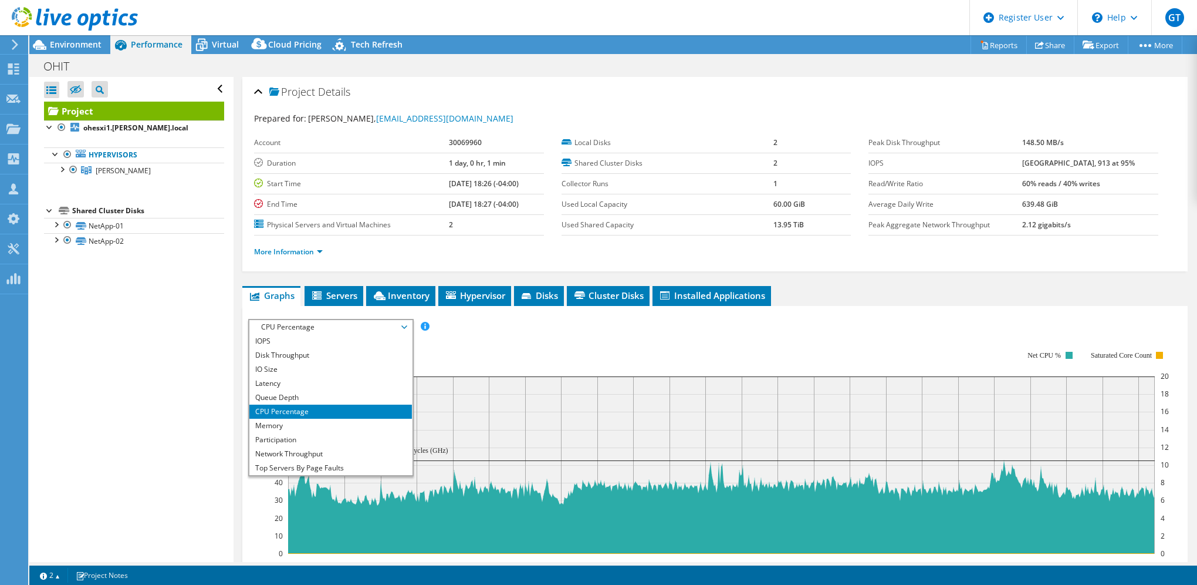
click at [590, 355] on rect at bounding box center [720, 452] width 899 height 235
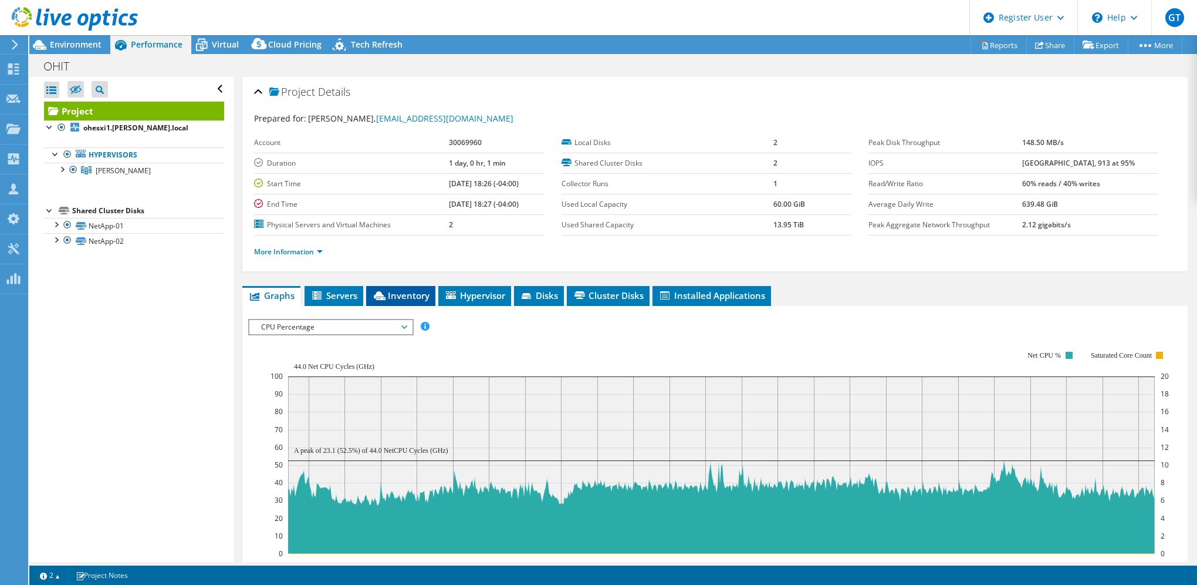
click at [431, 291] on li "Inventory" at bounding box center [400, 296] width 69 height 20
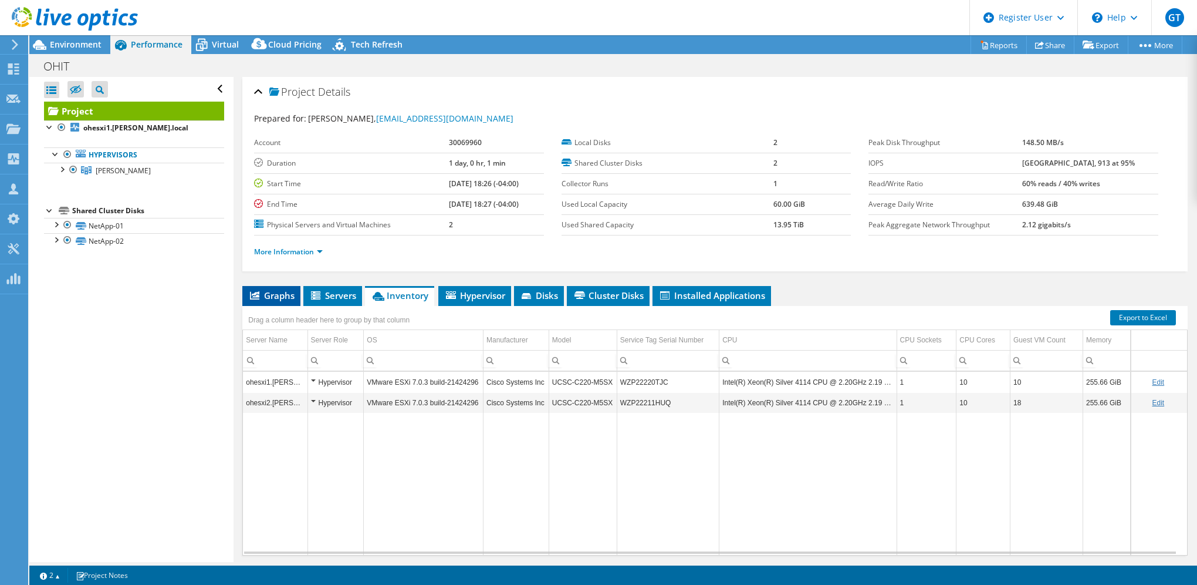
click at [274, 290] on span "Graphs" at bounding box center [271, 295] width 46 height 12
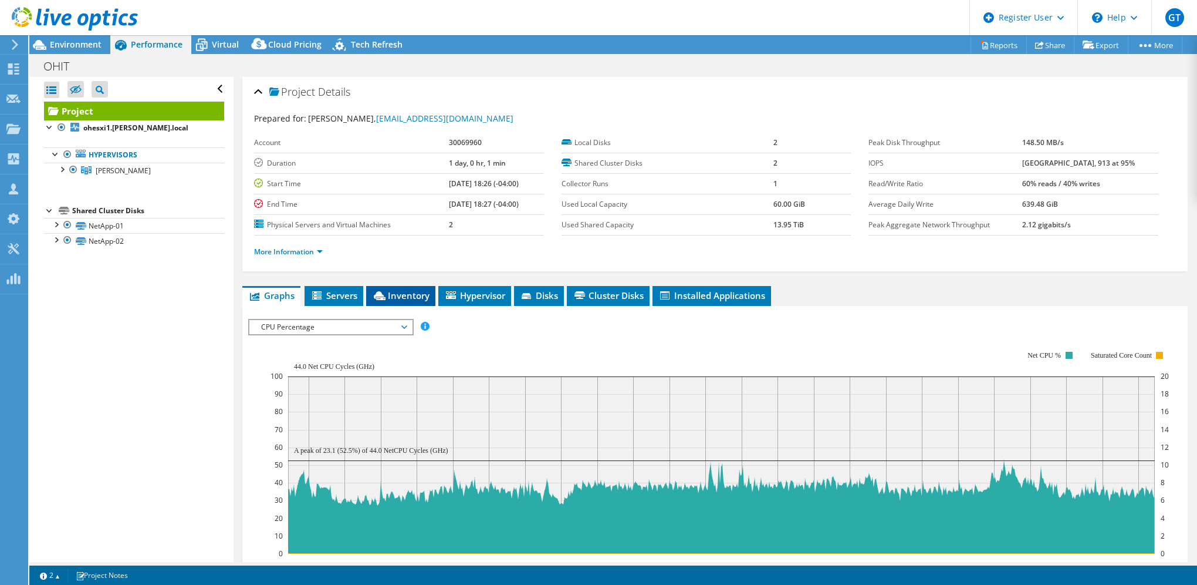
click at [399, 289] on span "Inventory" at bounding box center [401, 295] width 58 height 12
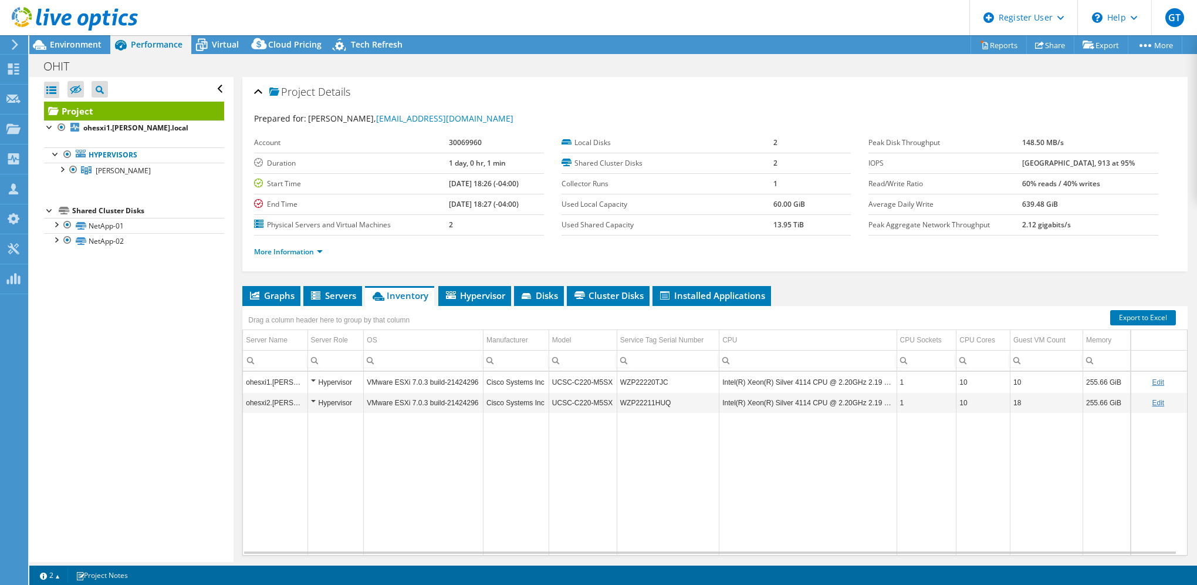
click at [797, 540] on td "Data grid" at bounding box center [808, 484] width 177 height 142
drag, startPoint x: 82, startPoint y: 39, endPoint x: 155, endPoint y: 101, distance: 95.7
click at [82, 39] on div at bounding box center [69, 19] width 138 height 39
click at [73, 43] on span "Environment" at bounding box center [76, 44] width 52 height 11
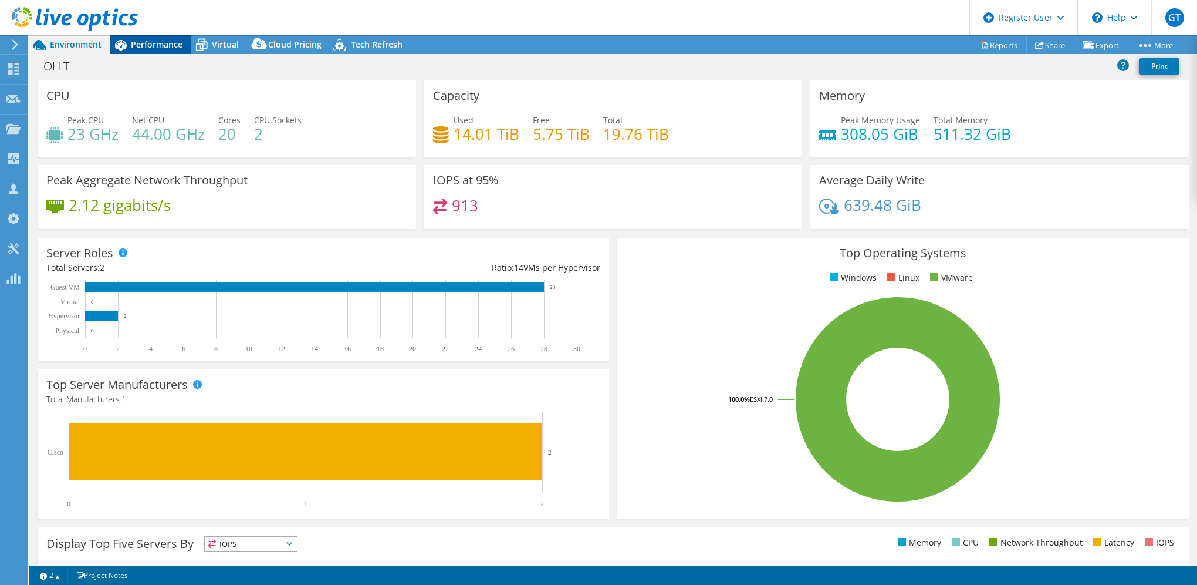
click at [143, 42] on span "Performance" at bounding box center [157, 44] width 52 height 11
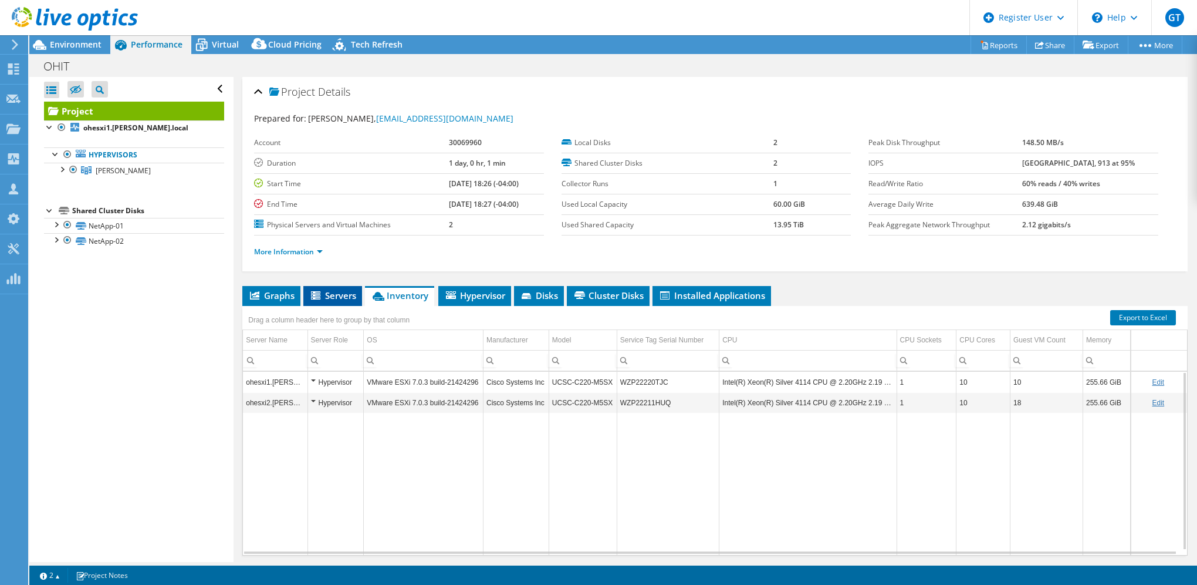
click at [341, 290] on span "Servers" at bounding box center [332, 295] width 47 height 12
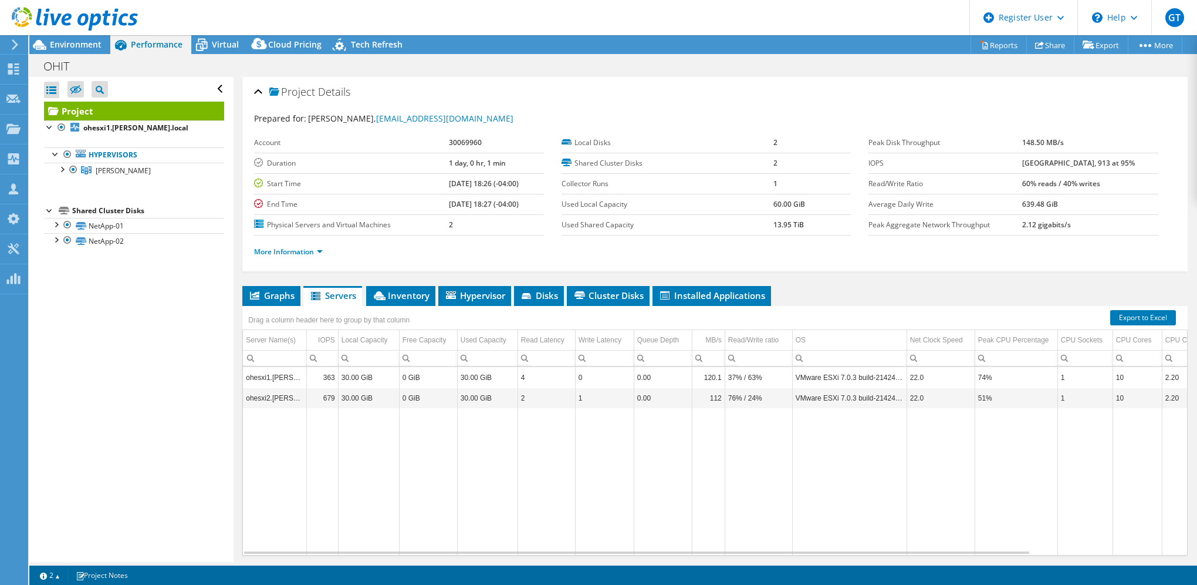
drag, startPoint x: 268, startPoint y: 292, endPoint x: 293, endPoint y: 317, distance: 35.7
click at [268, 292] on span "Graphs" at bounding box center [271, 295] width 46 height 12
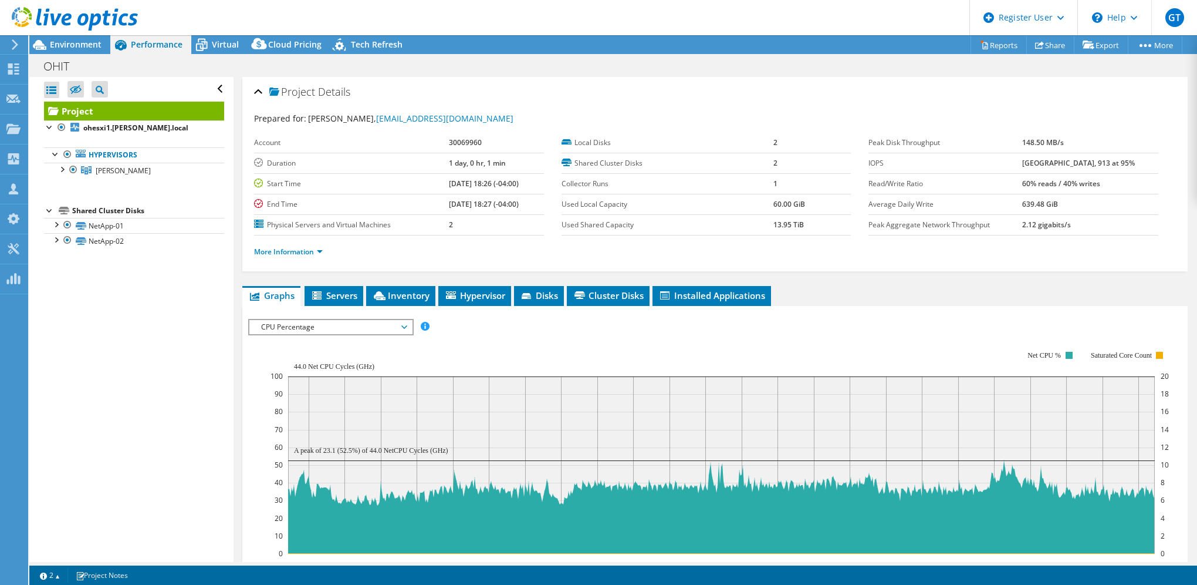
drag, startPoint x: 441, startPoint y: 448, endPoint x: 364, endPoint y: 444, distance: 77.0
click at [364, 446] on text "A peak of 23.1 (52.5%) of 44.0 NetCPU Cycles (GHz)" at bounding box center [371, 450] width 154 height 8
click at [353, 299] on li "Servers" at bounding box center [334, 296] width 59 height 20
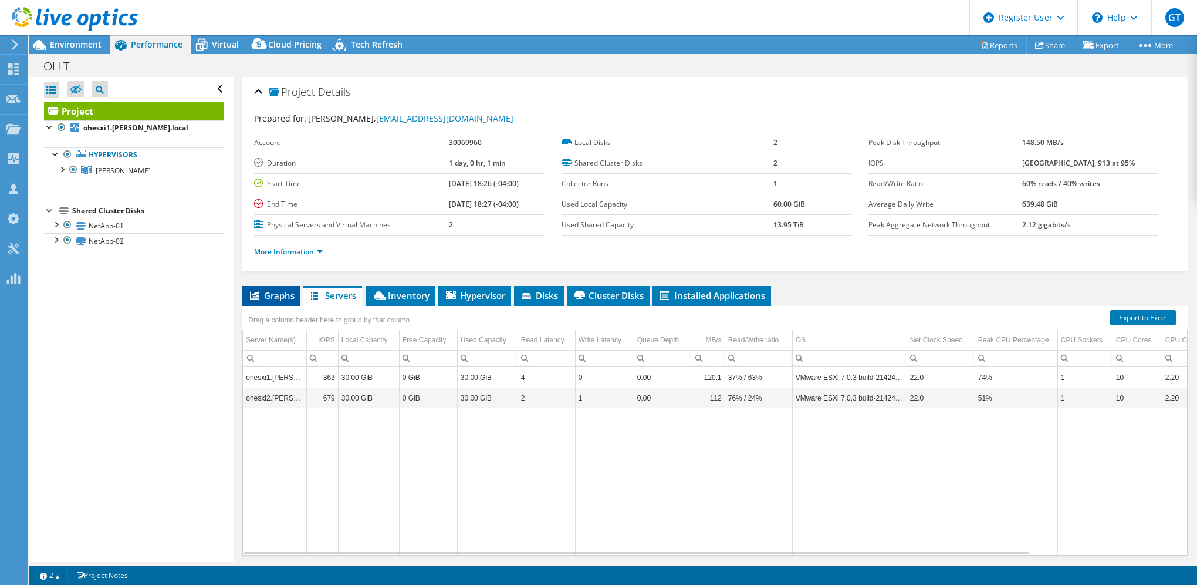
click at [278, 289] on span "Graphs" at bounding box center [271, 295] width 46 height 12
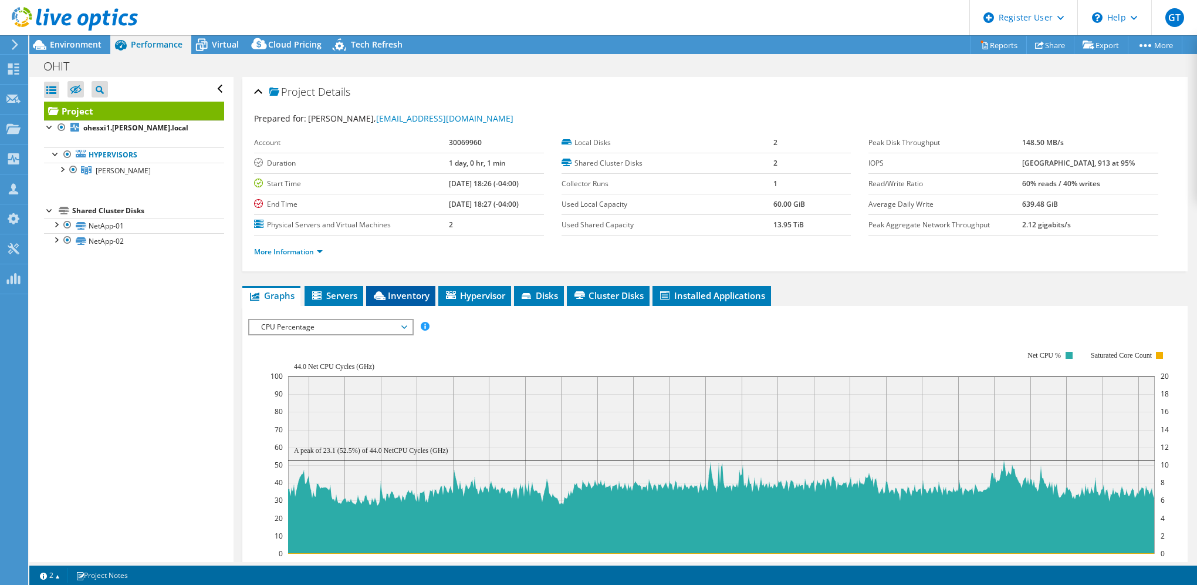
click at [394, 293] on span "Inventory" at bounding box center [401, 295] width 58 height 12
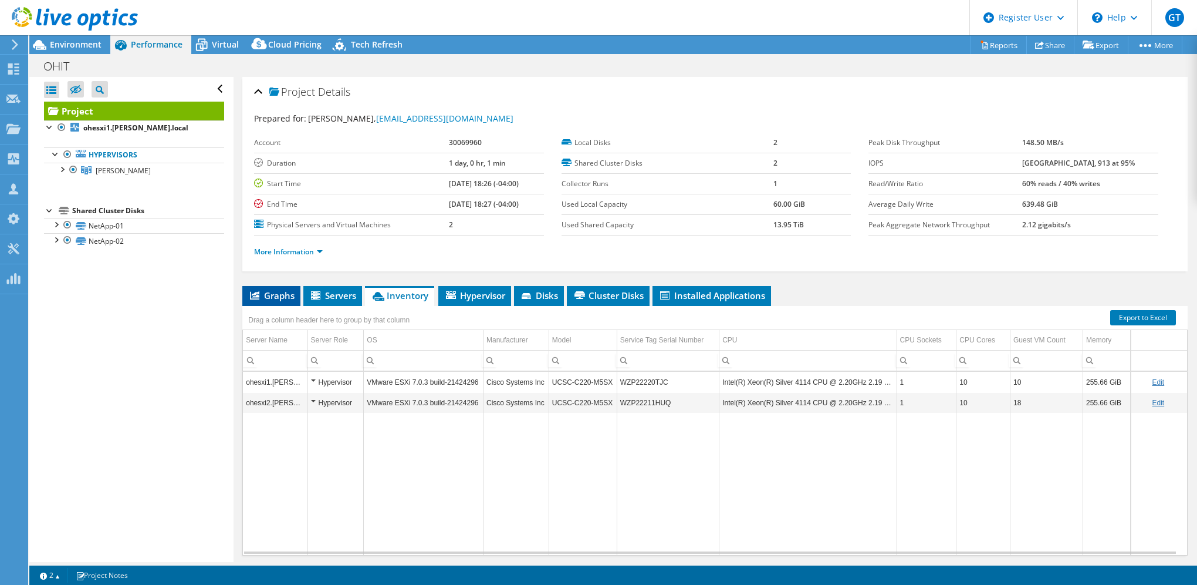
click at [271, 293] on span "Graphs" at bounding box center [271, 295] width 46 height 12
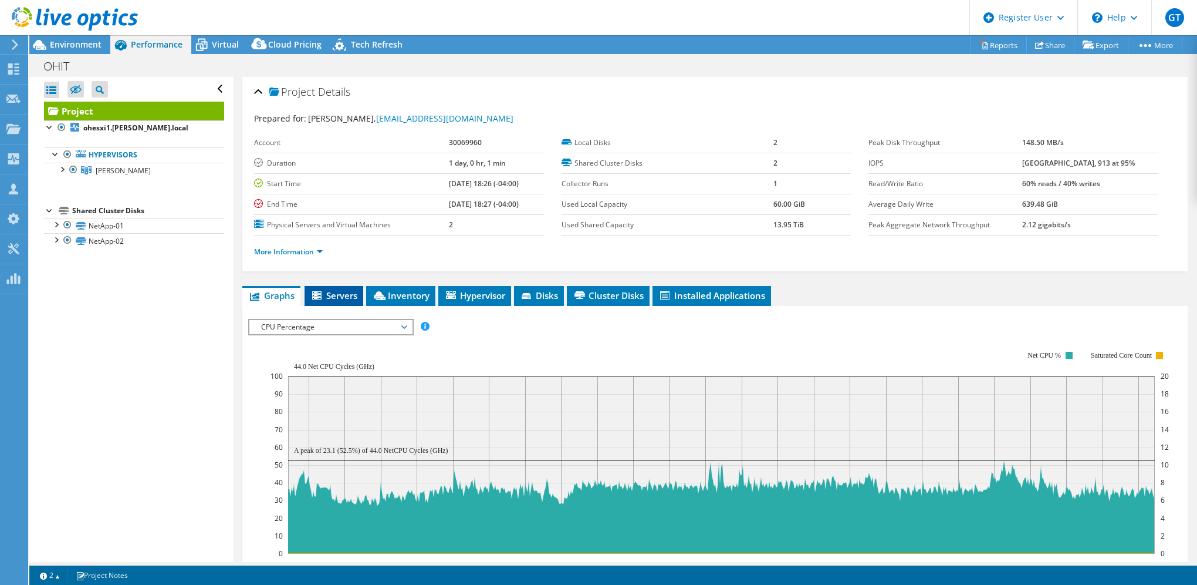
click at [337, 286] on li "Servers" at bounding box center [334, 296] width 59 height 20
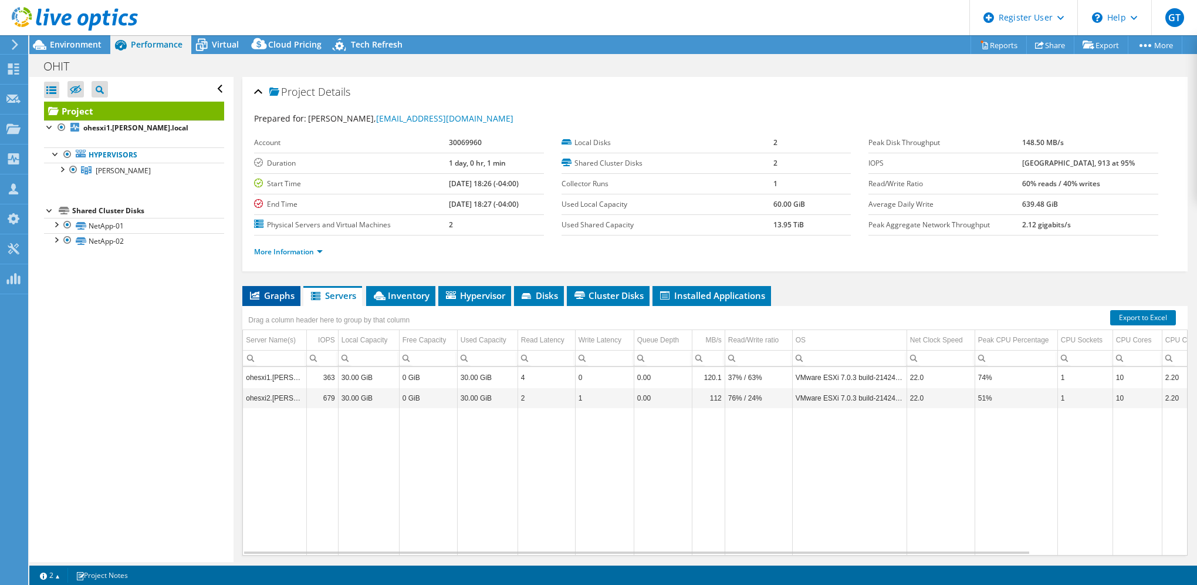
click at [295, 291] on li "Graphs" at bounding box center [271, 296] width 58 height 20
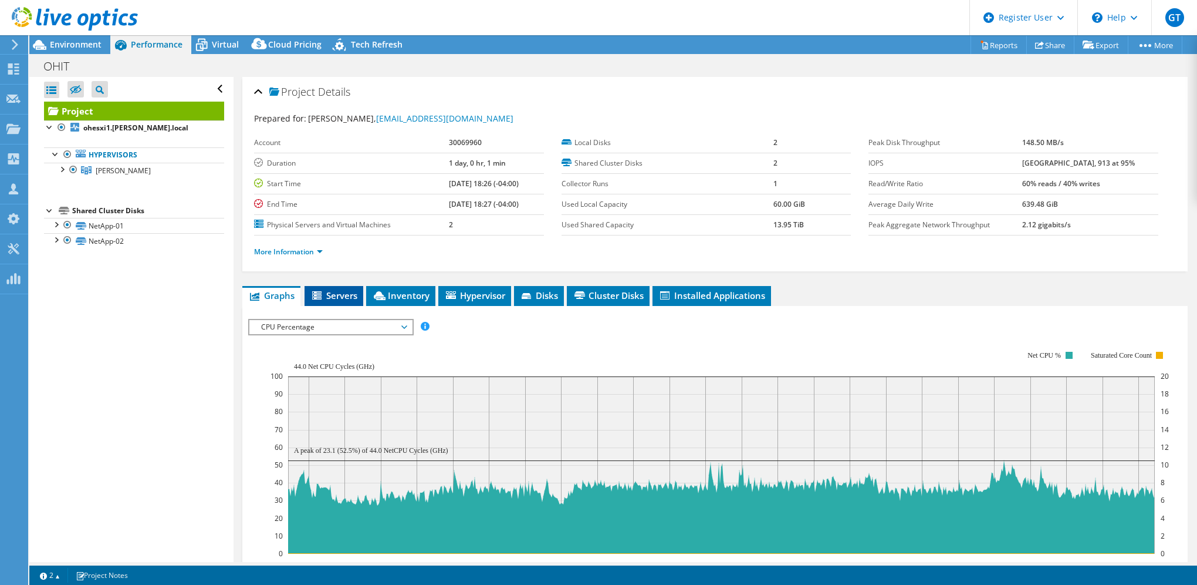
click at [336, 298] on span "Servers" at bounding box center [333, 295] width 47 height 12
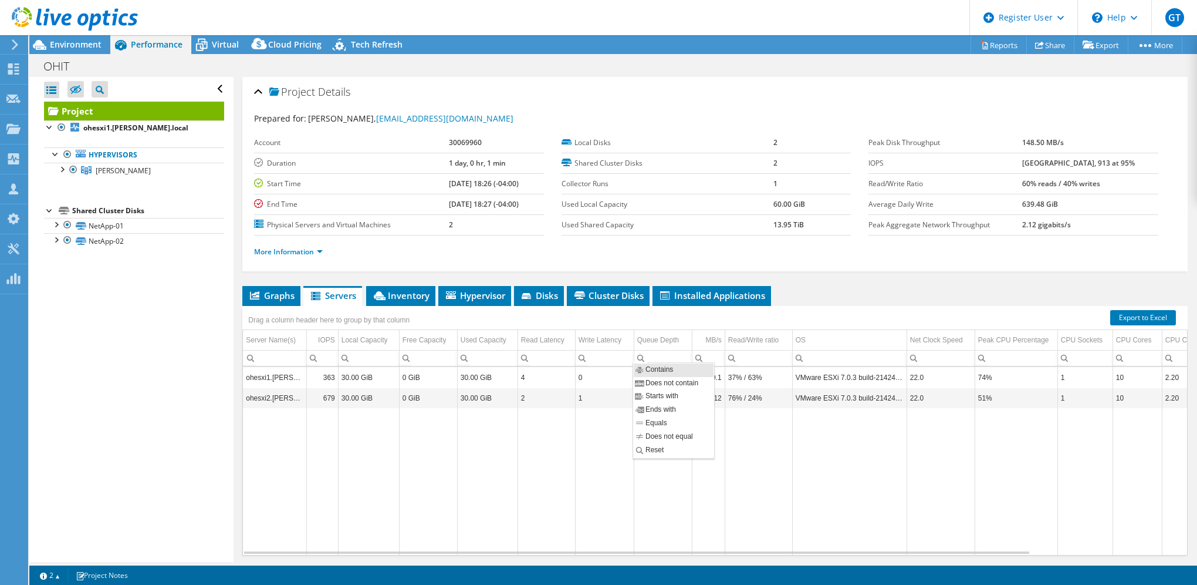
click at [491, 475] on td "Data grid" at bounding box center [487, 481] width 60 height 147
drag, startPoint x: 65, startPoint y: 42, endPoint x: 150, endPoint y: 92, distance: 98.6
click at [65, 42] on span "Environment" at bounding box center [76, 44] width 52 height 11
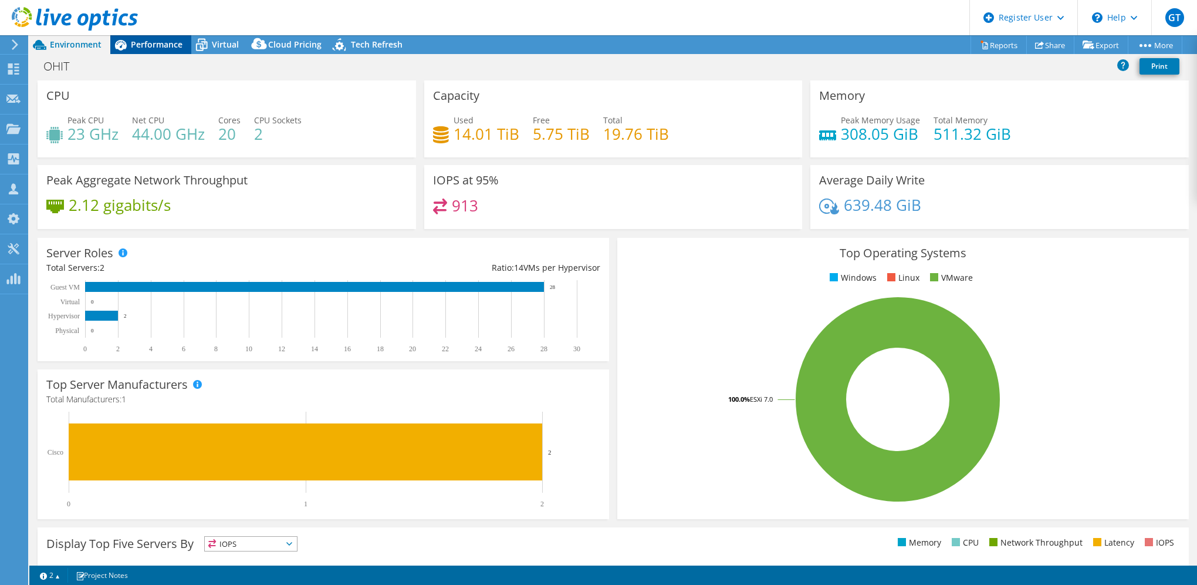
click at [153, 47] on span "Performance" at bounding box center [157, 44] width 52 height 11
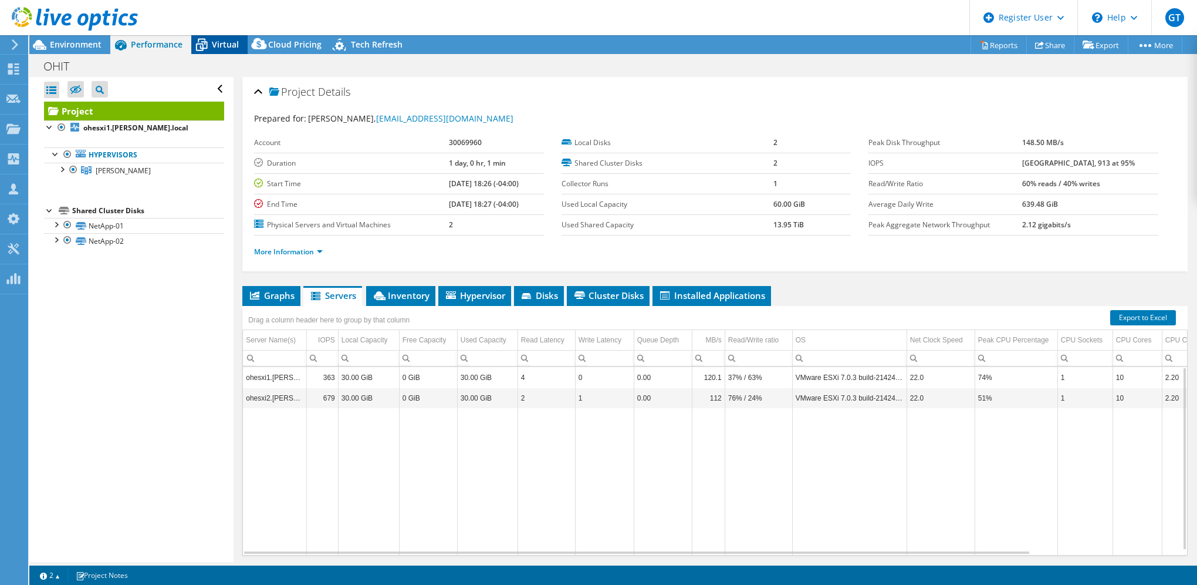
click at [214, 44] on span "Virtual" at bounding box center [225, 44] width 27 height 11
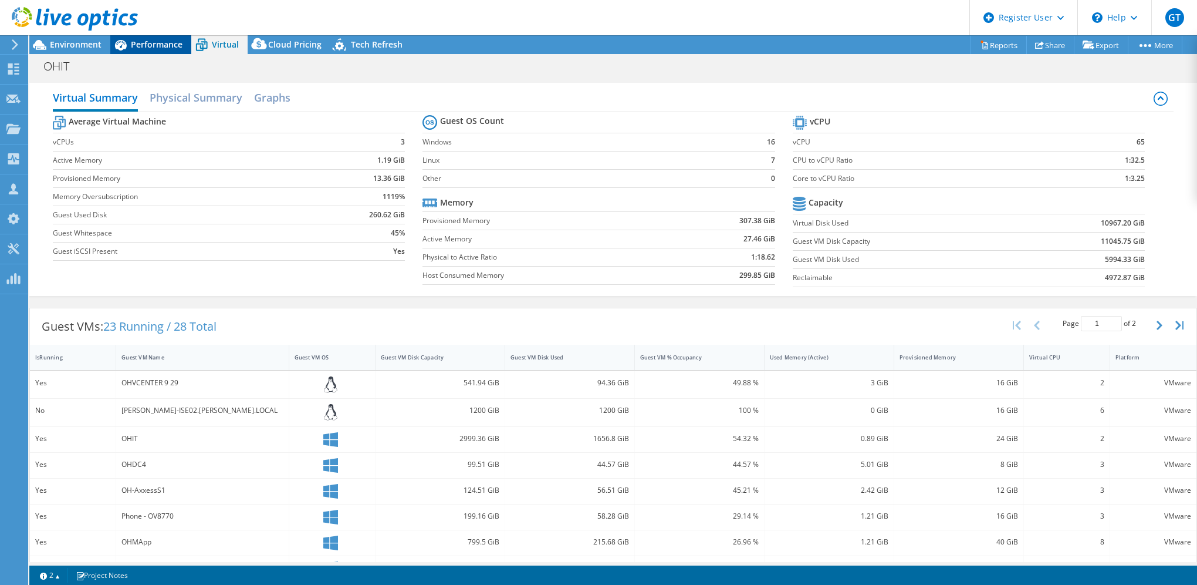
click at [159, 53] on div "Performance" at bounding box center [150, 44] width 81 height 19
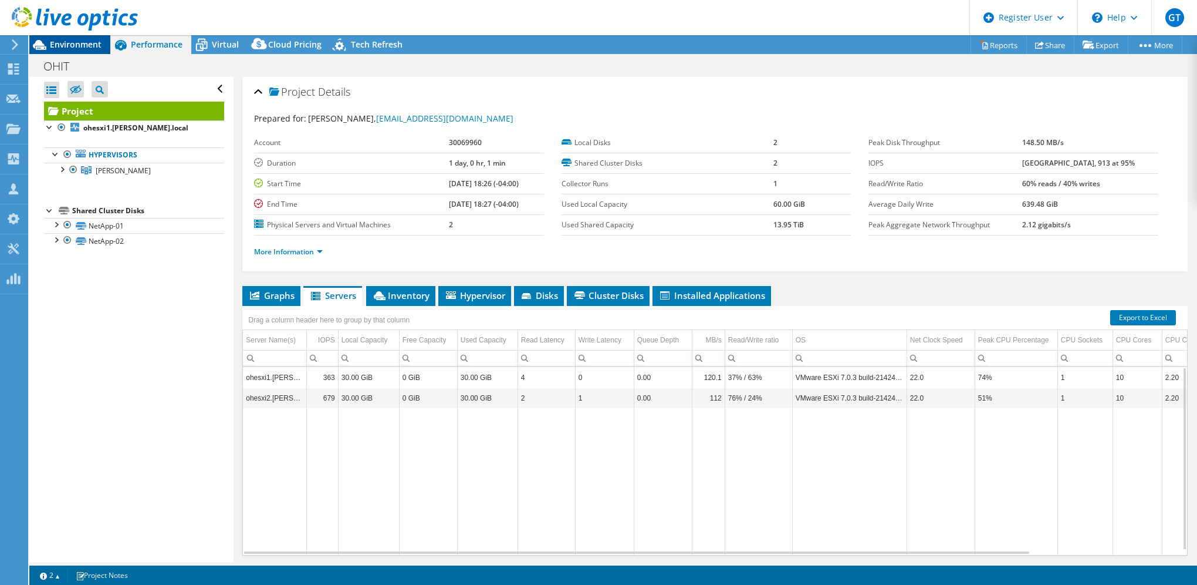
click at [66, 45] on span "Environment" at bounding box center [76, 44] width 52 height 11
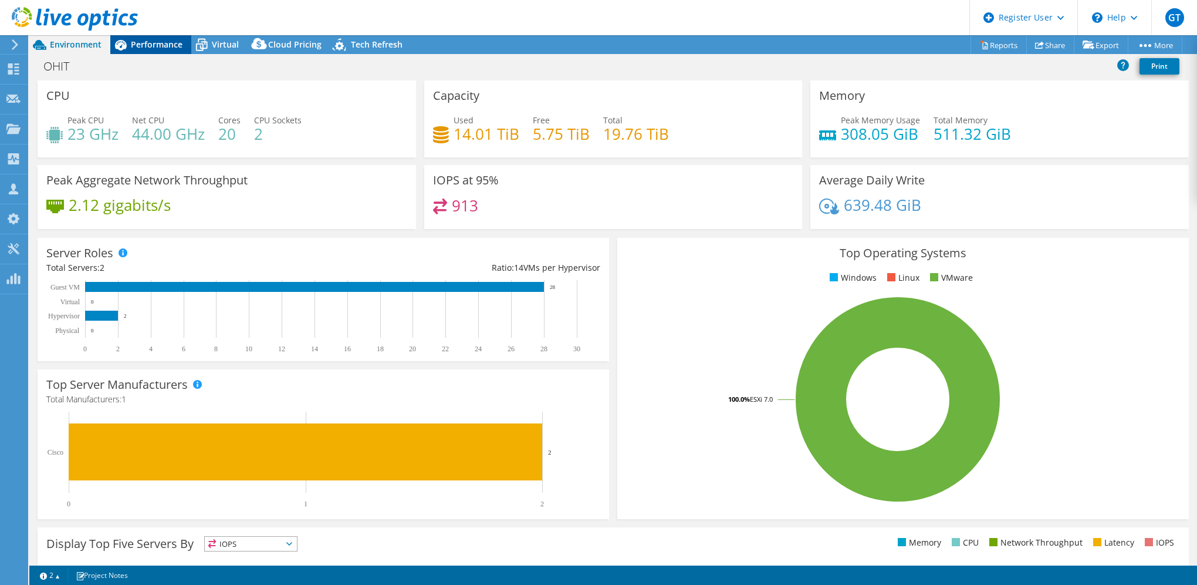
click at [155, 48] on span "Performance" at bounding box center [157, 44] width 52 height 11
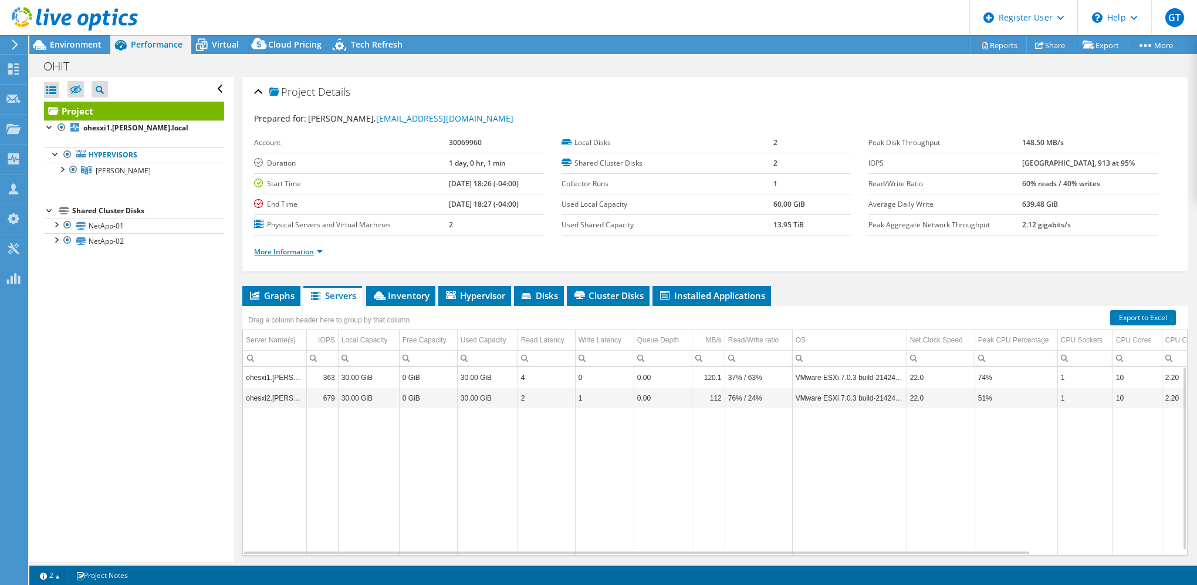
click at [320, 250] on link "More Information" at bounding box center [288, 252] width 69 height 10
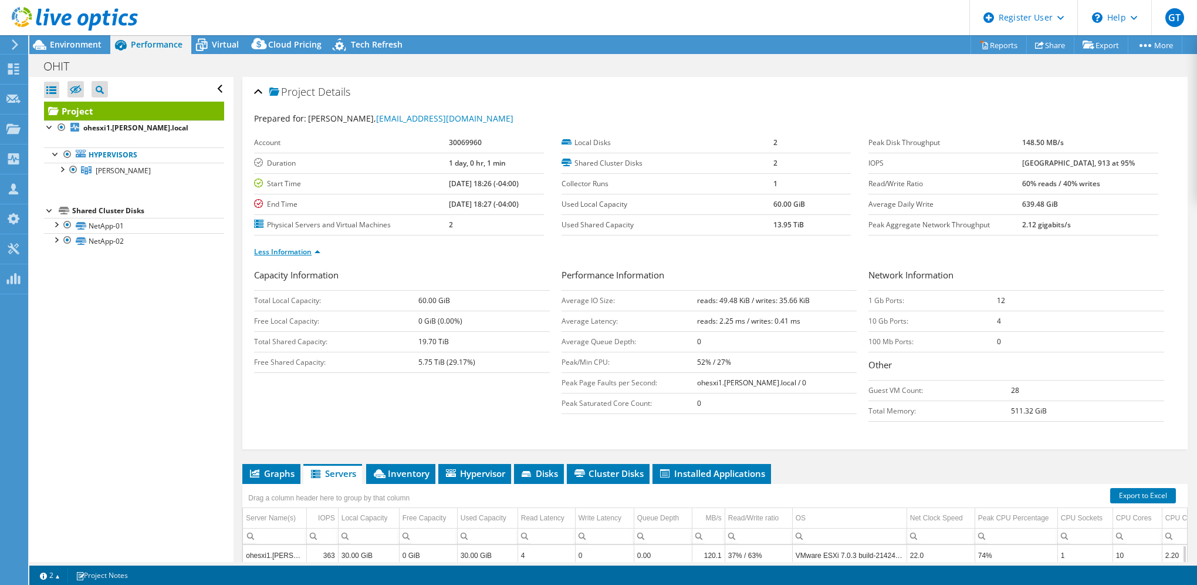
click at [317, 248] on link "Less Information" at bounding box center [287, 252] width 66 height 10
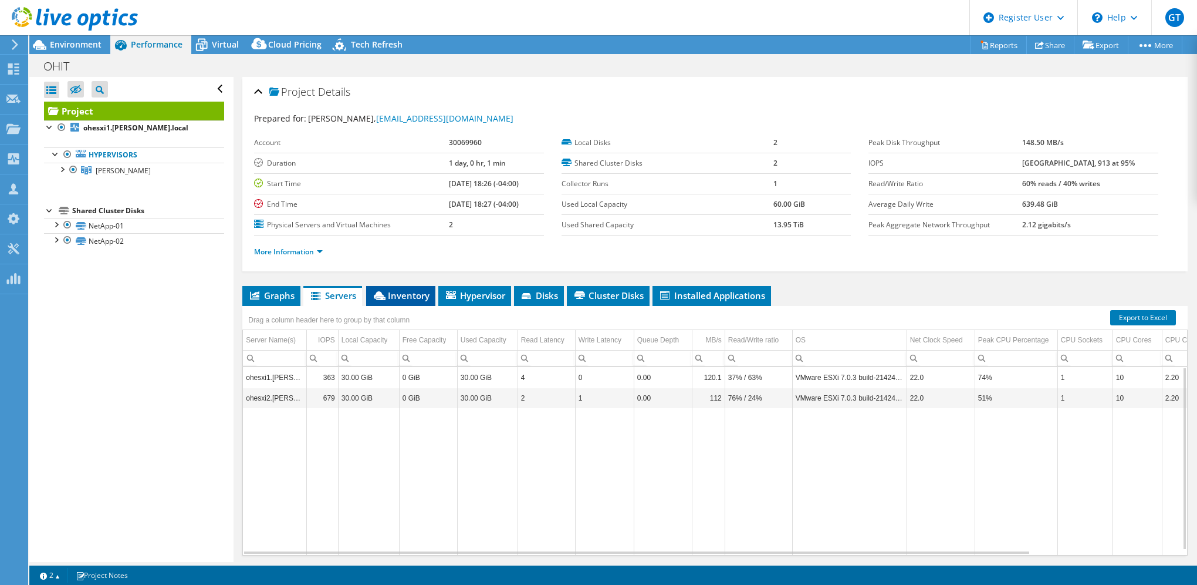
click at [399, 291] on span "Inventory" at bounding box center [401, 295] width 58 height 12
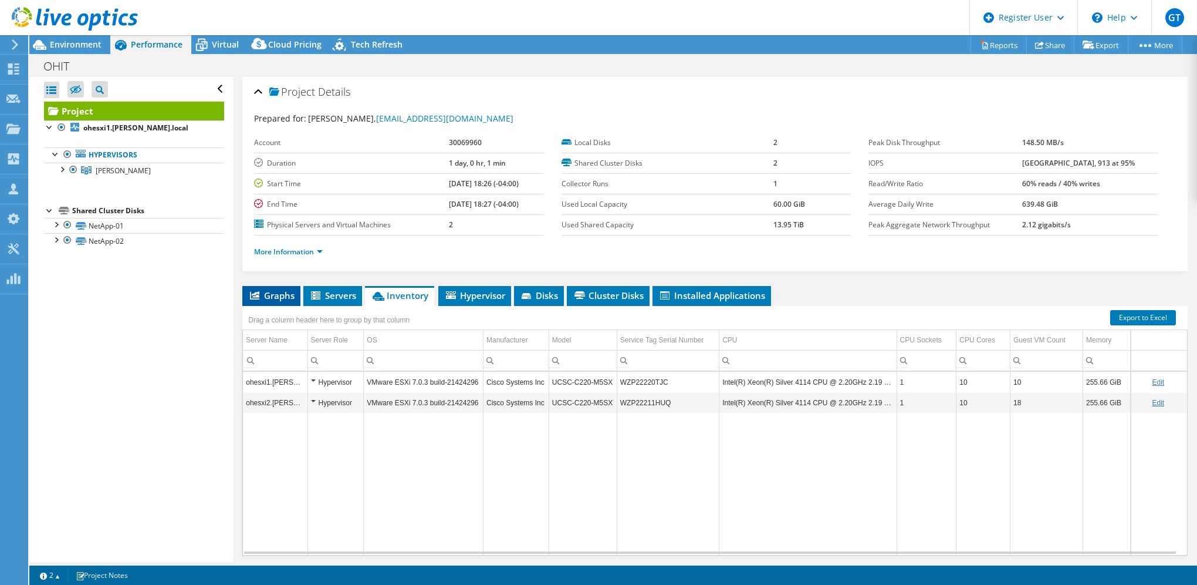
drag, startPoint x: 273, startPoint y: 292, endPoint x: 275, endPoint y: 303, distance: 11.4
click at [273, 292] on span "Graphs" at bounding box center [271, 295] width 46 height 12
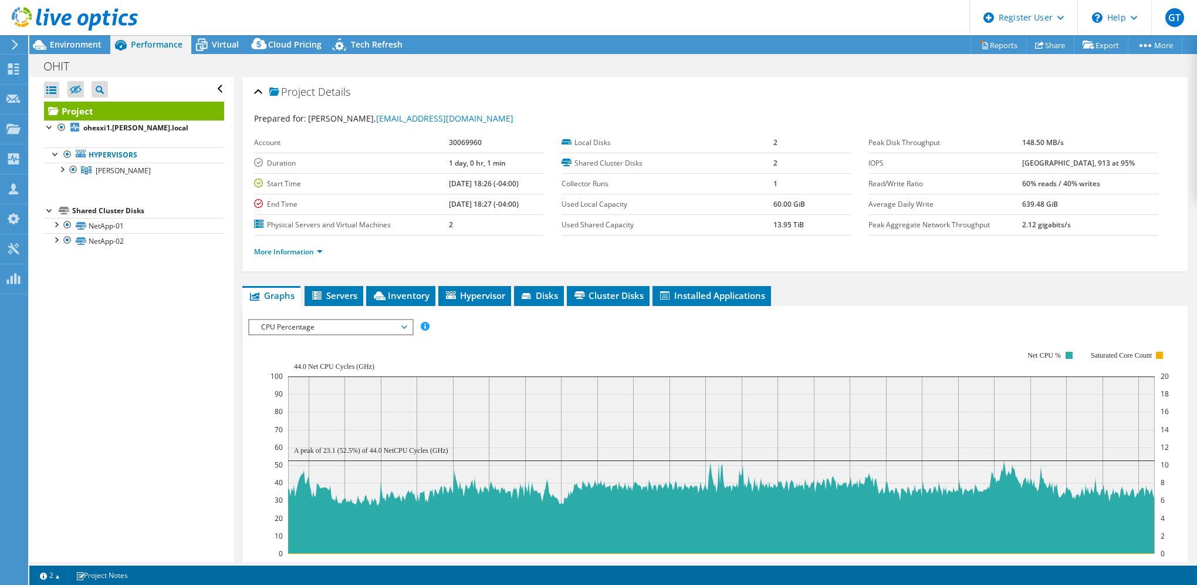
click at [325, 329] on span "CPU Percentage" at bounding box center [330, 327] width 151 height 14
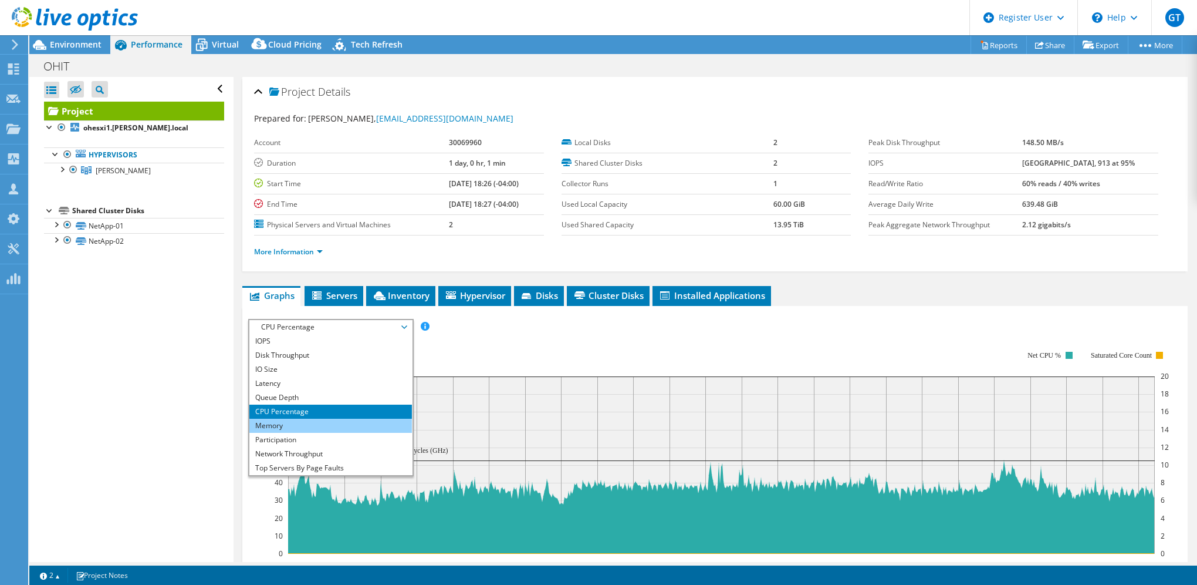
click at [309, 427] on li "Memory" at bounding box center [330, 425] width 163 height 14
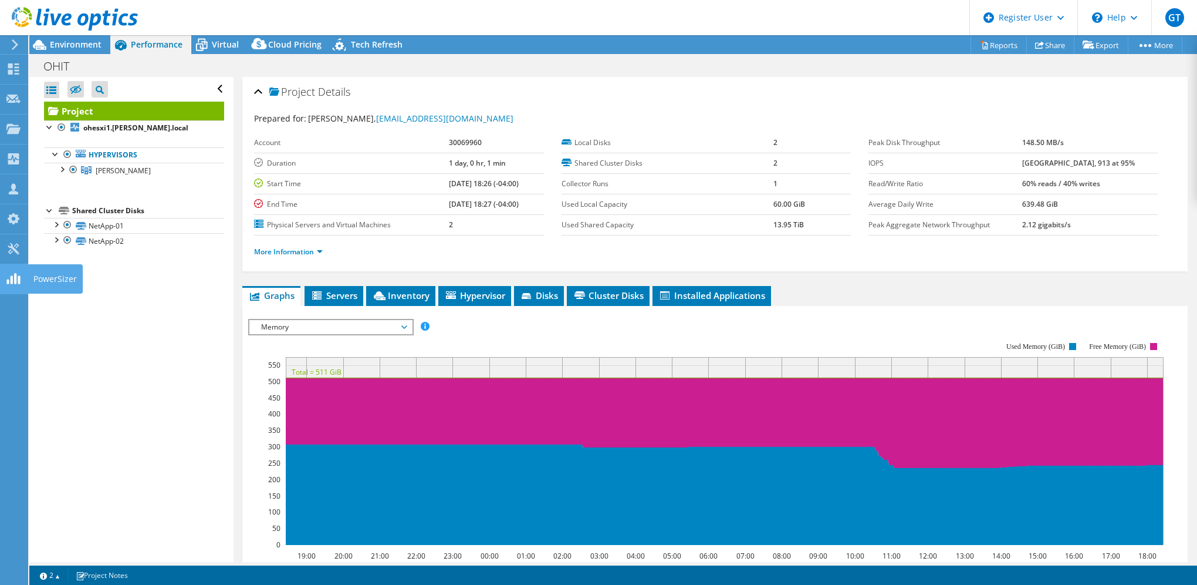
click at [18, 279] on use at bounding box center [12, 278] width 13 height 11
click at [352, 322] on span "Memory" at bounding box center [330, 327] width 151 height 14
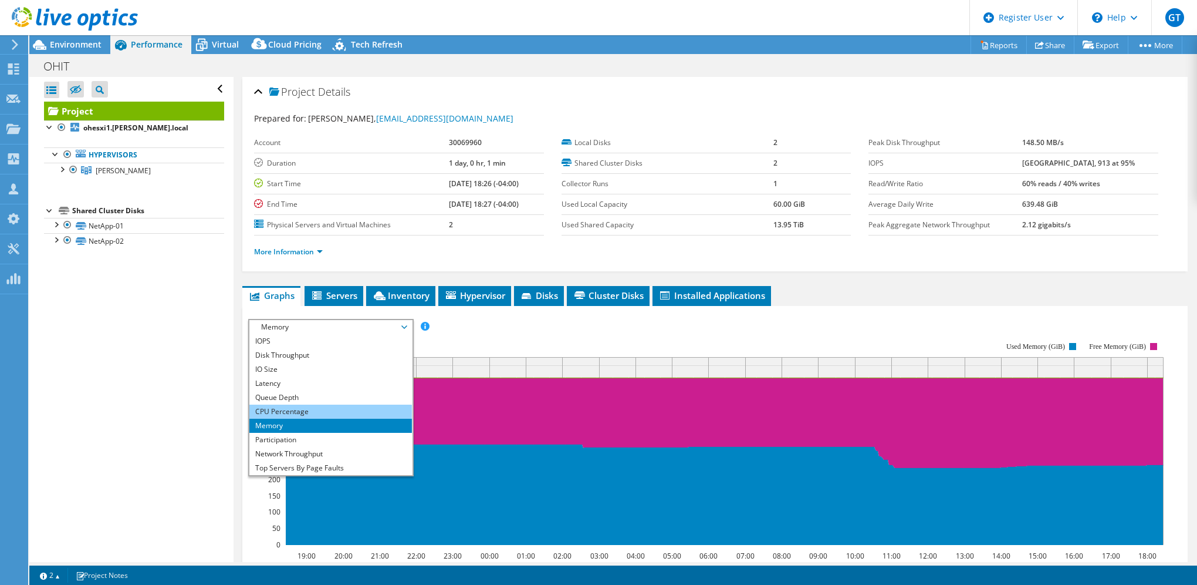
click at [296, 407] on li "CPU Percentage" at bounding box center [330, 411] width 163 height 14
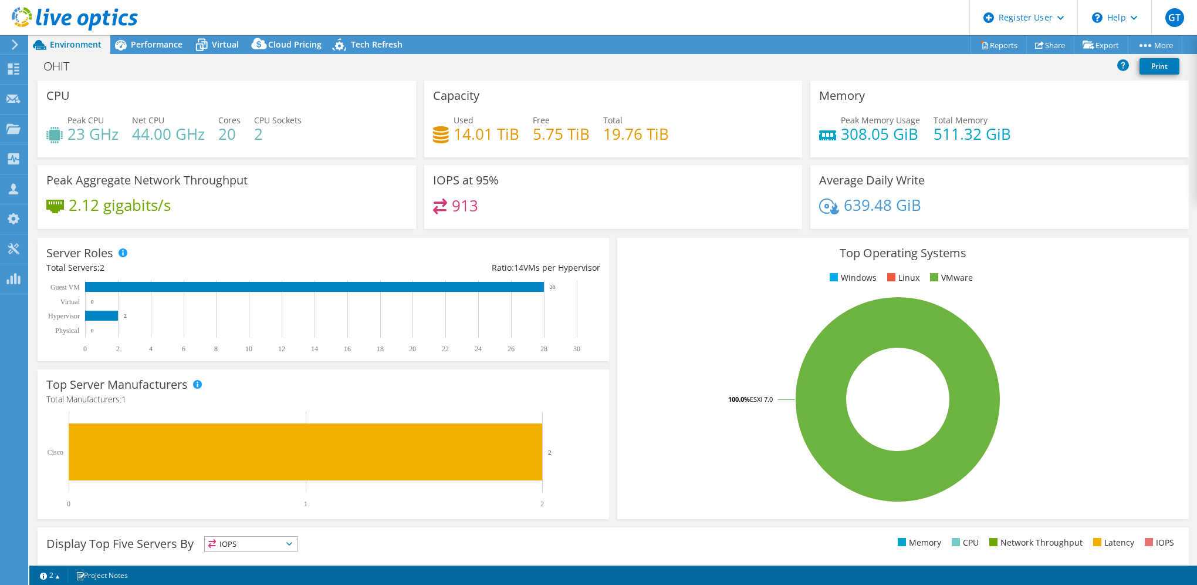
select select "USD"
